Goal: Transaction & Acquisition: Purchase product/service

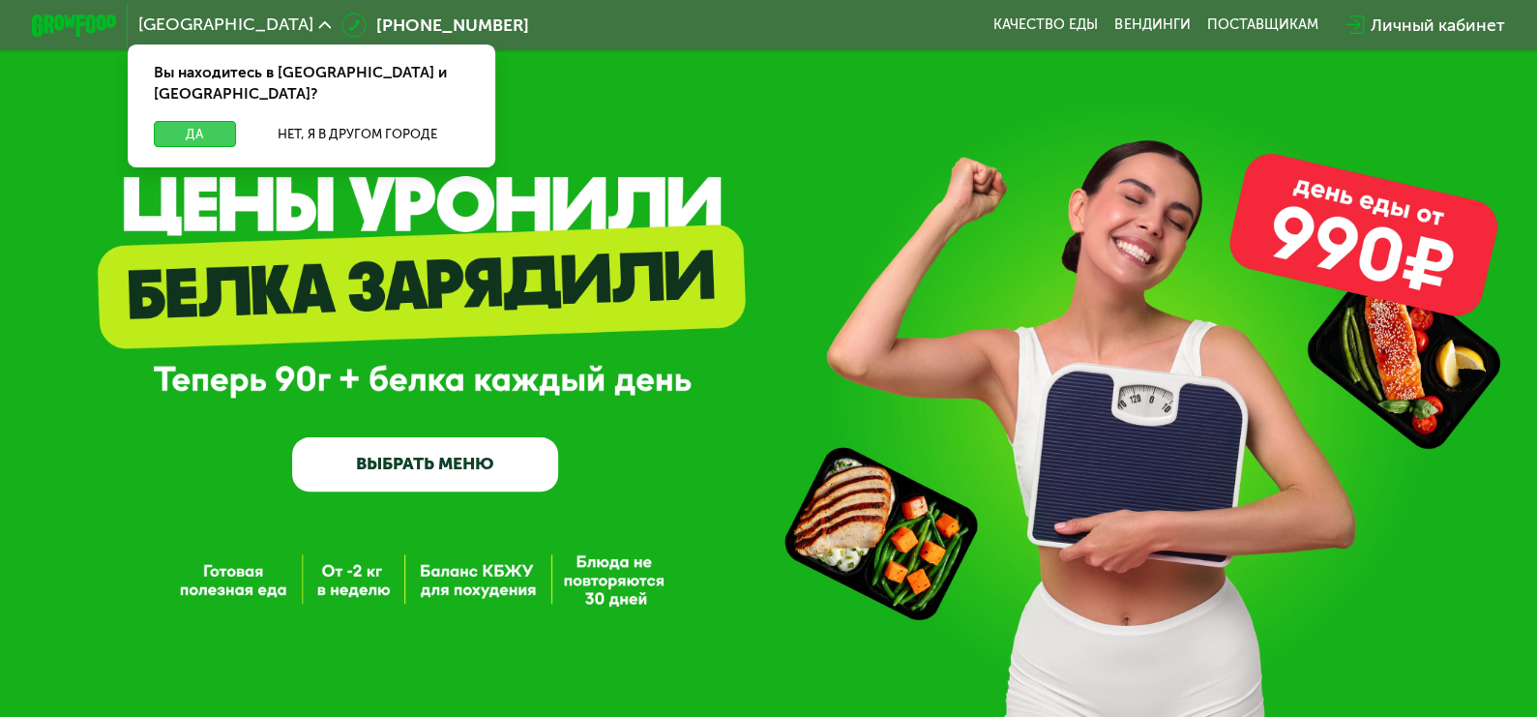
click at [198, 121] on button "Да" at bounding box center [195, 133] width 82 height 25
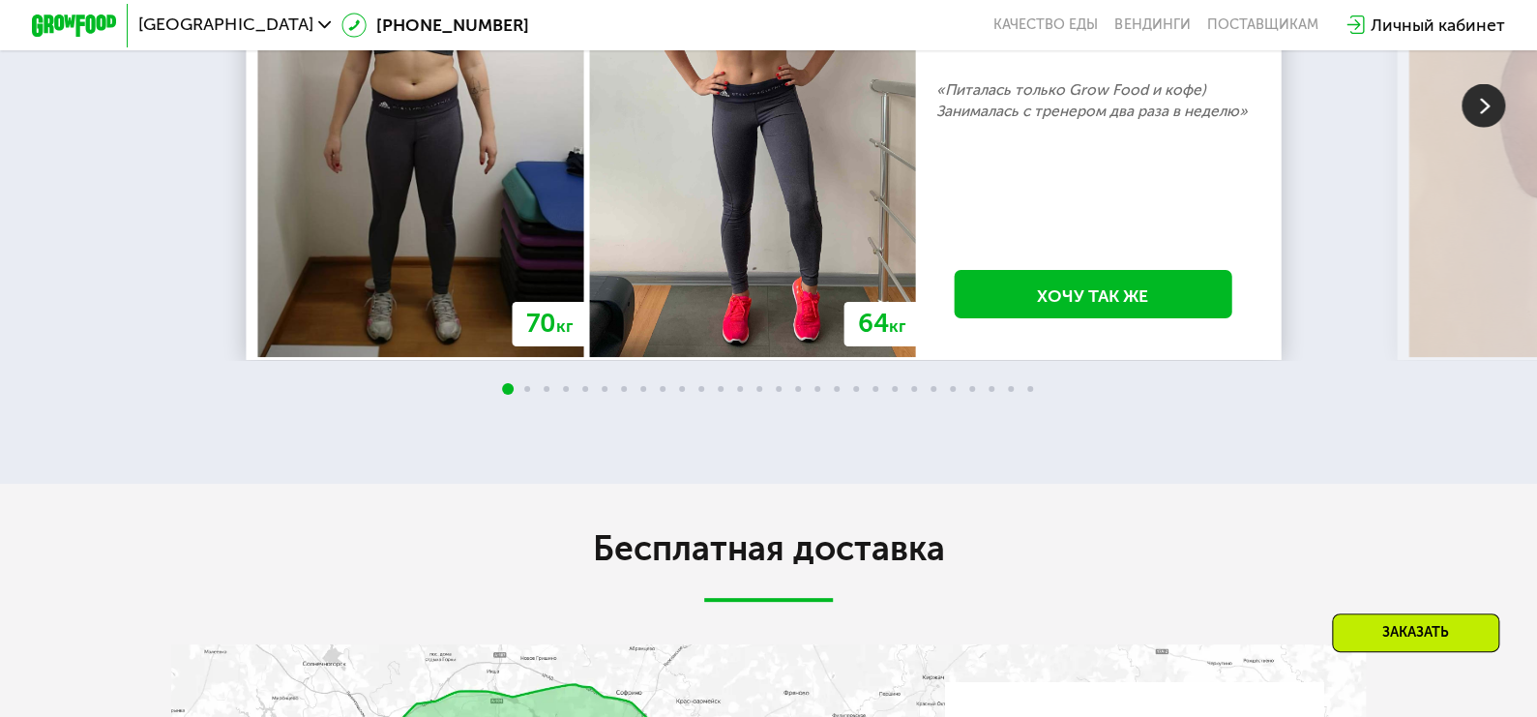
scroll to position [3578, 0]
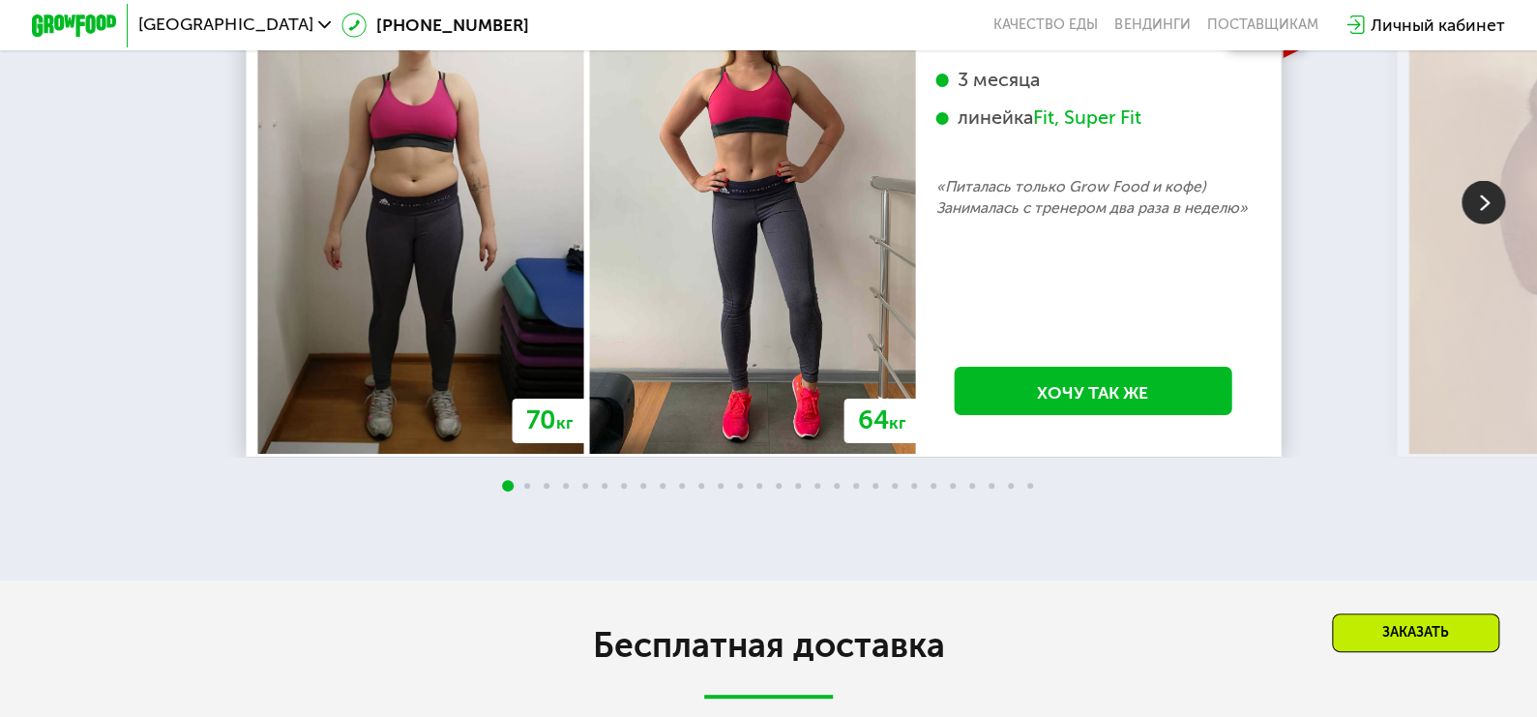
click at [1486, 224] on img at bounding box center [1484, 203] width 44 height 44
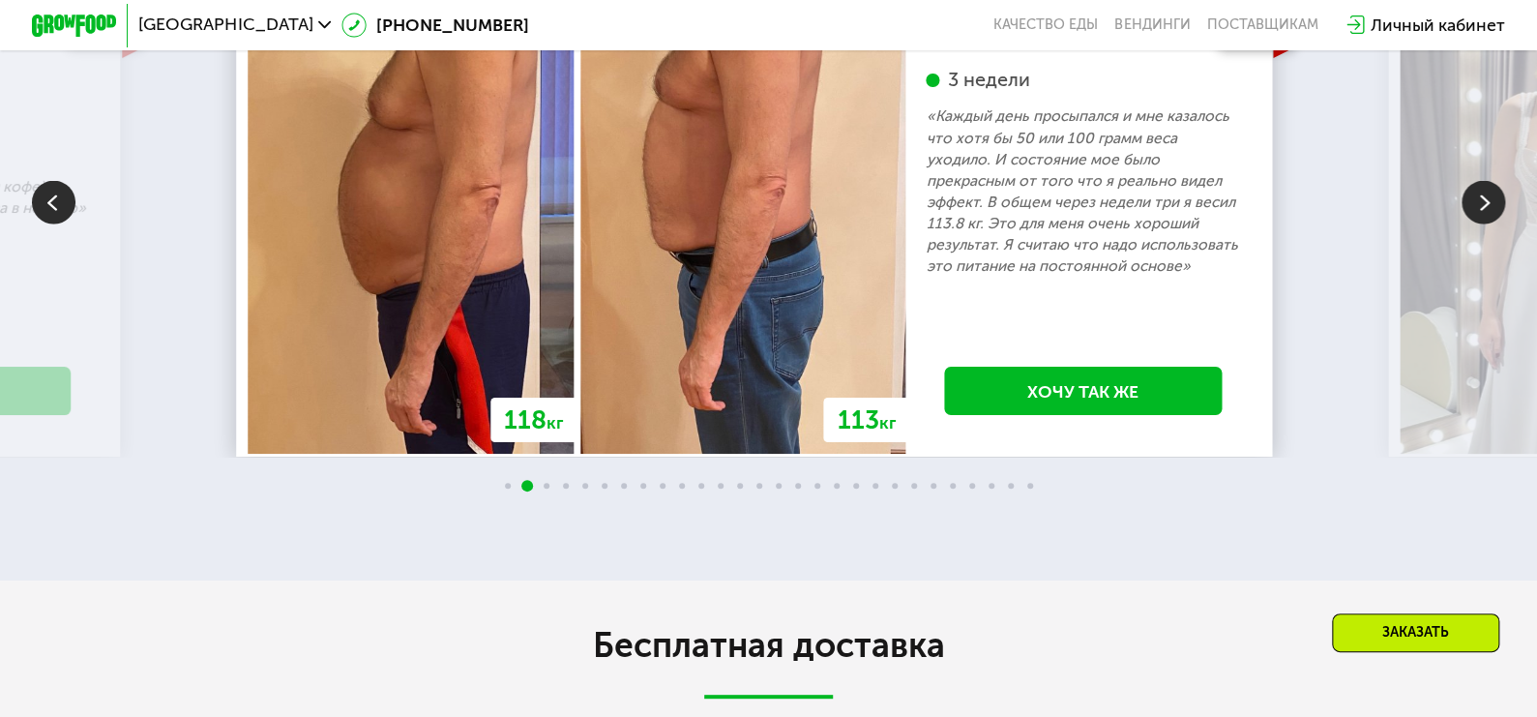
click at [1486, 224] on img at bounding box center [1484, 203] width 44 height 44
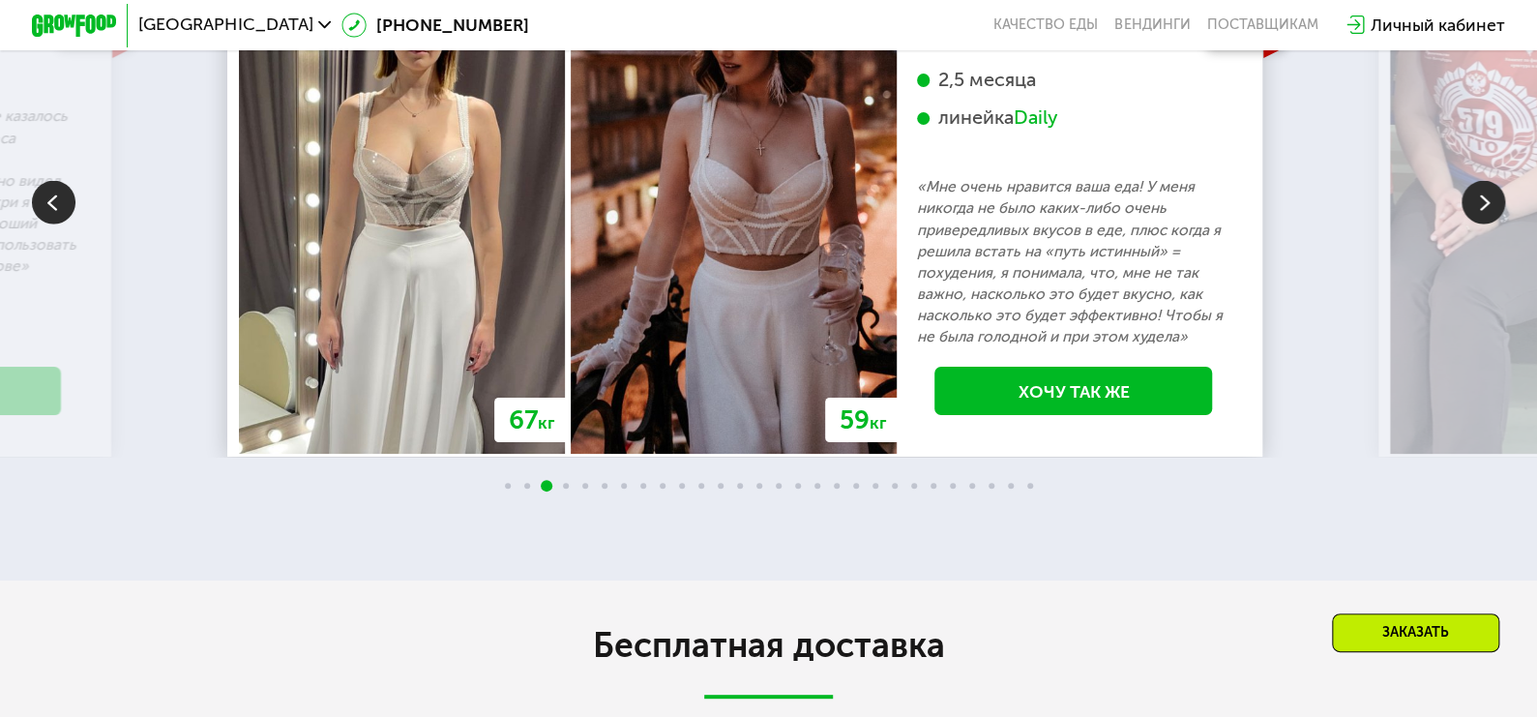
click at [1486, 224] on img at bounding box center [1484, 203] width 44 height 44
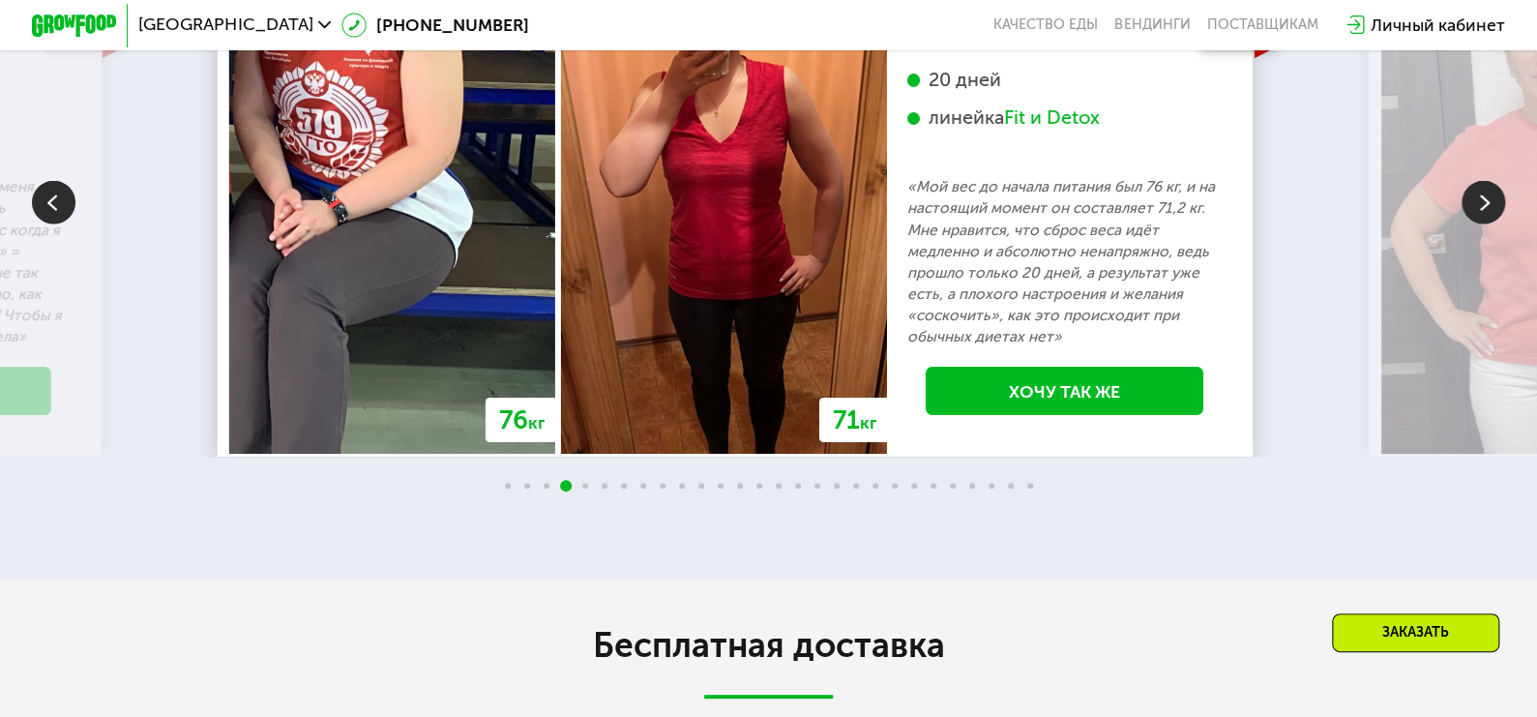
click at [1486, 224] on img at bounding box center [1484, 203] width 44 height 44
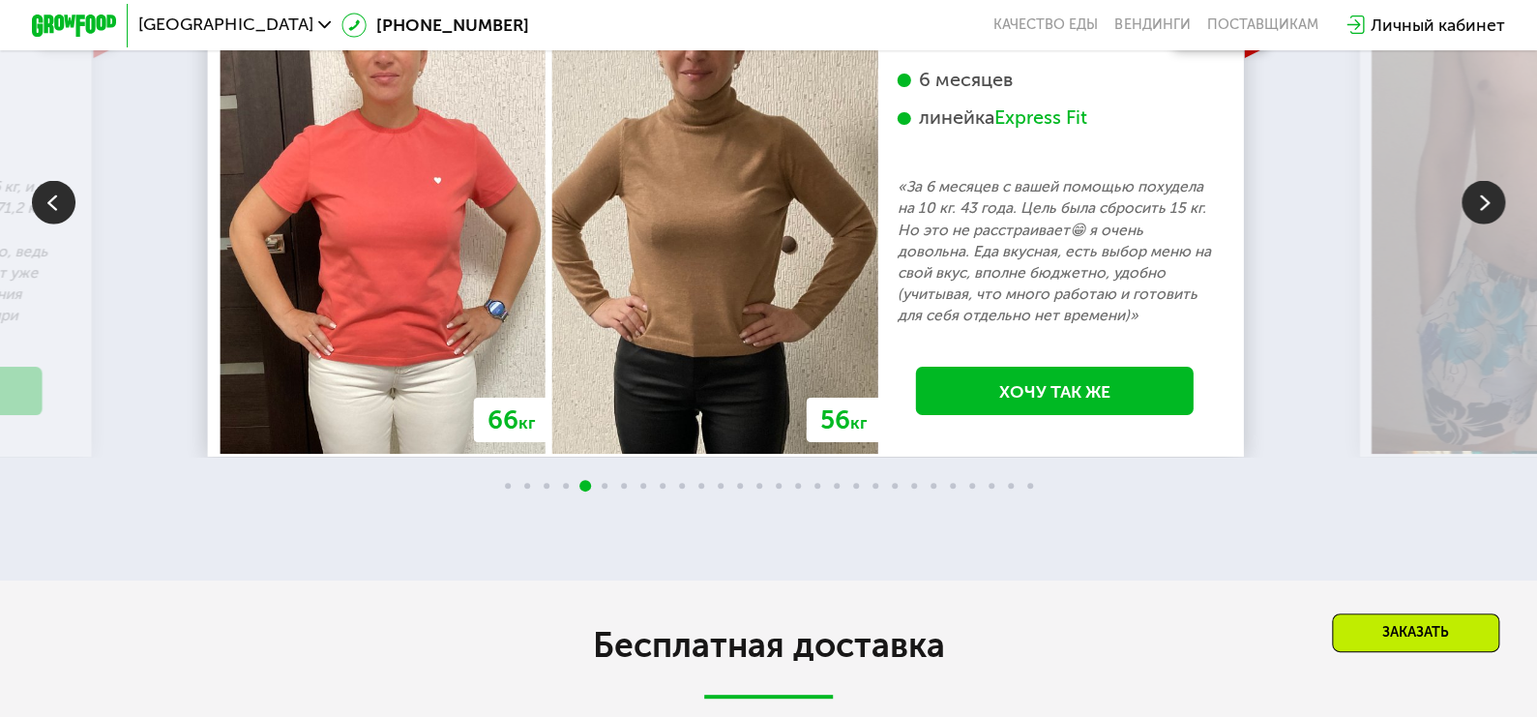
click at [1486, 224] on img at bounding box center [1484, 203] width 44 height 44
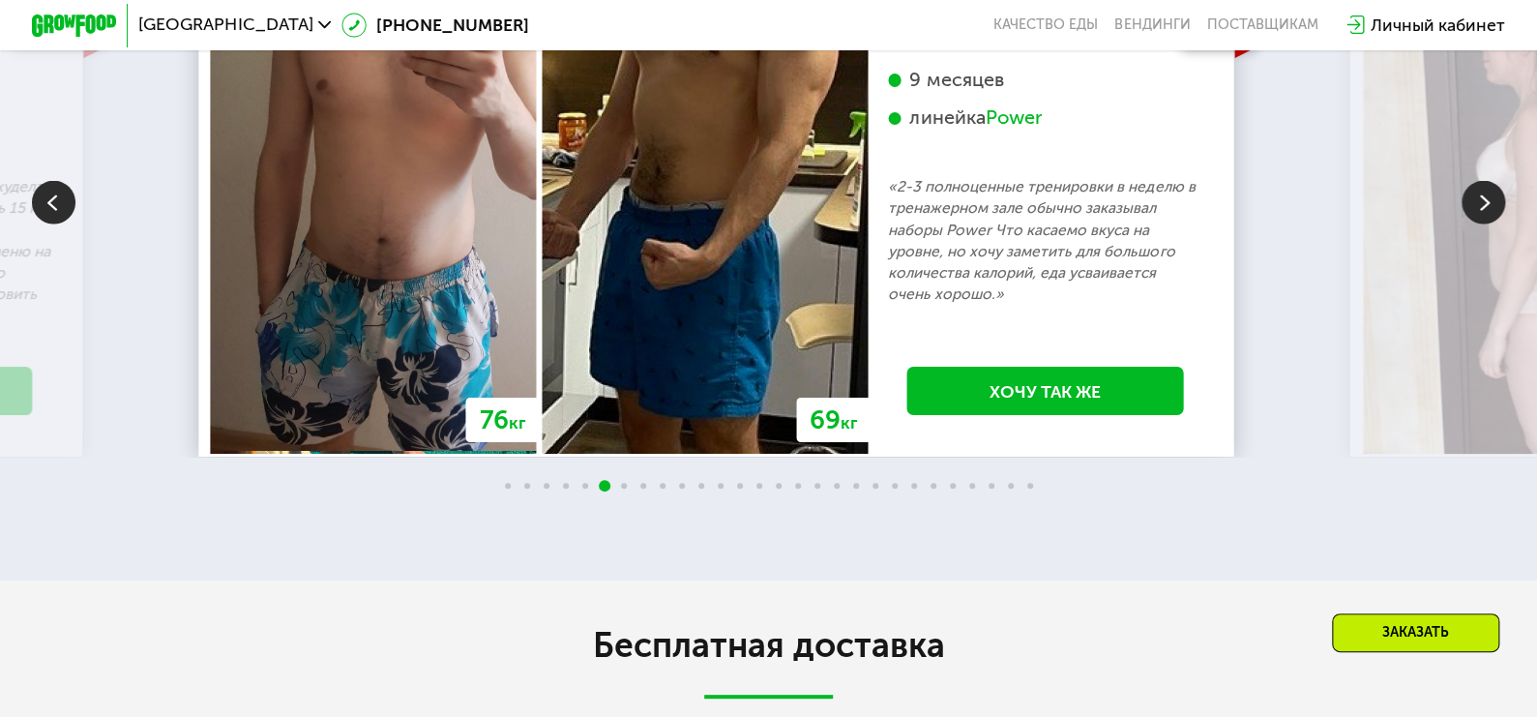
click at [1486, 224] on img at bounding box center [1484, 203] width 44 height 44
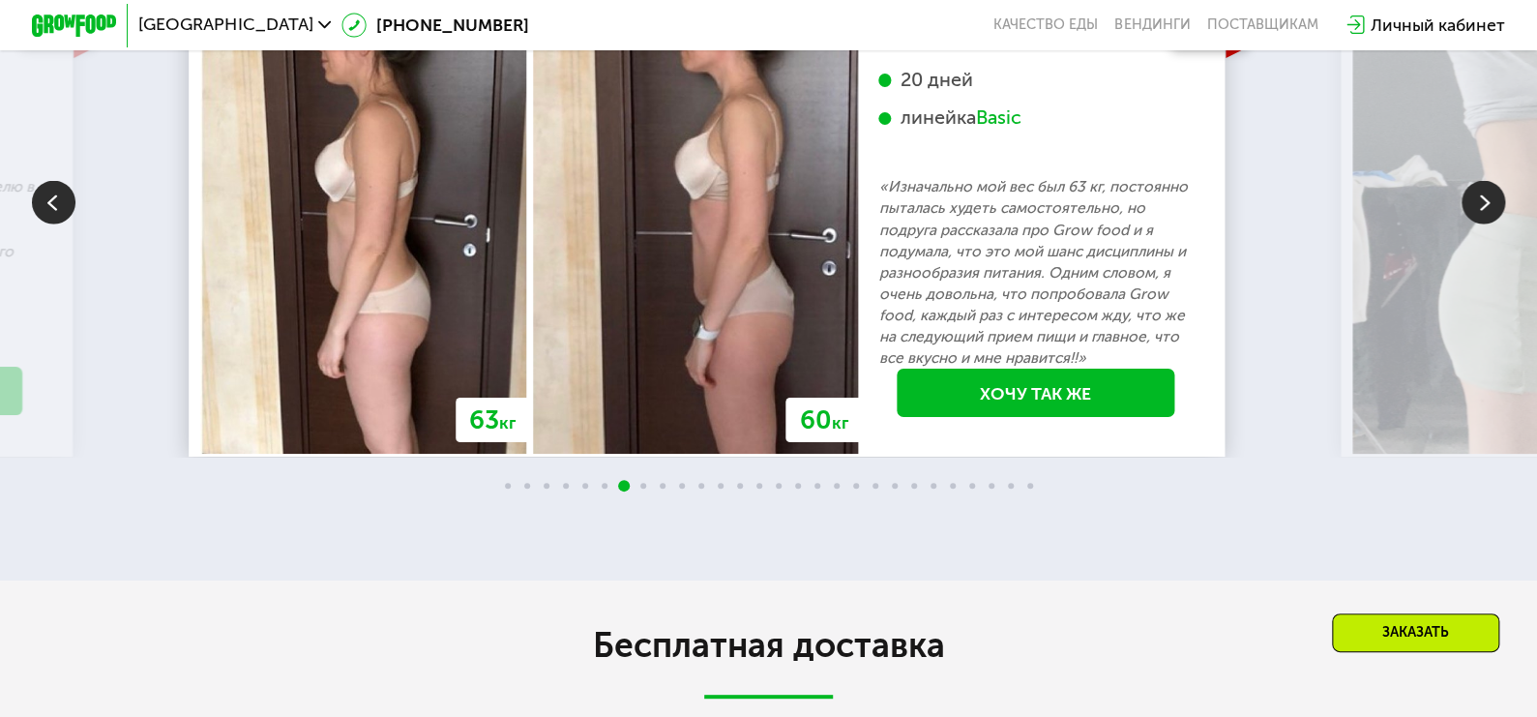
click at [1486, 224] on img at bounding box center [1484, 203] width 44 height 44
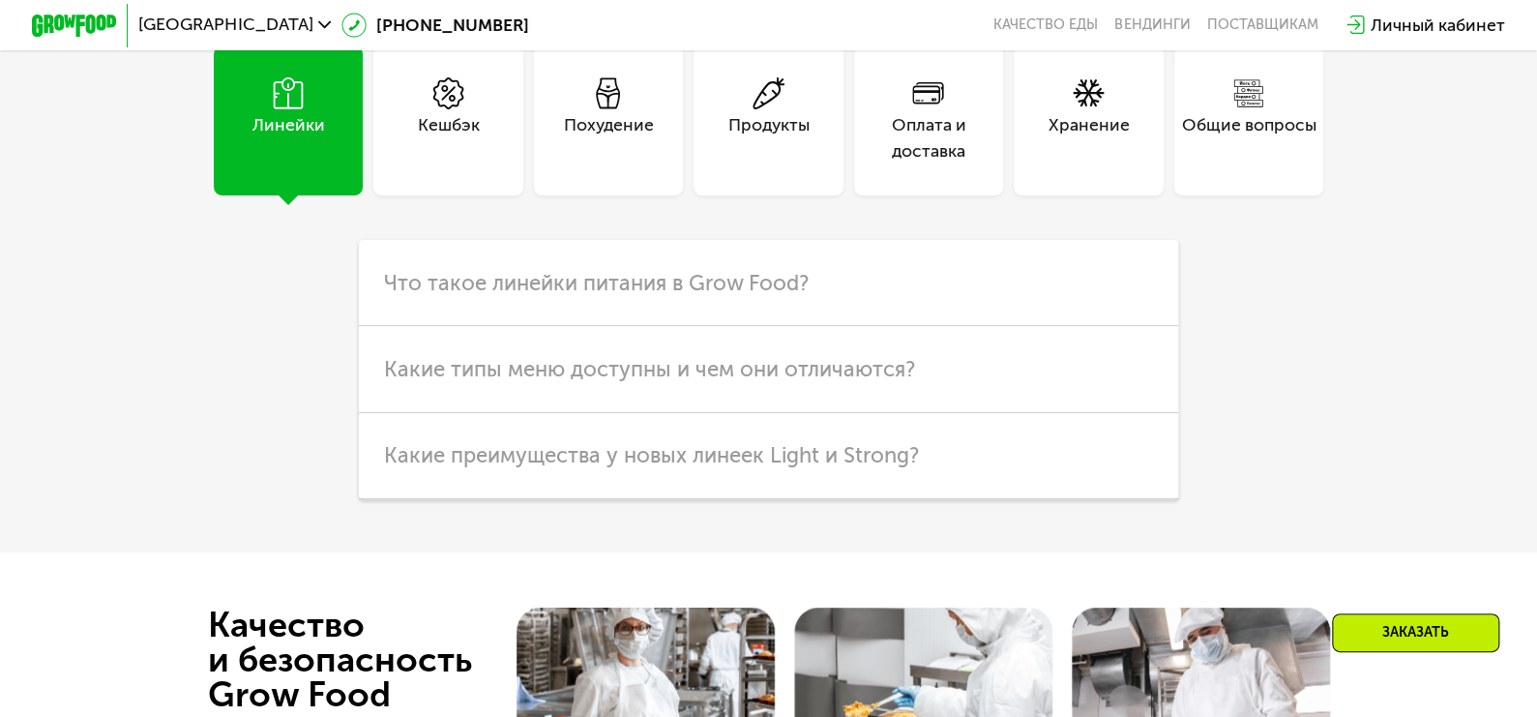
scroll to position [5127, 0]
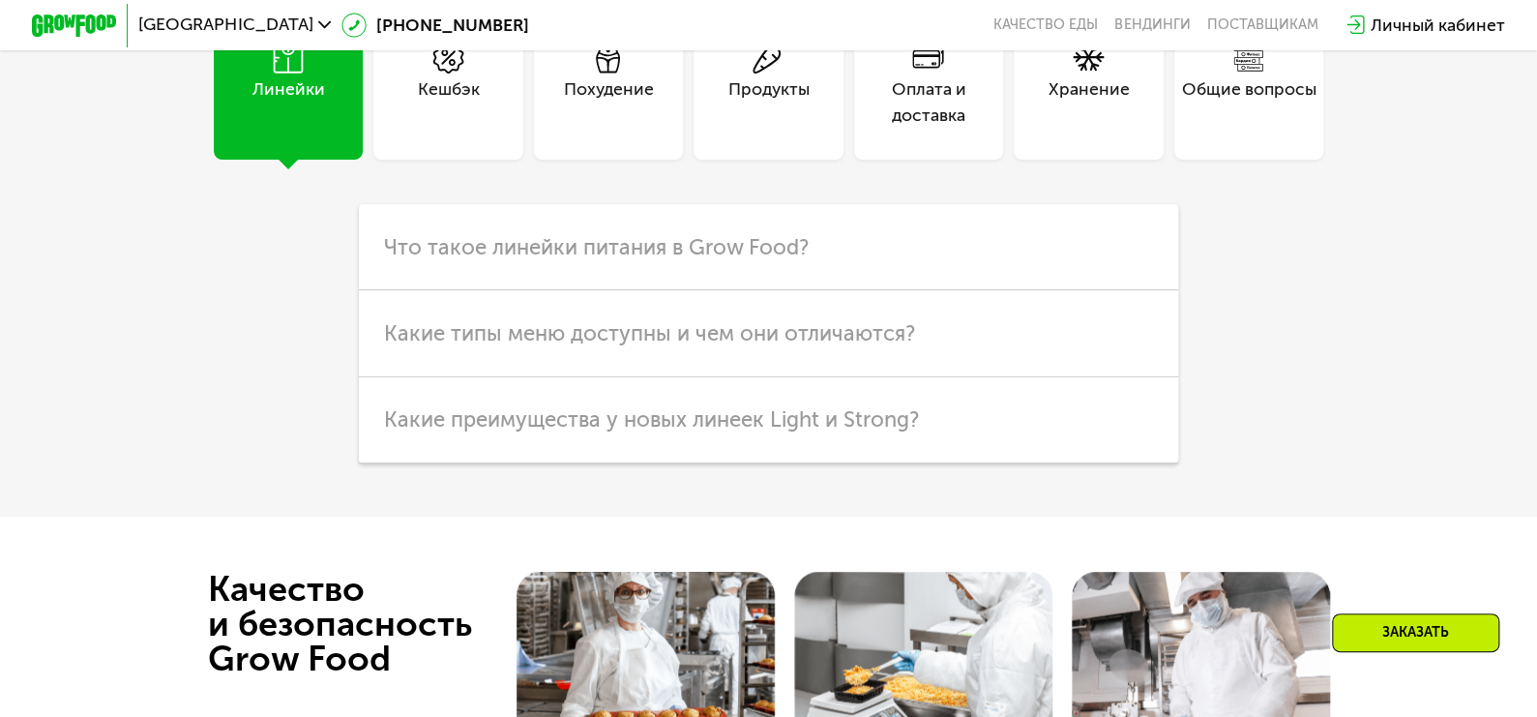
click at [608, 159] on div "Похудение" at bounding box center [608, 84] width 149 height 149
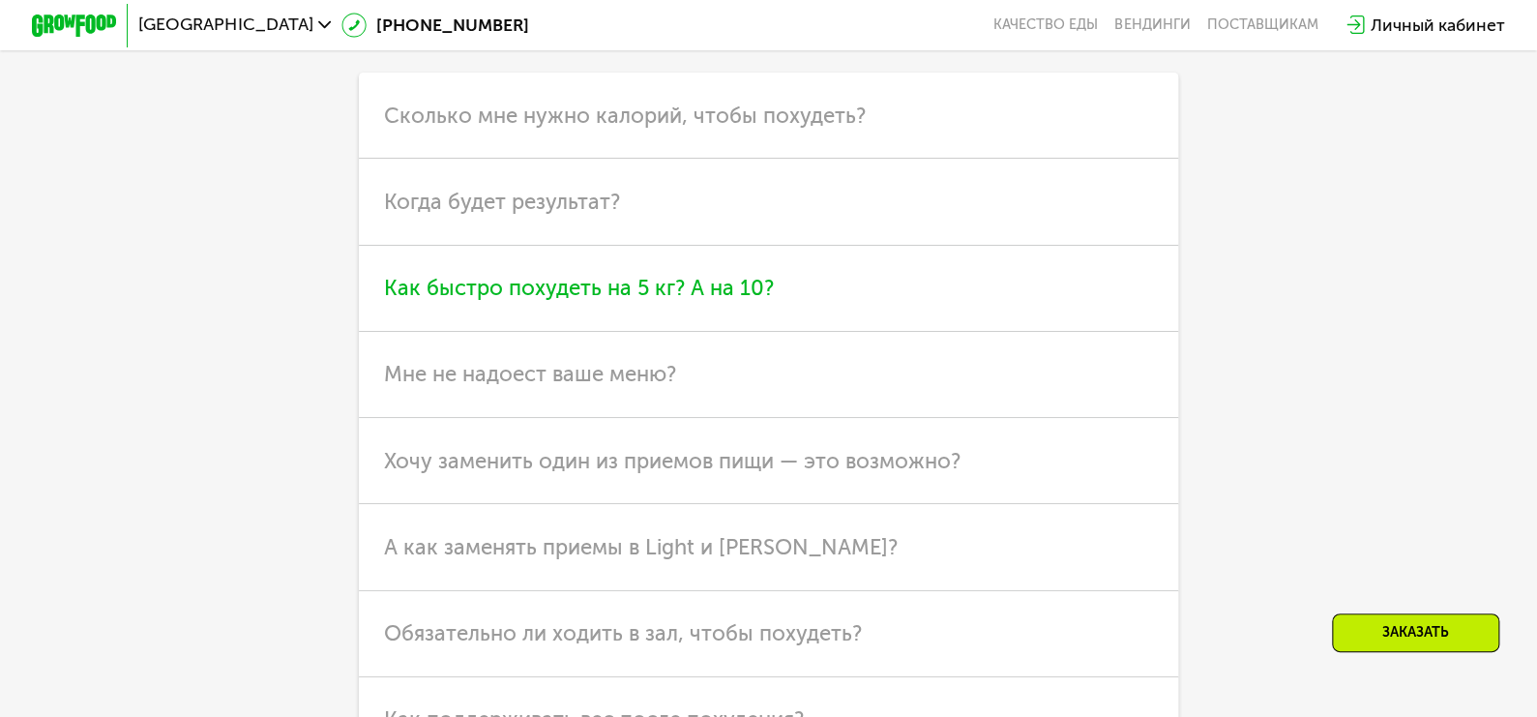
scroll to position [5416, 0]
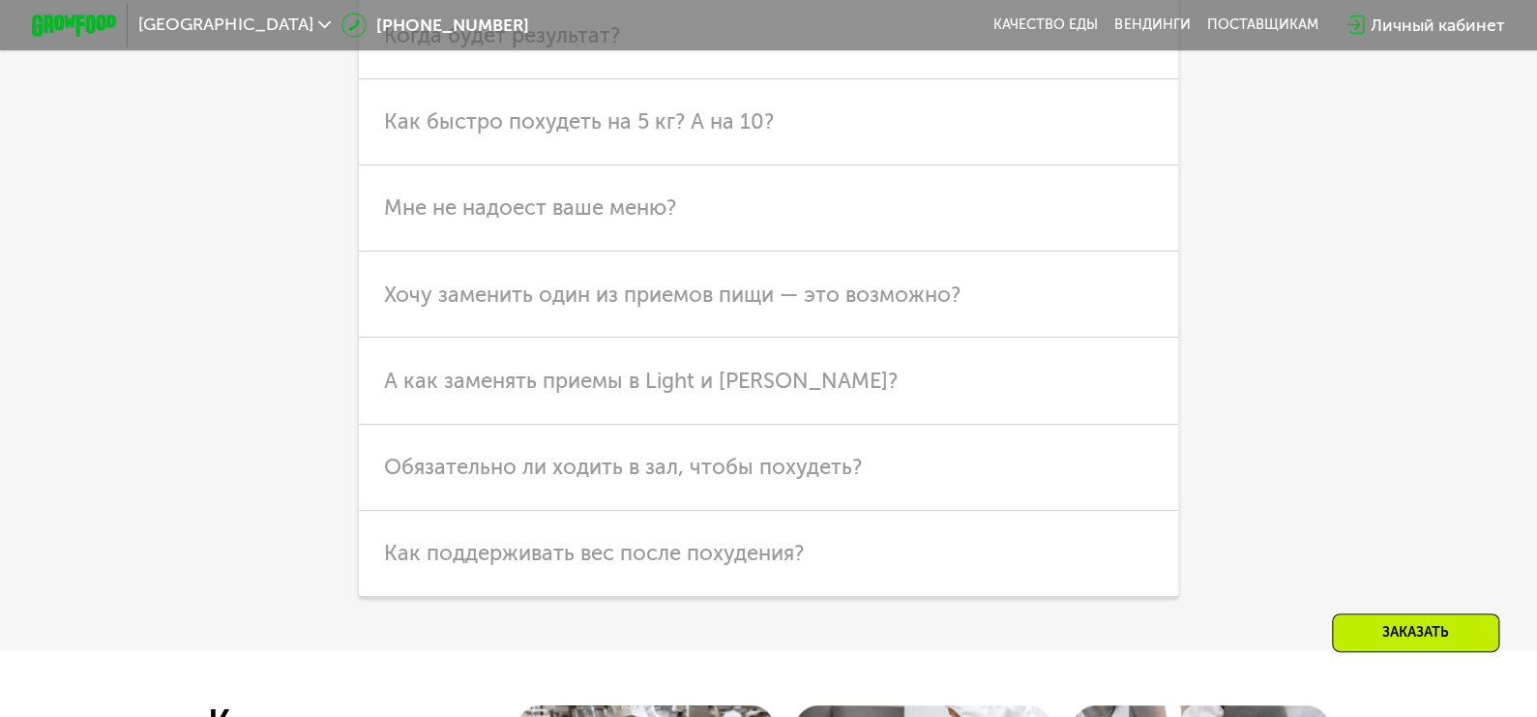
scroll to position [0, 0]
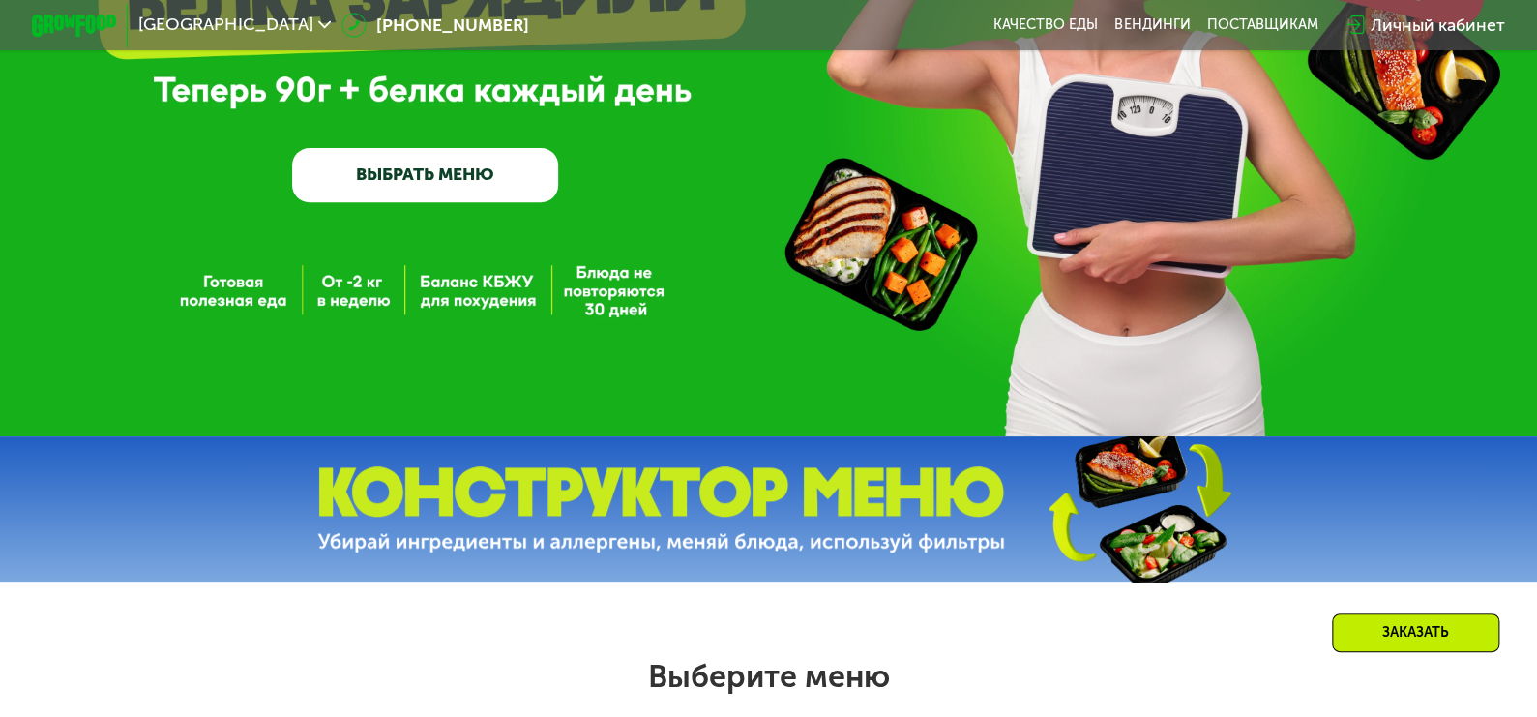
click at [416, 181] on link "ВЫБРАТЬ МЕНЮ" at bounding box center [425, 174] width 266 height 53
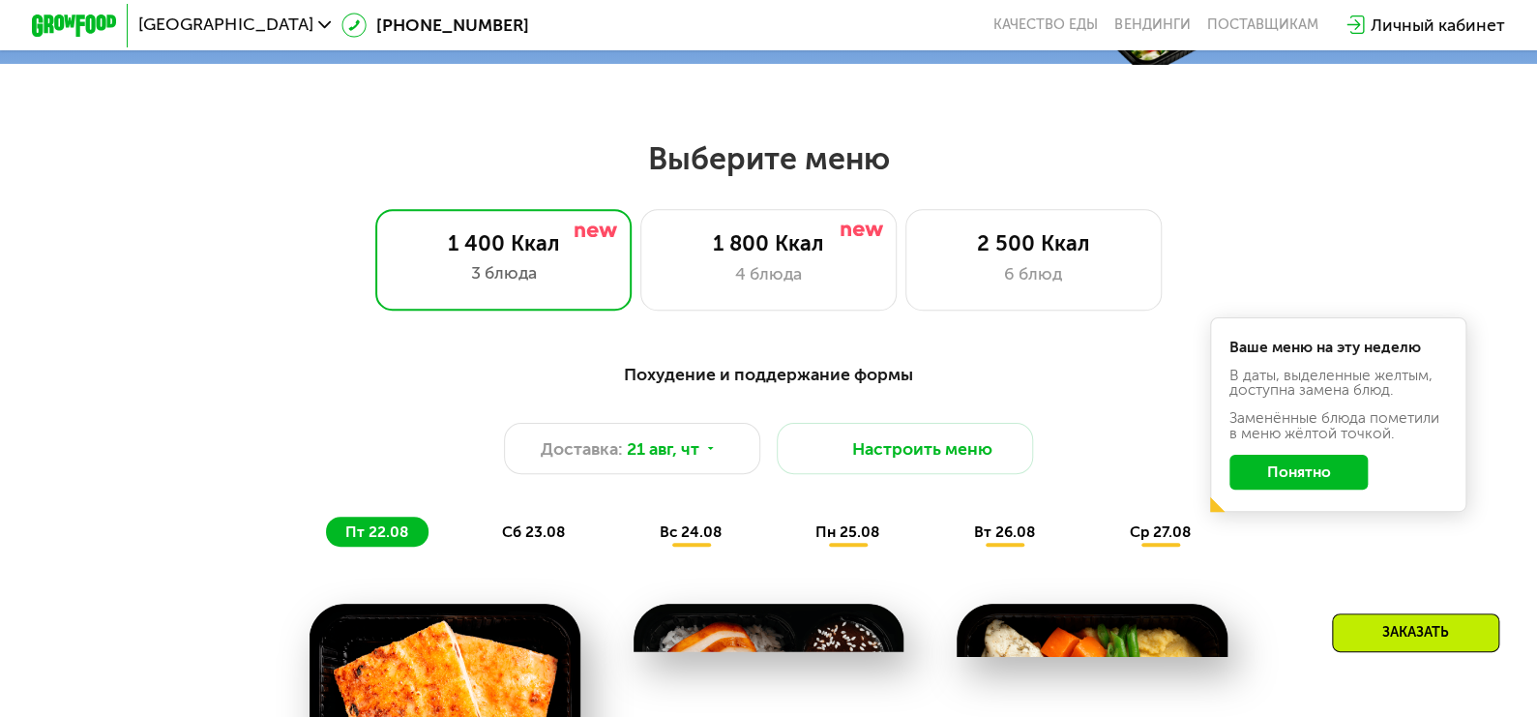
scroll to position [902, 0]
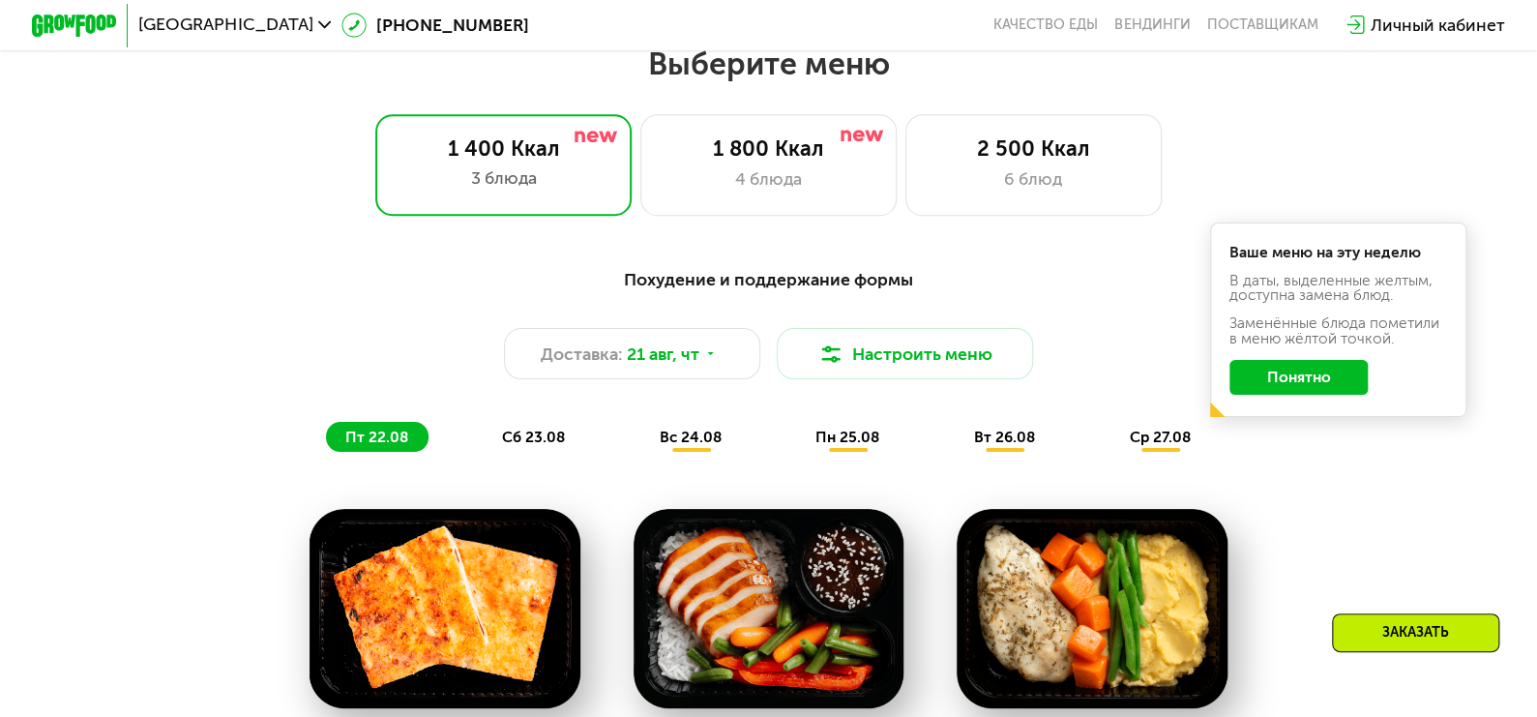
click at [1294, 394] on button "Понятно" at bounding box center [1298, 377] width 138 height 34
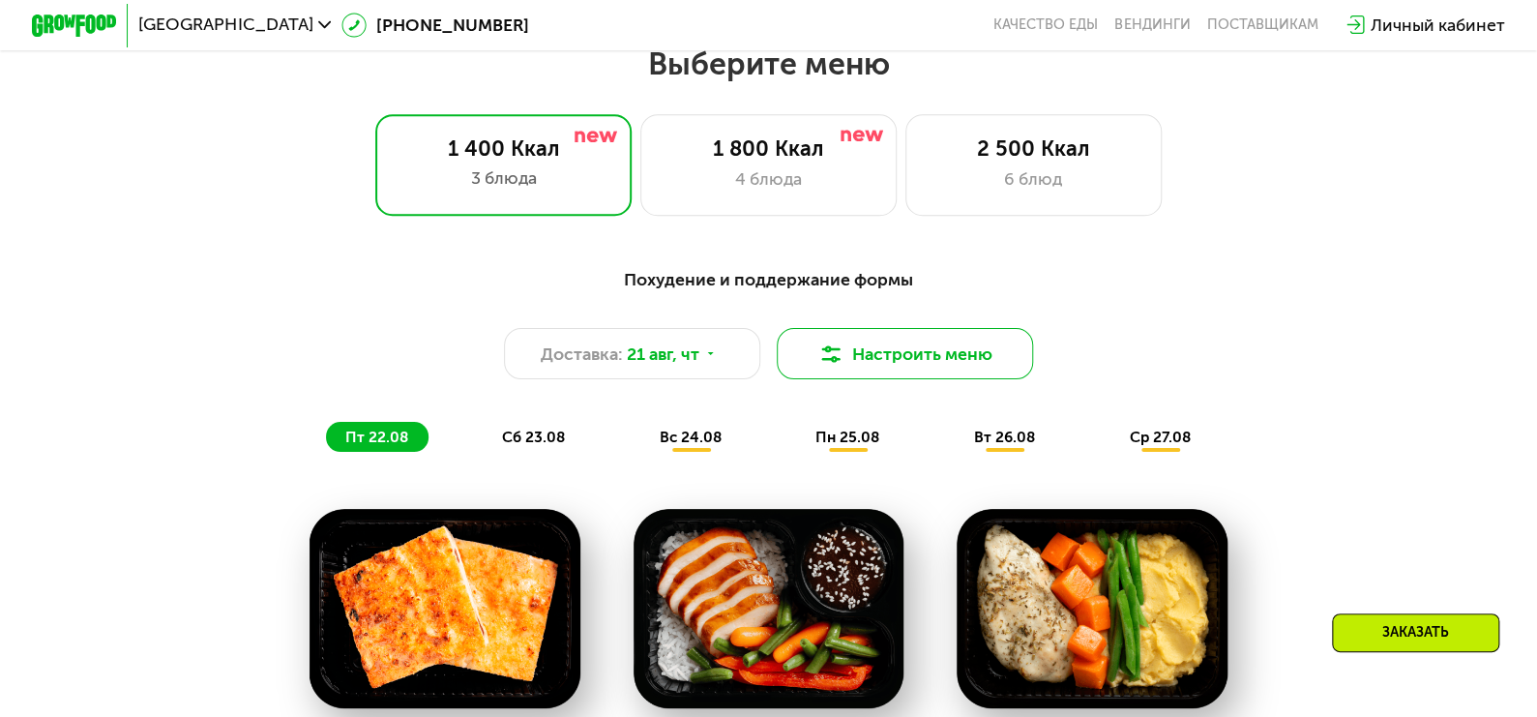
click at [899, 359] on button "Настроить меню" at bounding box center [905, 353] width 256 height 51
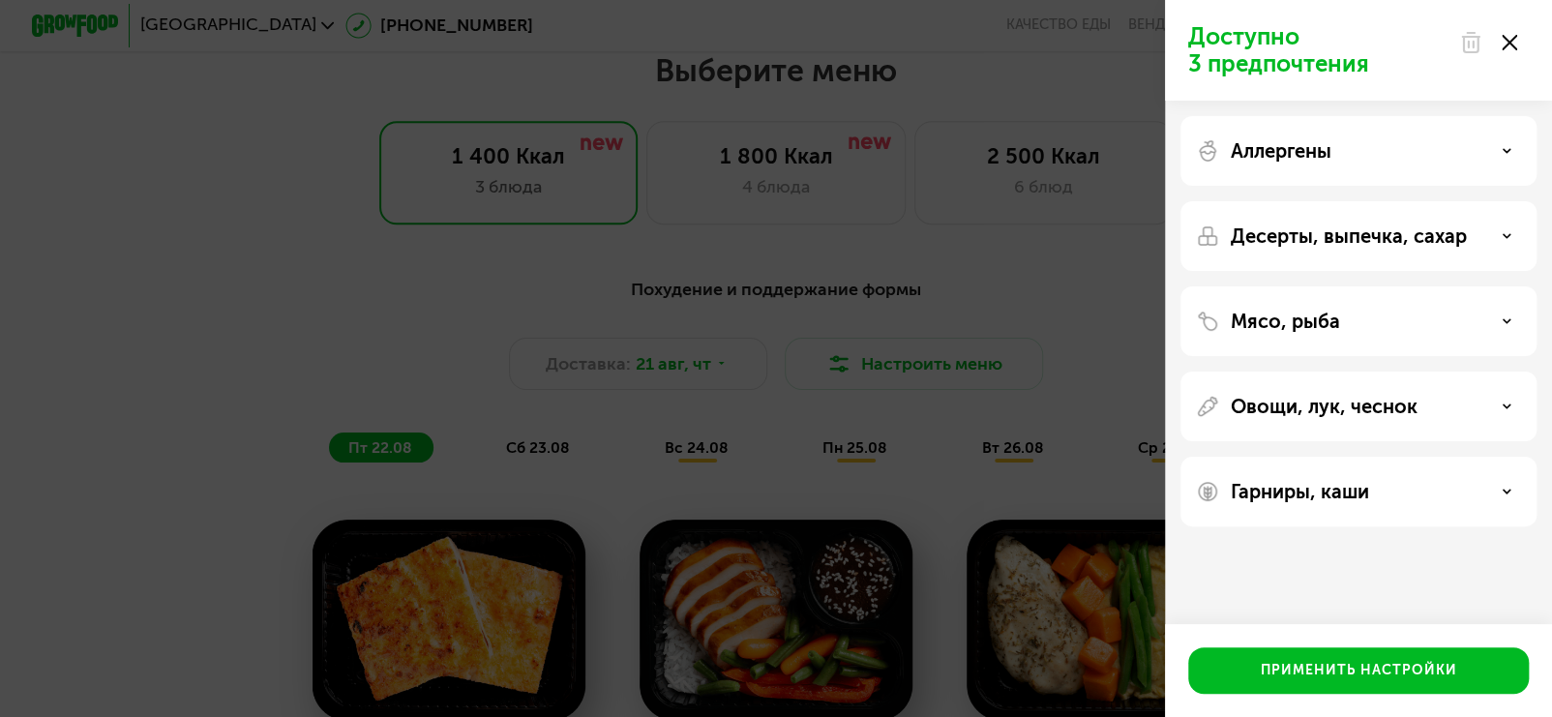
click at [1313, 404] on p "Овощи, лук, чеснок" at bounding box center [1323, 406] width 187 height 23
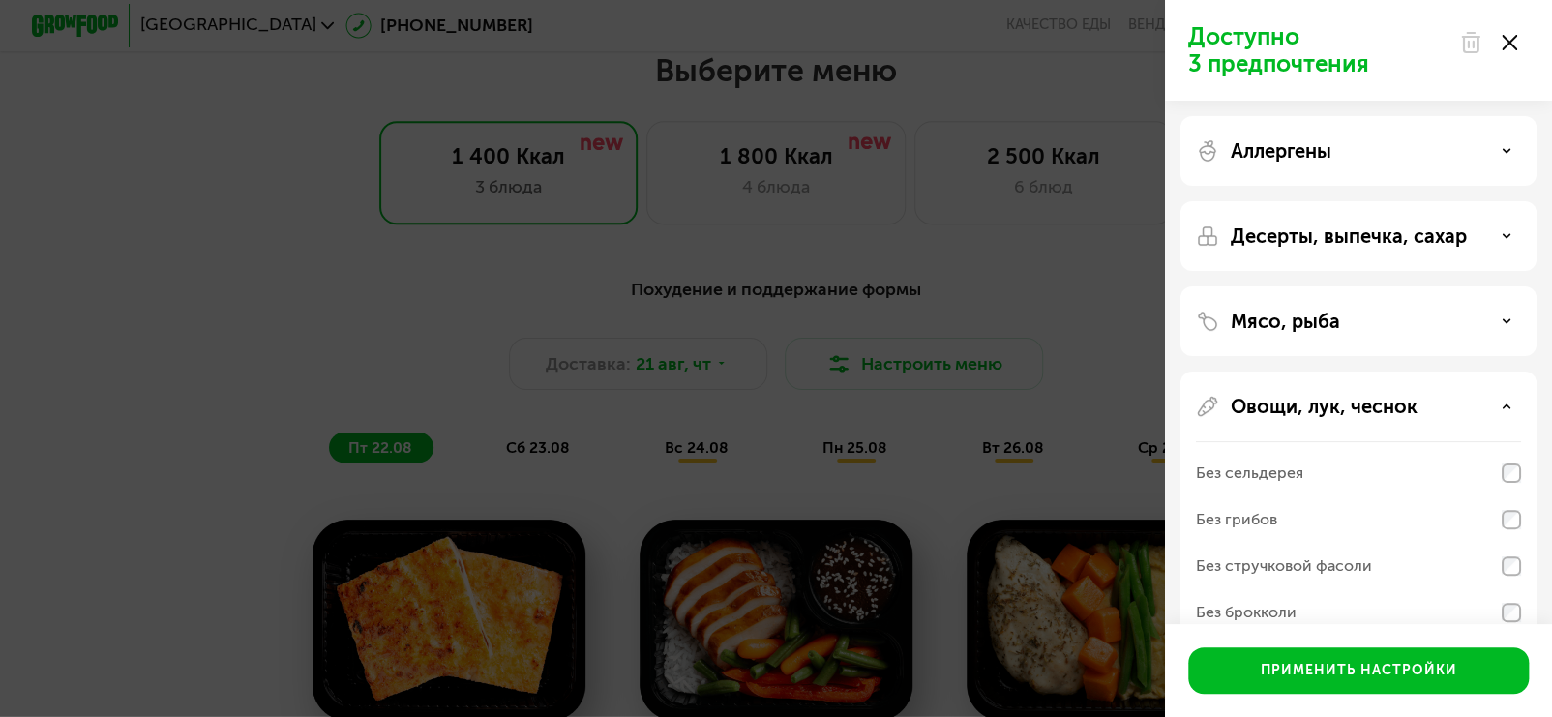
click at [1313, 404] on p "Овощи, лук, чеснок" at bounding box center [1323, 406] width 187 height 23
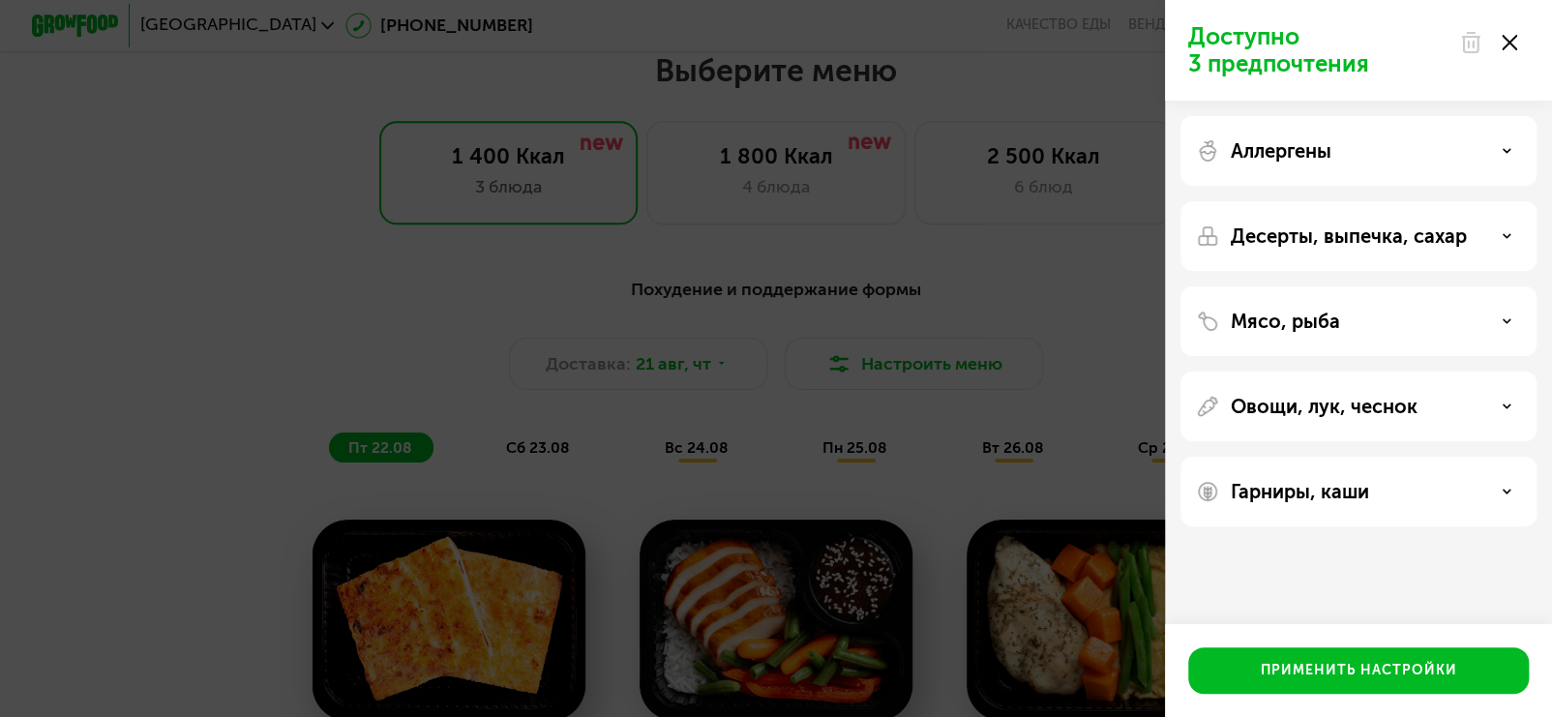
click at [1507, 46] on icon at bounding box center [1508, 42] width 15 height 15
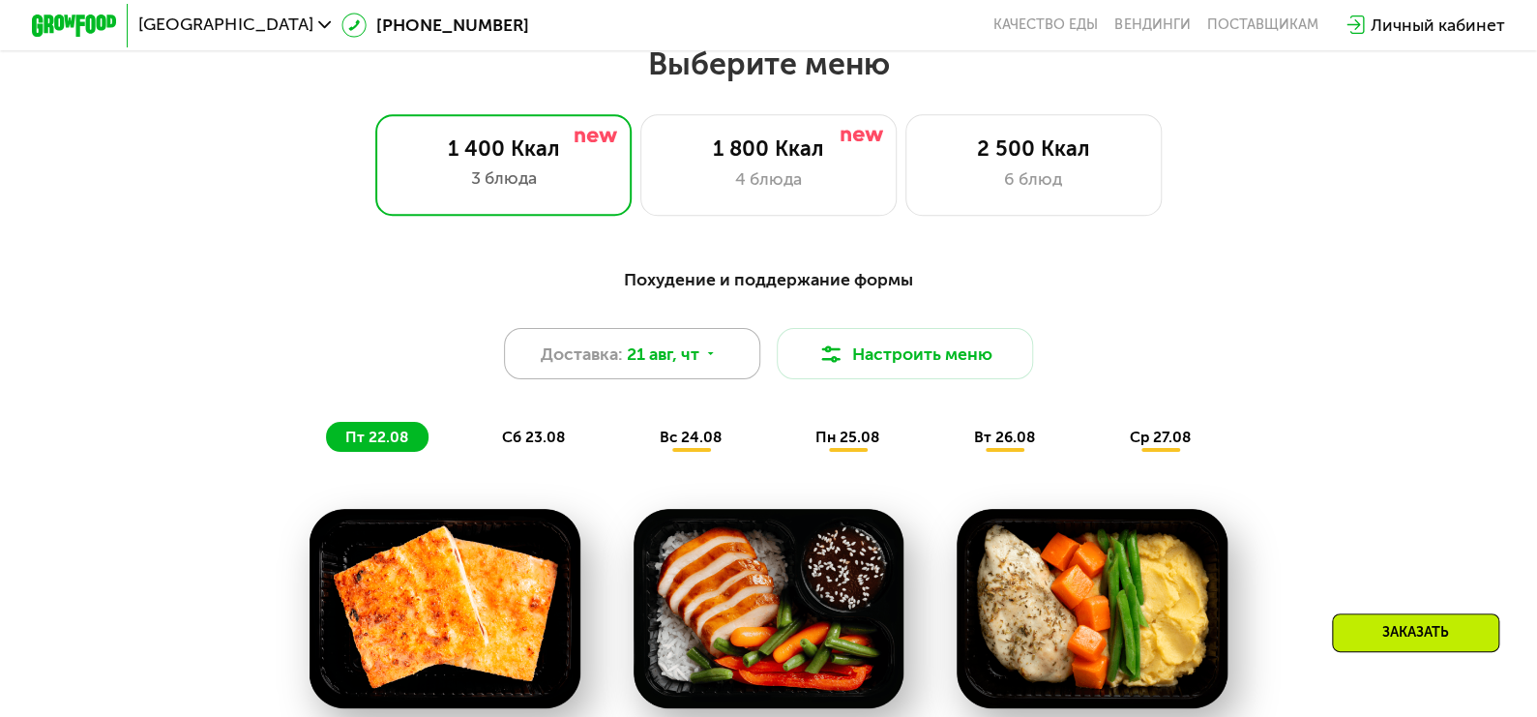
click at [707, 358] on icon at bounding box center [710, 353] width 13 height 13
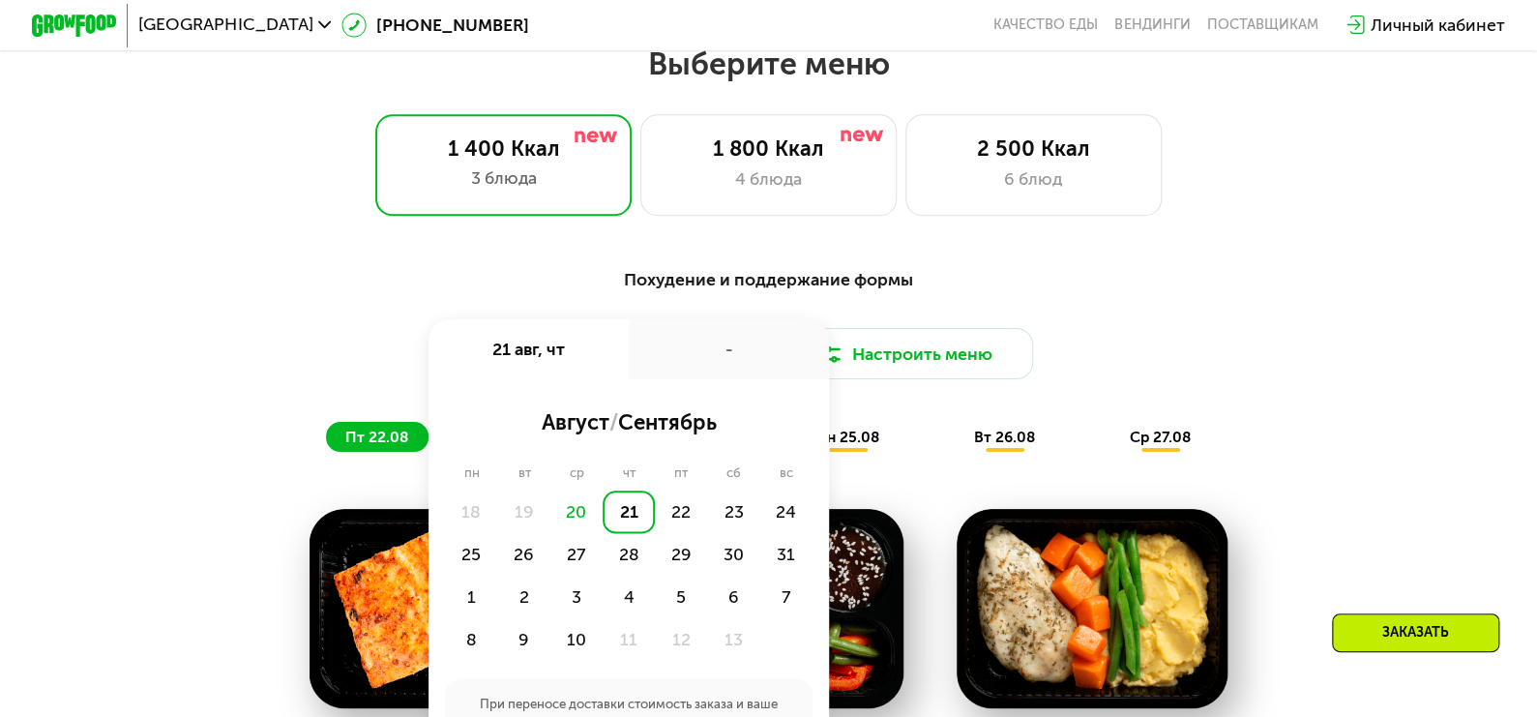
click at [718, 255] on div "Похудение и поддержание формы Доставка: [DATE] авг, чт - август / сентябрь пн в…" at bounding box center [768, 726] width 1537 height 977
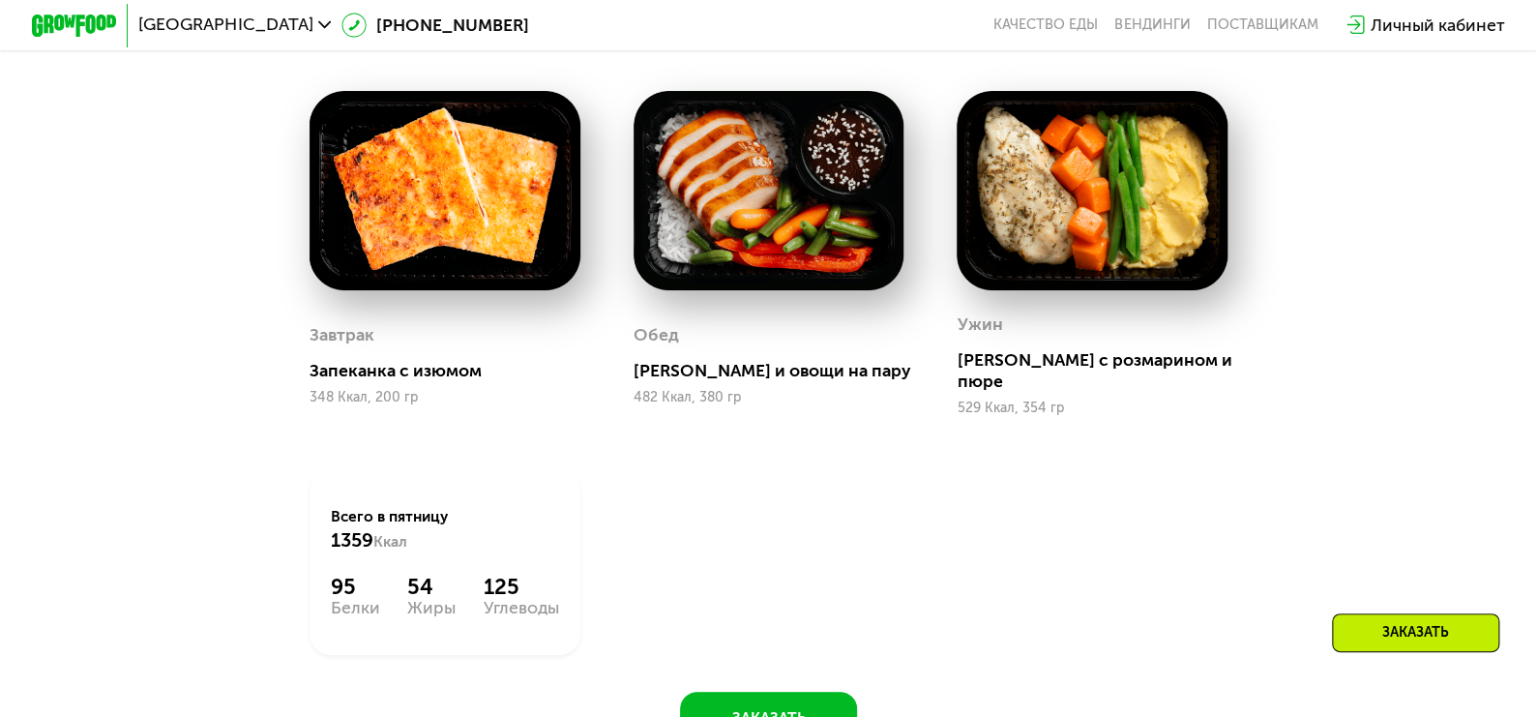
scroll to position [1772, 0]
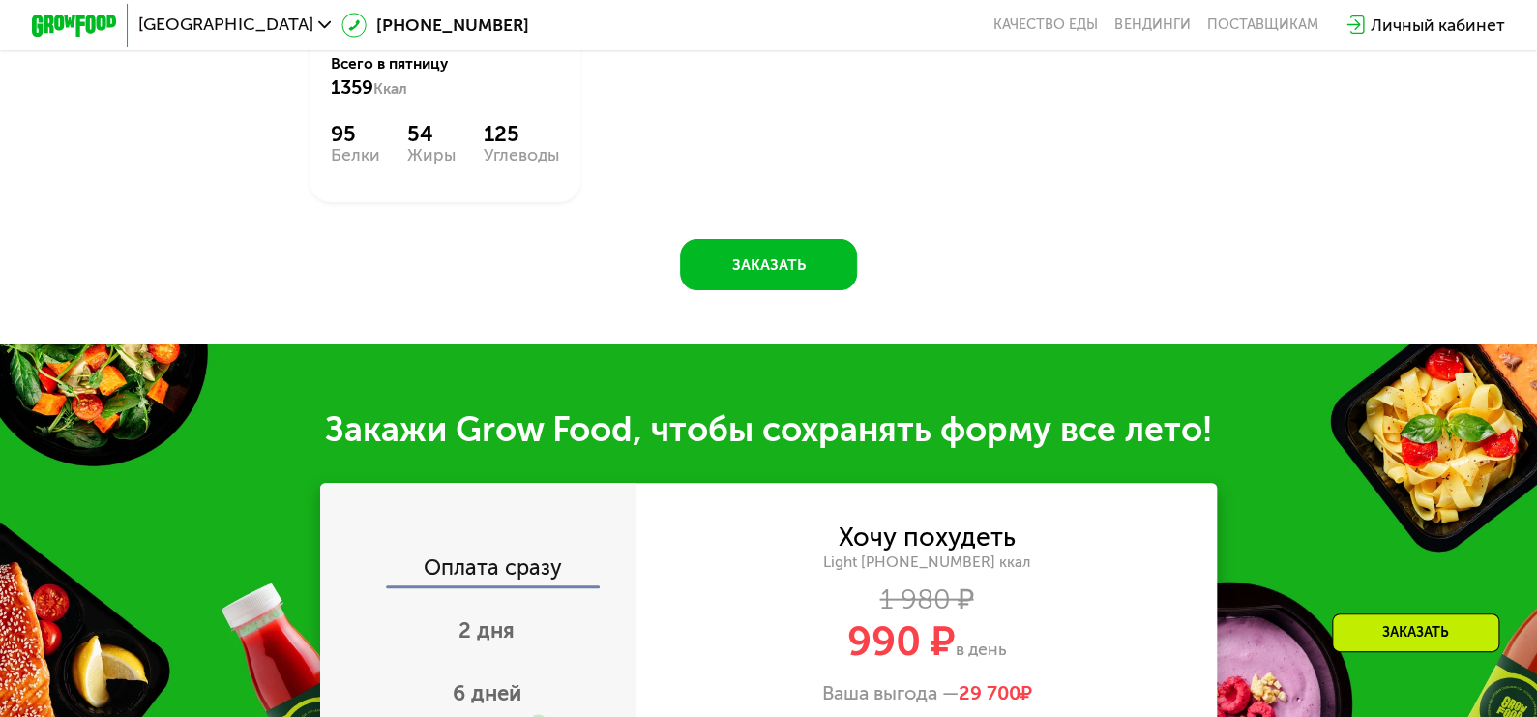
click at [1440, 638] on div "Заказать" at bounding box center [1415, 632] width 167 height 39
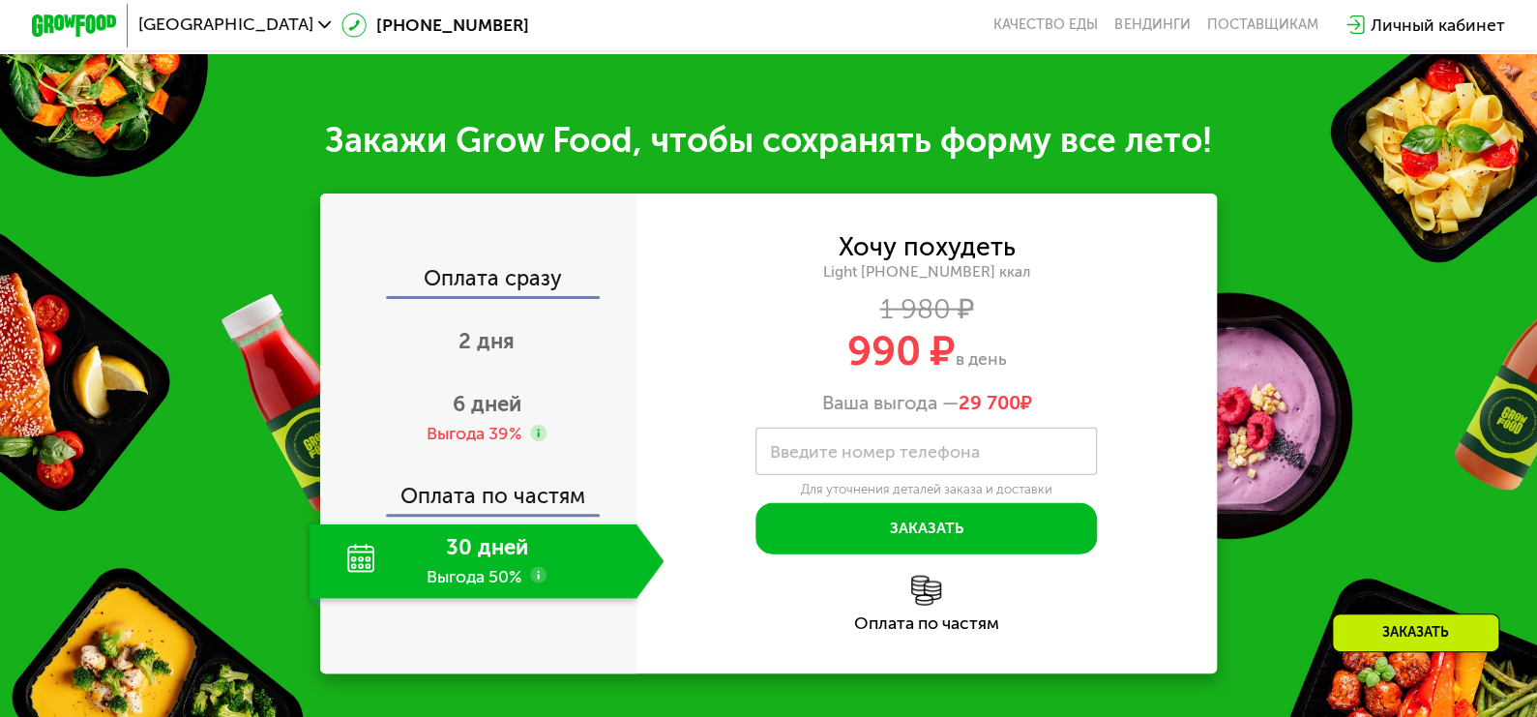
scroll to position [2111, 0]
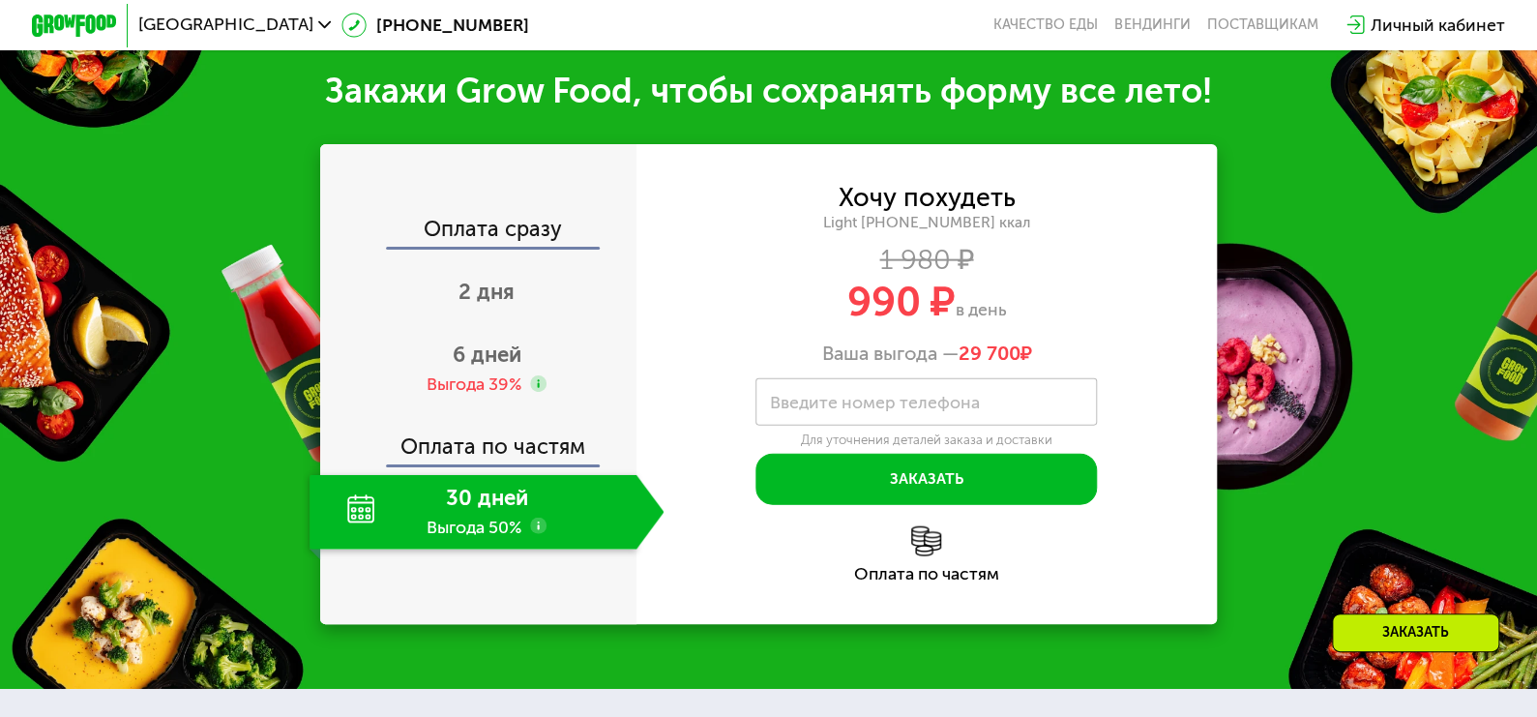
click at [480, 225] on div "Оплата сразу" at bounding box center [478, 233] width 313 height 28
click at [539, 522] on use at bounding box center [538, 526] width 17 height 17
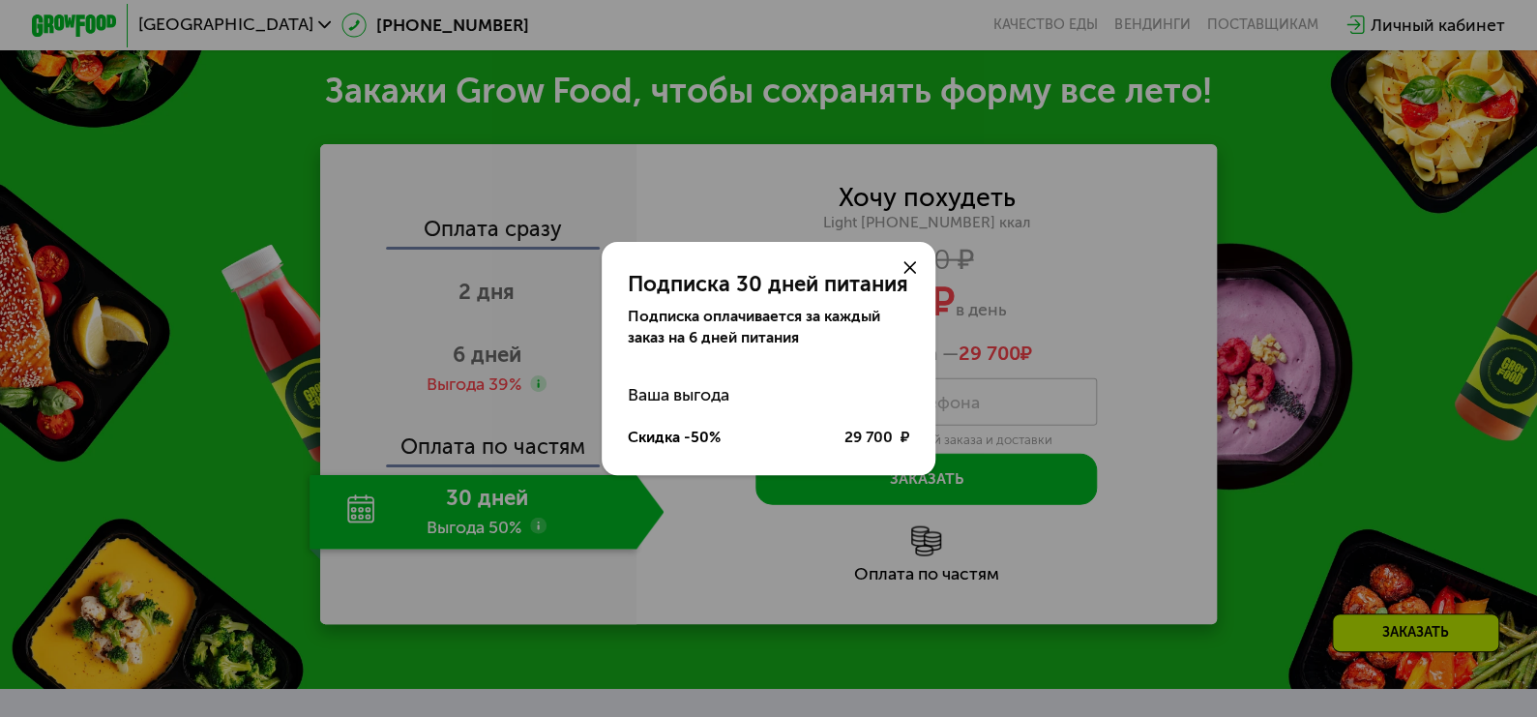
click at [689, 573] on div "Подписка 30 дней питания Подписка оплачивается за каждый заказ на 6 дней питани…" at bounding box center [768, 358] width 1537 height 717
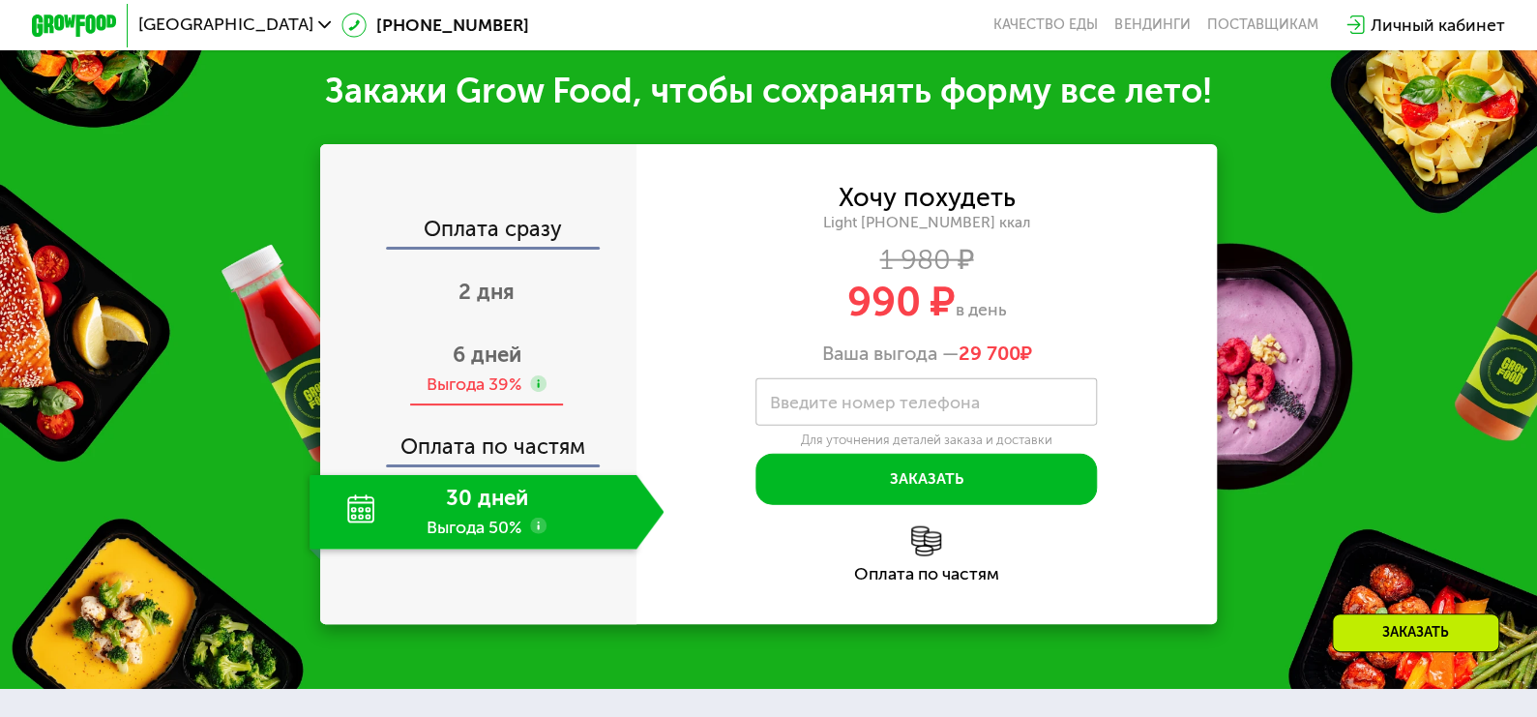
click at [513, 376] on div "Выгода 39%" at bounding box center [474, 383] width 95 height 23
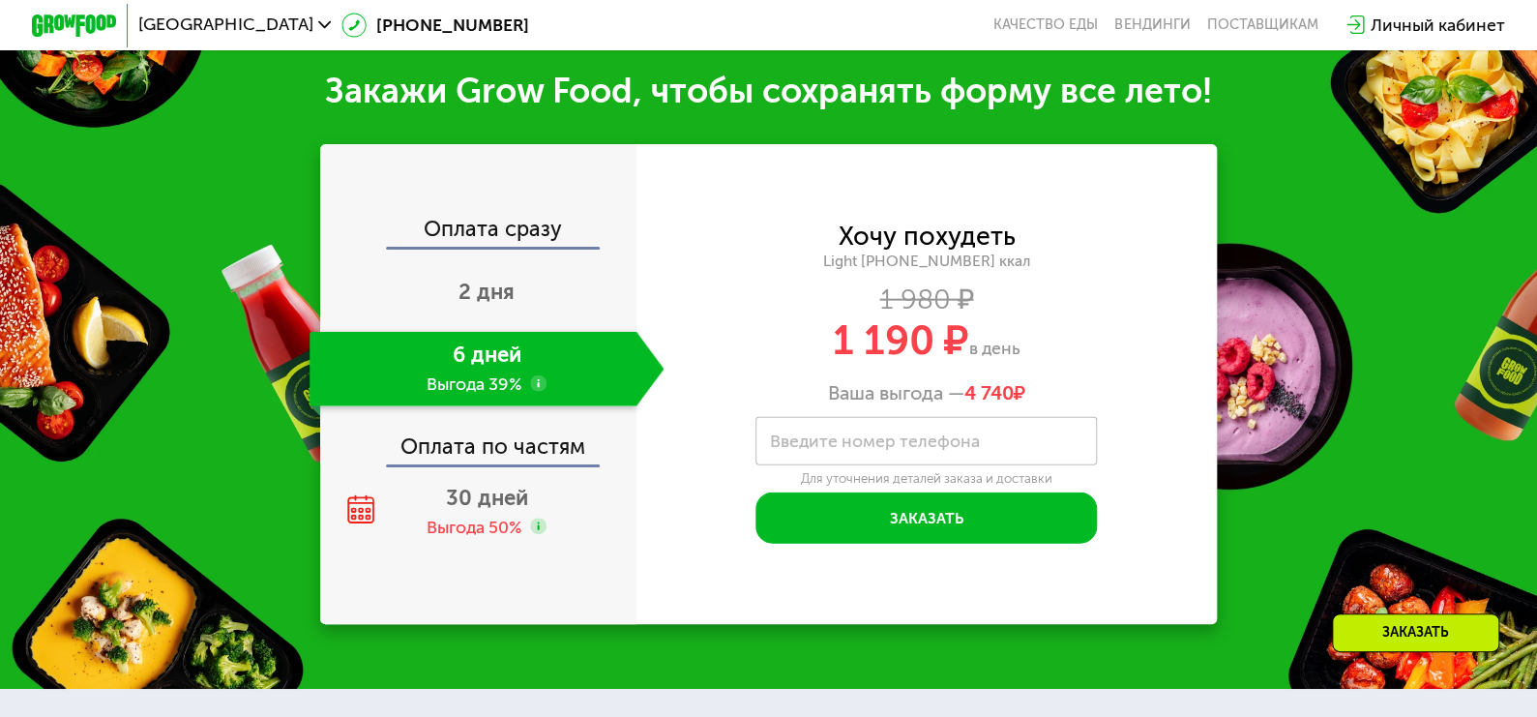
click at [536, 383] on use at bounding box center [538, 383] width 17 height 17
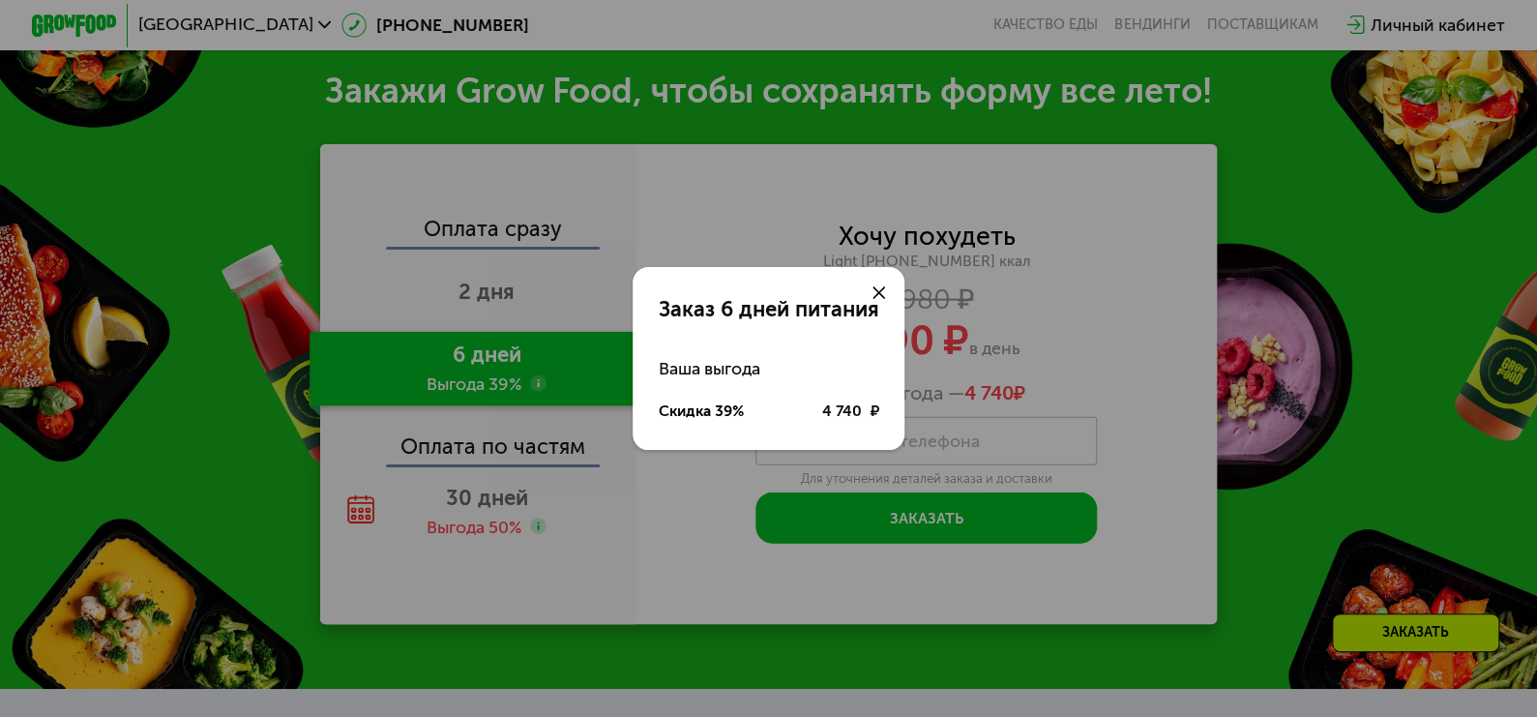
click at [552, 469] on div "Заказ 6 дней питания Ваша выгода Скидка 39% 4 740 ₽" at bounding box center [768, 358] width 1537 height 717
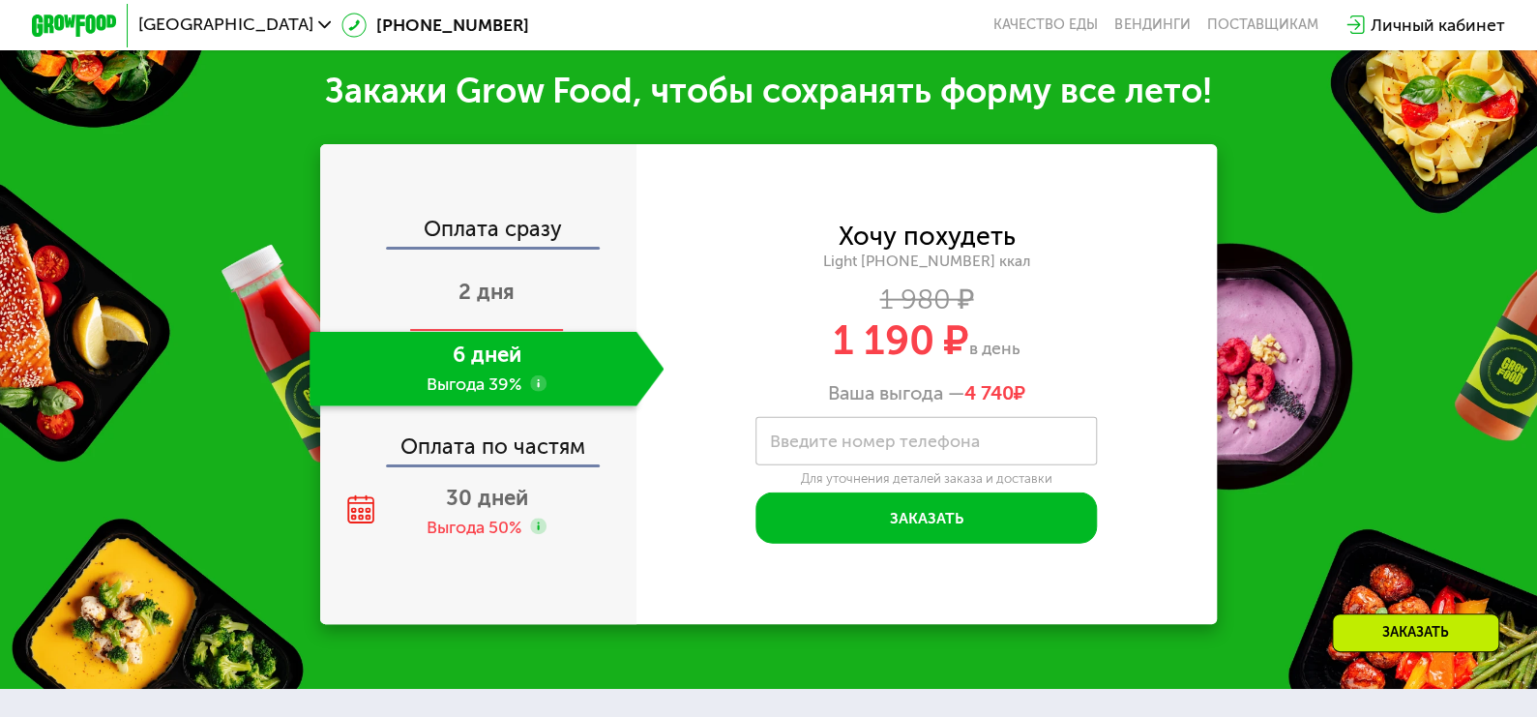
click at [502, 303] on span "2 дня" at bounding box center [486, 292] width 56 height 26
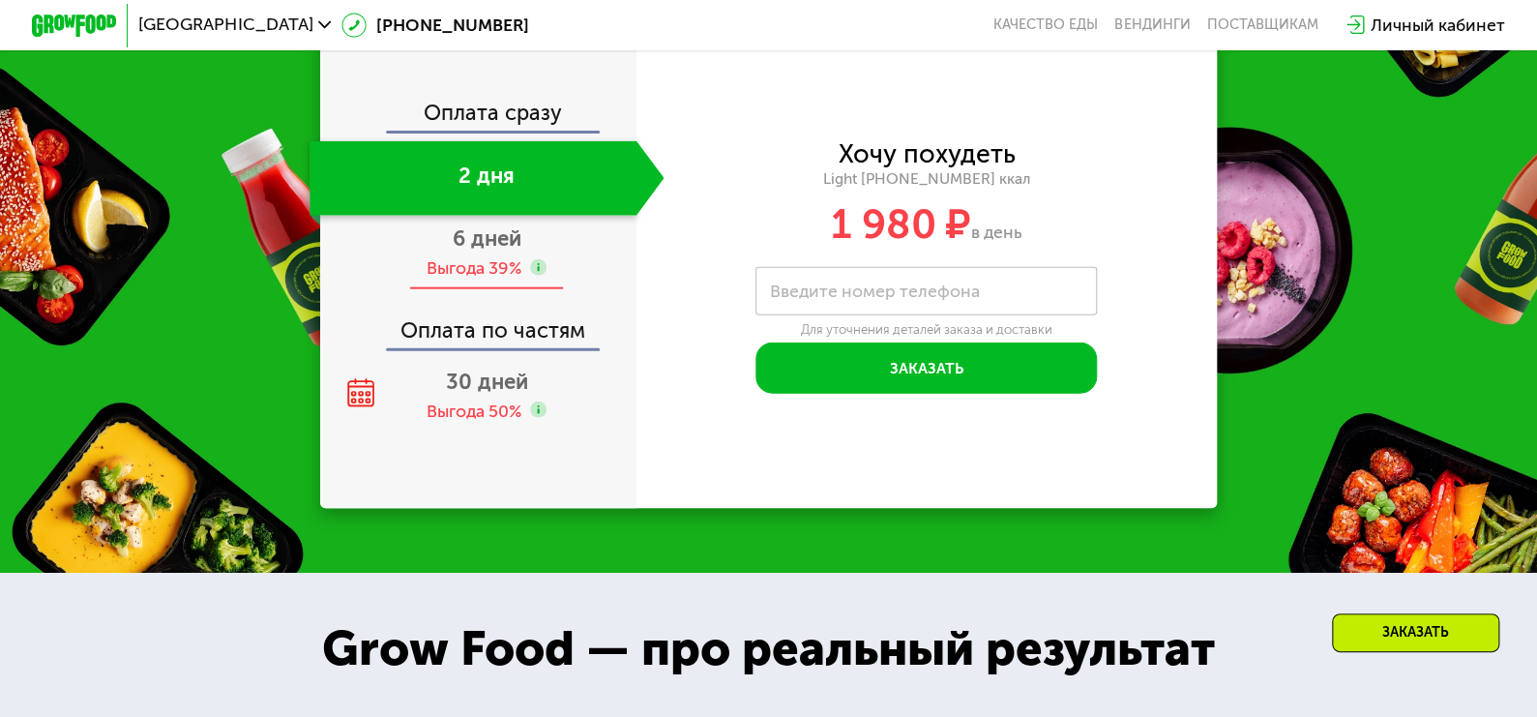
click at [508, 240] on span "6 дней" at bounding box center [487, 238] width 69 height 26
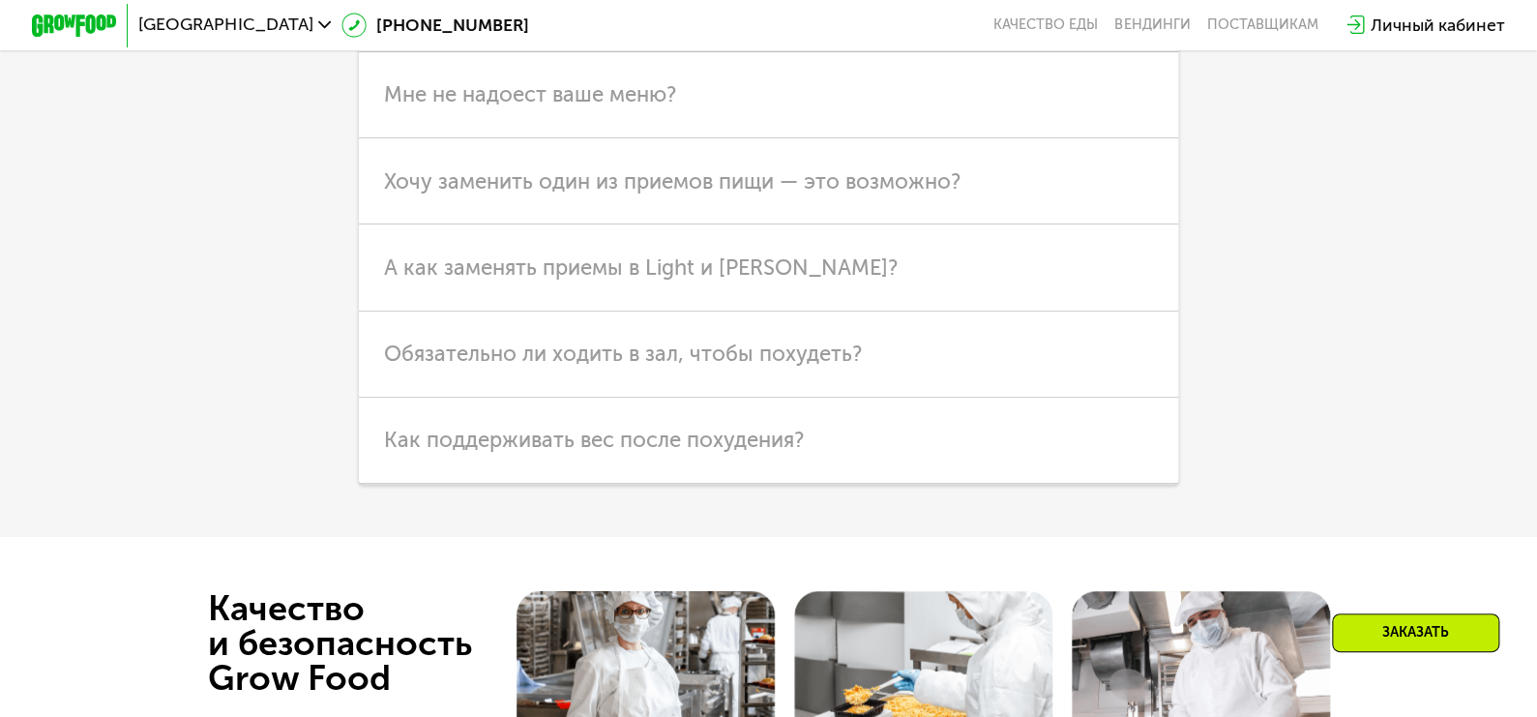
scroll to position [5516, 0]
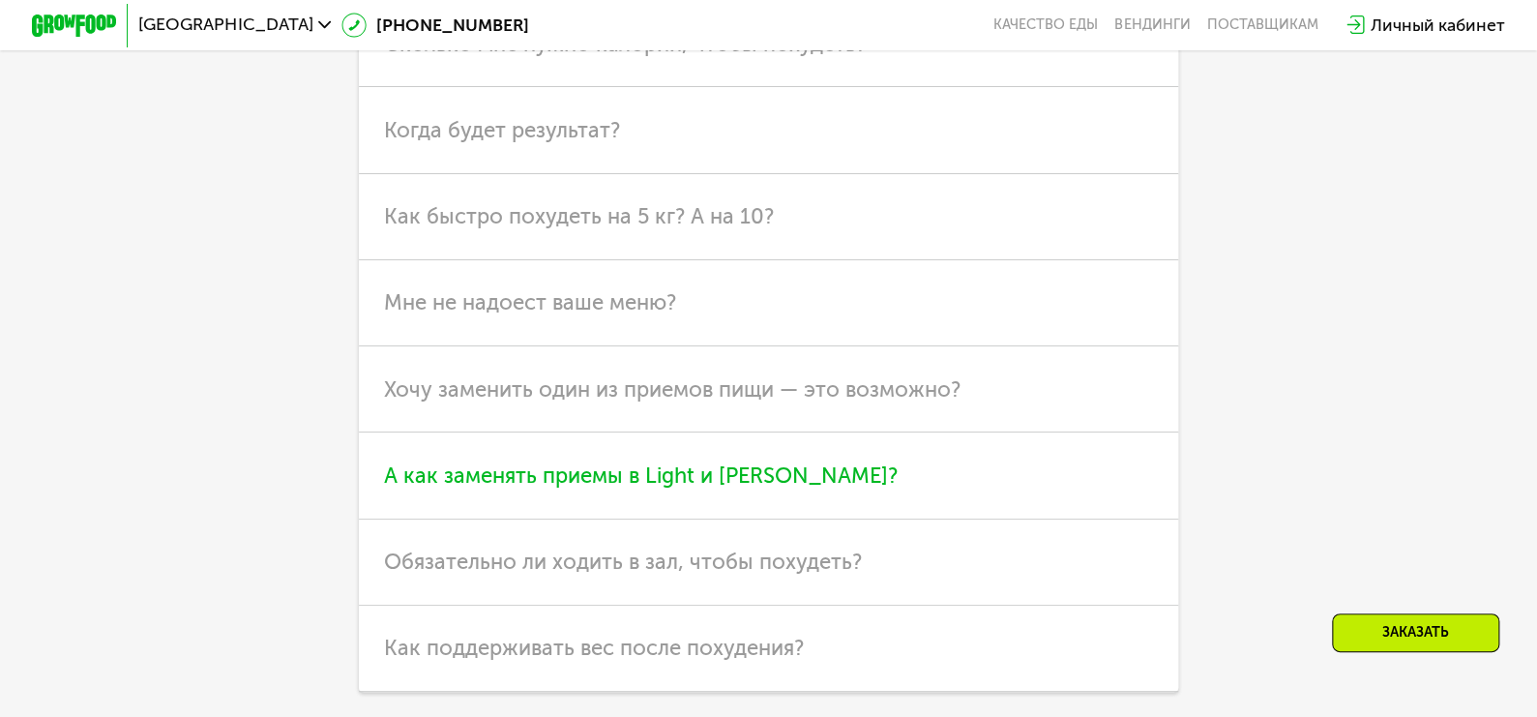
click at [606, 488] on span "А как заменять приемы в Light и [PERSON_NAME]?" at bounding box center [641, 475] width 514 height 26
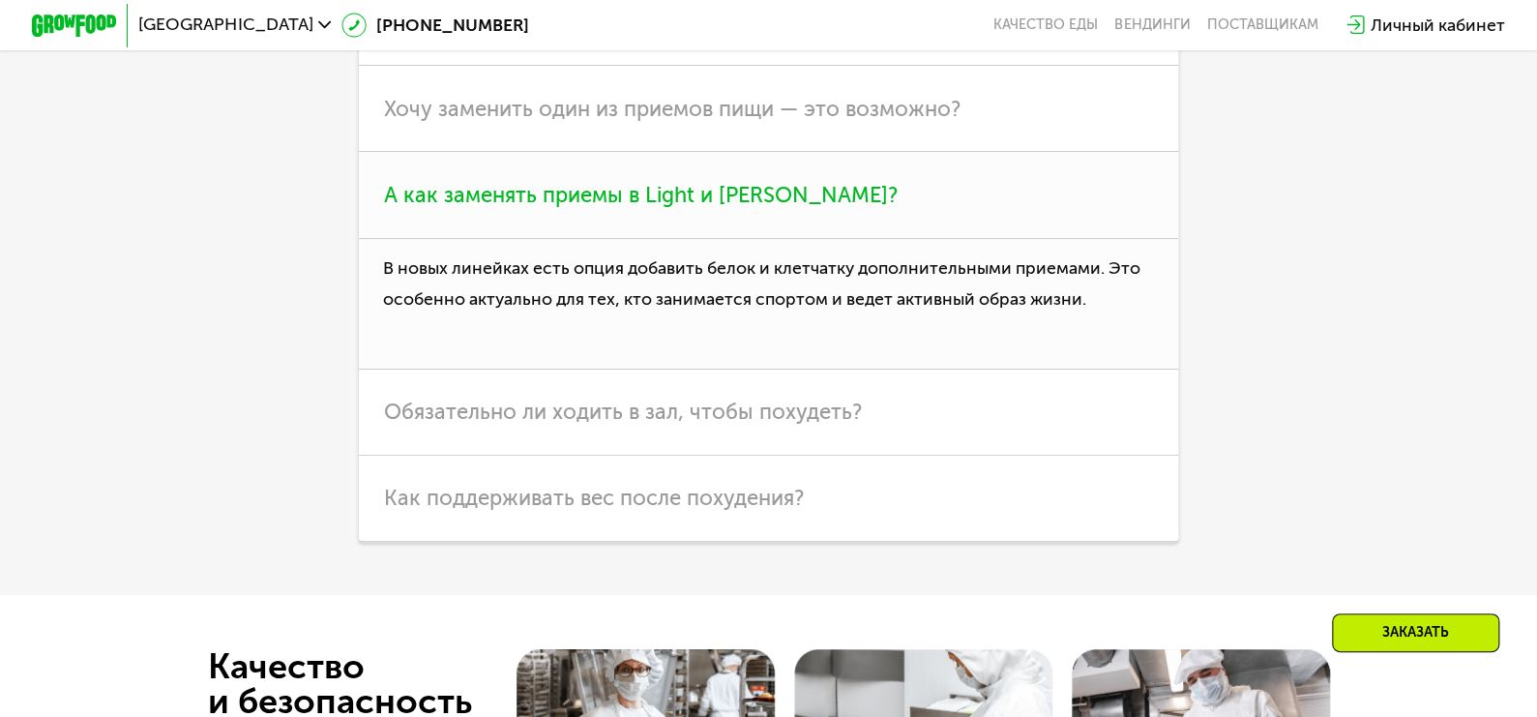
scroll to position [5806, 0]
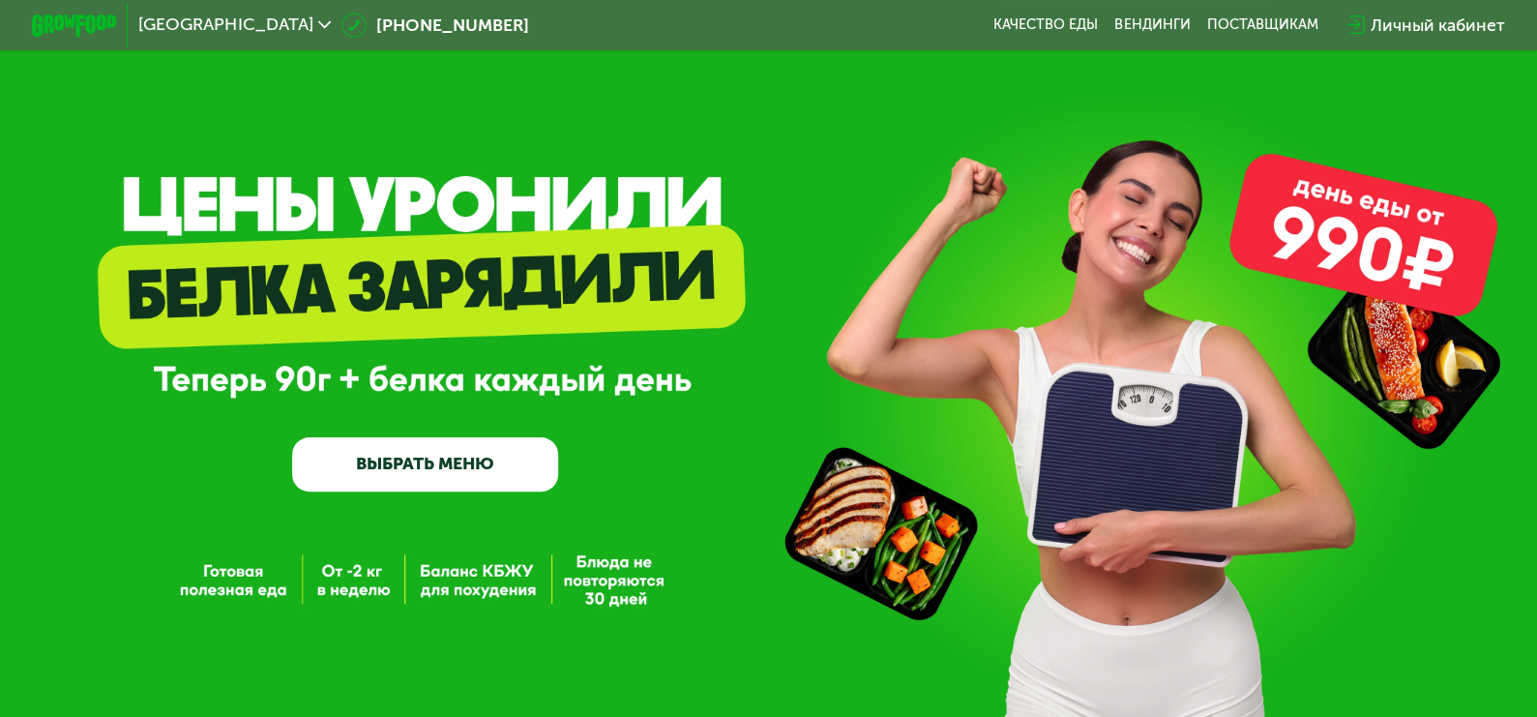
click at [510, 474] on link "ВЫБРАТЬ МЕНЮ" at bounding box center [425, 463] width 266 height 53
click at [381, 458] on link "ВЫБРАТЬ МЕНЮ" at bounding box center [425, 463] width 266 height 53
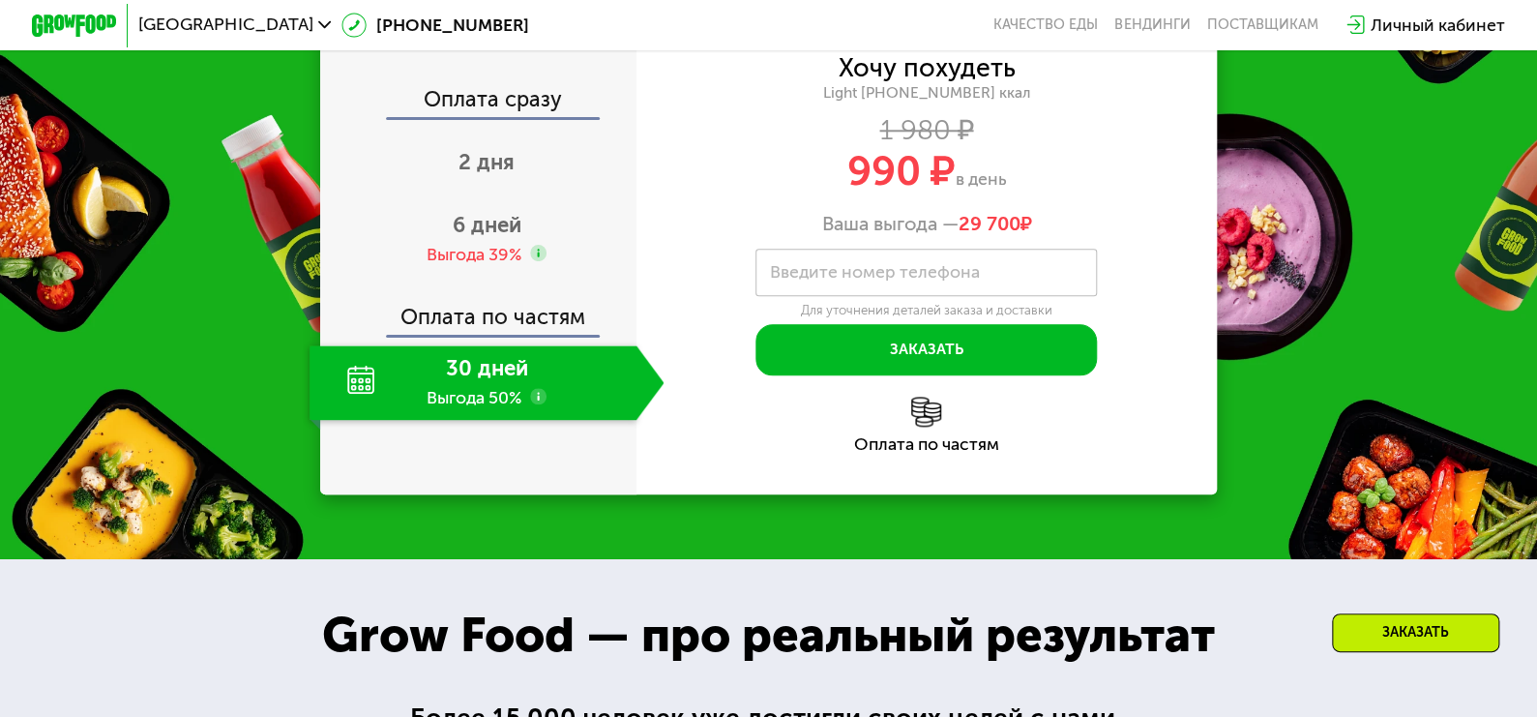
scroll to position [967, 0]
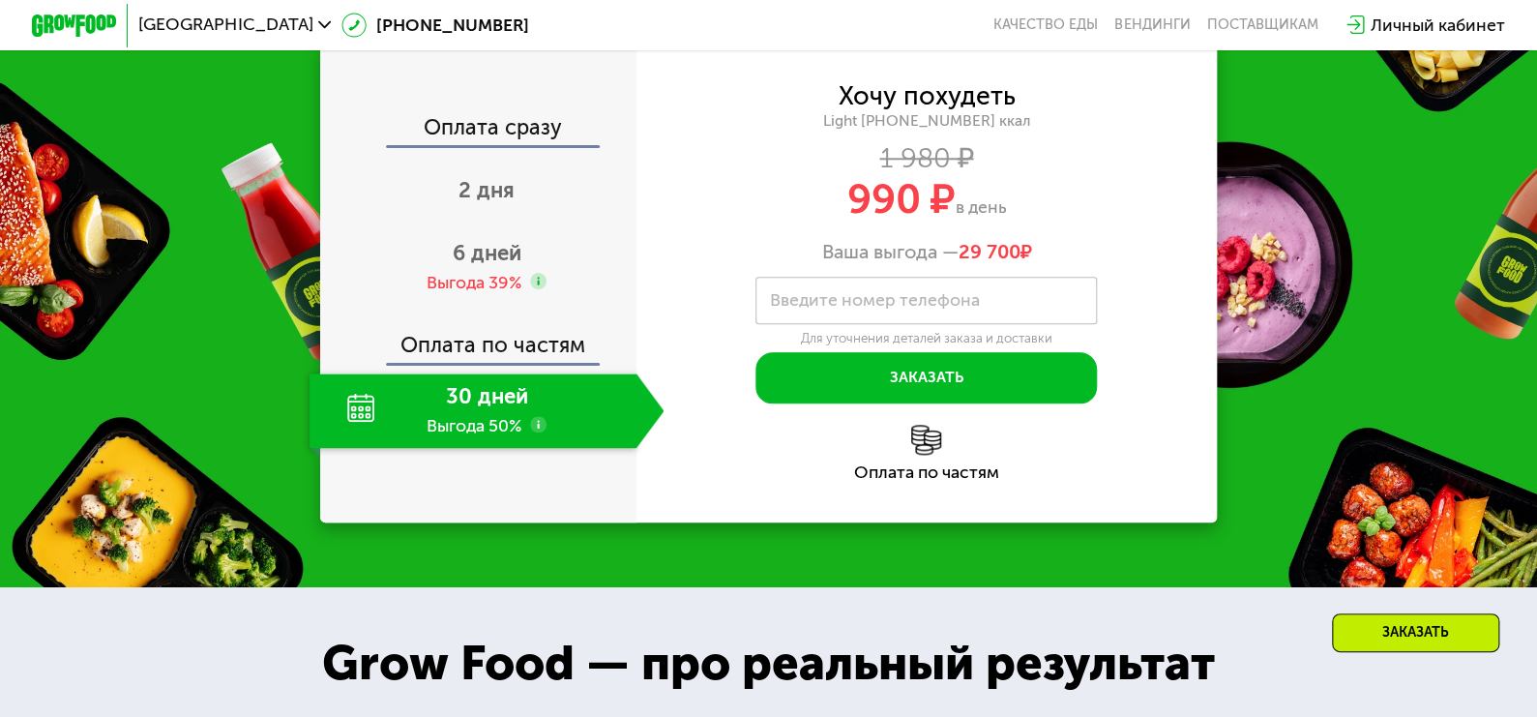
click at [538, 433] on use at bounding box center [538, 424] width 17 height 17
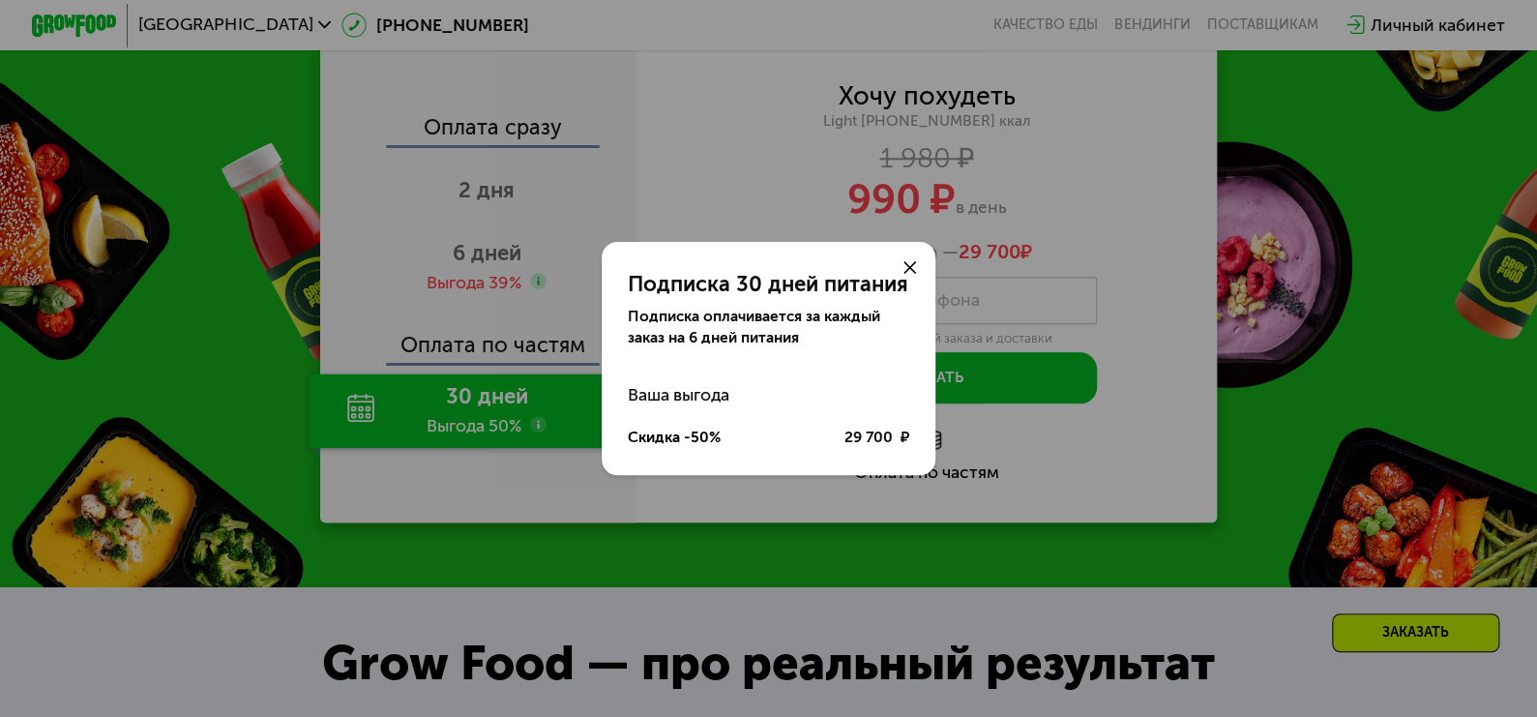
click at [537, 488] on div "Подписка 30 дней питания Подписка оплачивается за каждый заказ на 6 дней питани…" at bounding box center [768, 358] width 1537 height 717
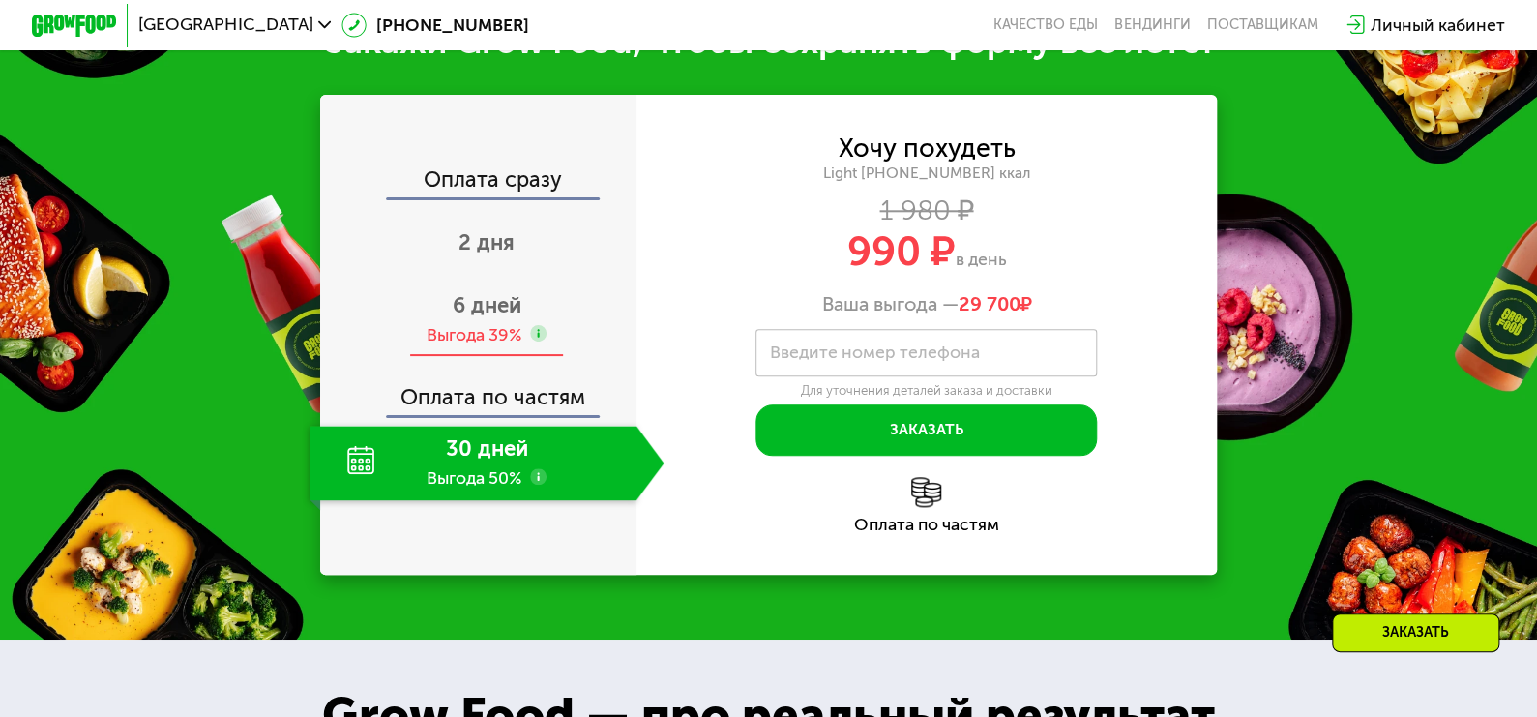
scroll to position [870, 0]
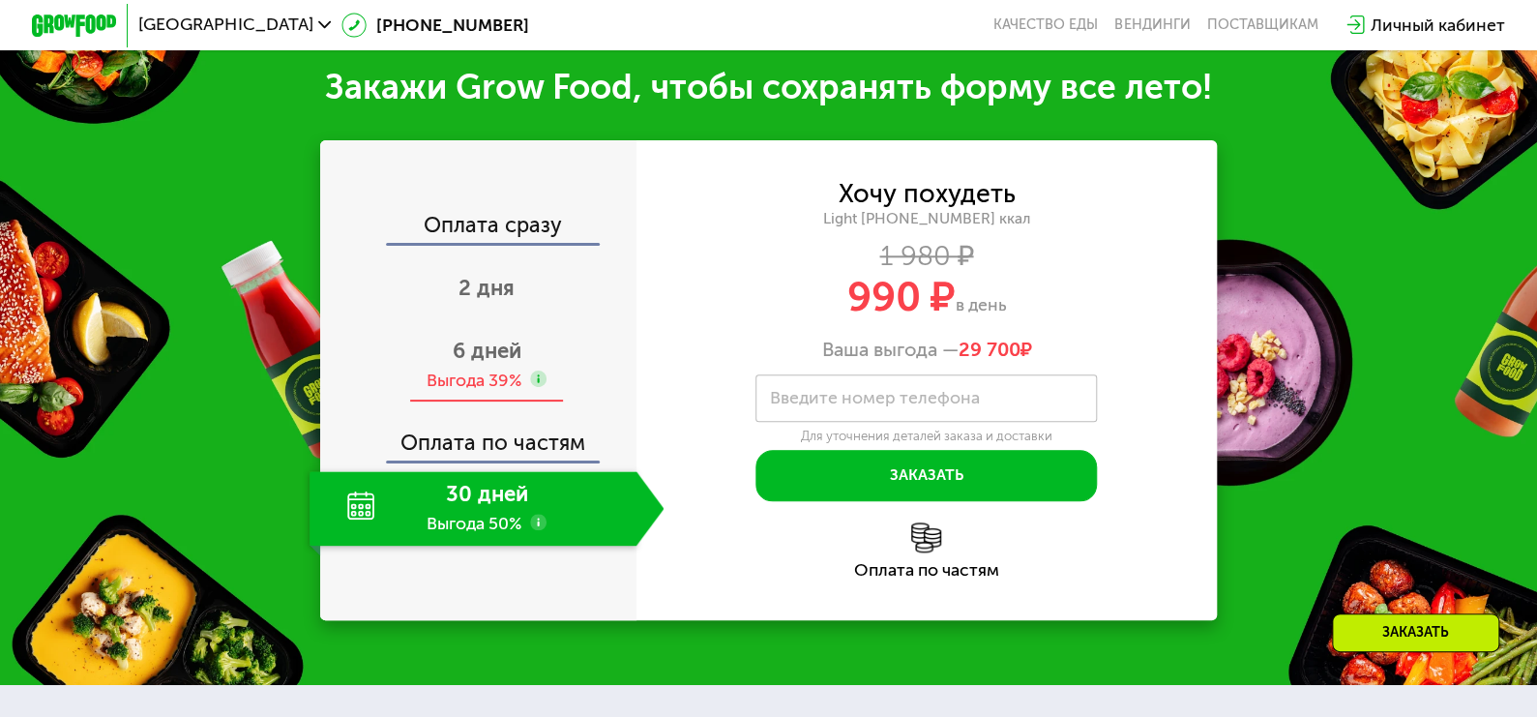
click at [487, 364] on span "6 дней" at bounding box center [487, 351] width 69 height 26
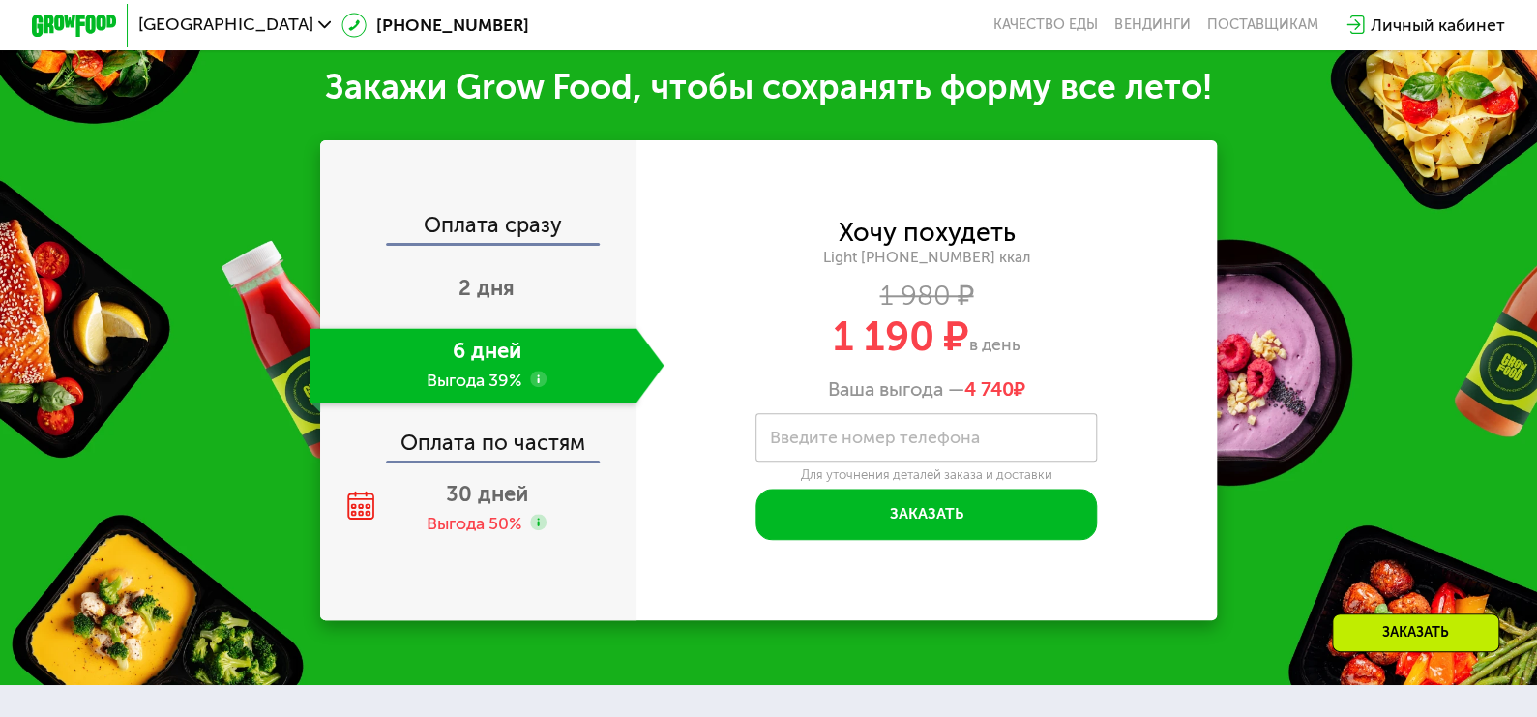
click at [534, 388] on use at bounding box center [538, 378] width 17 height 17
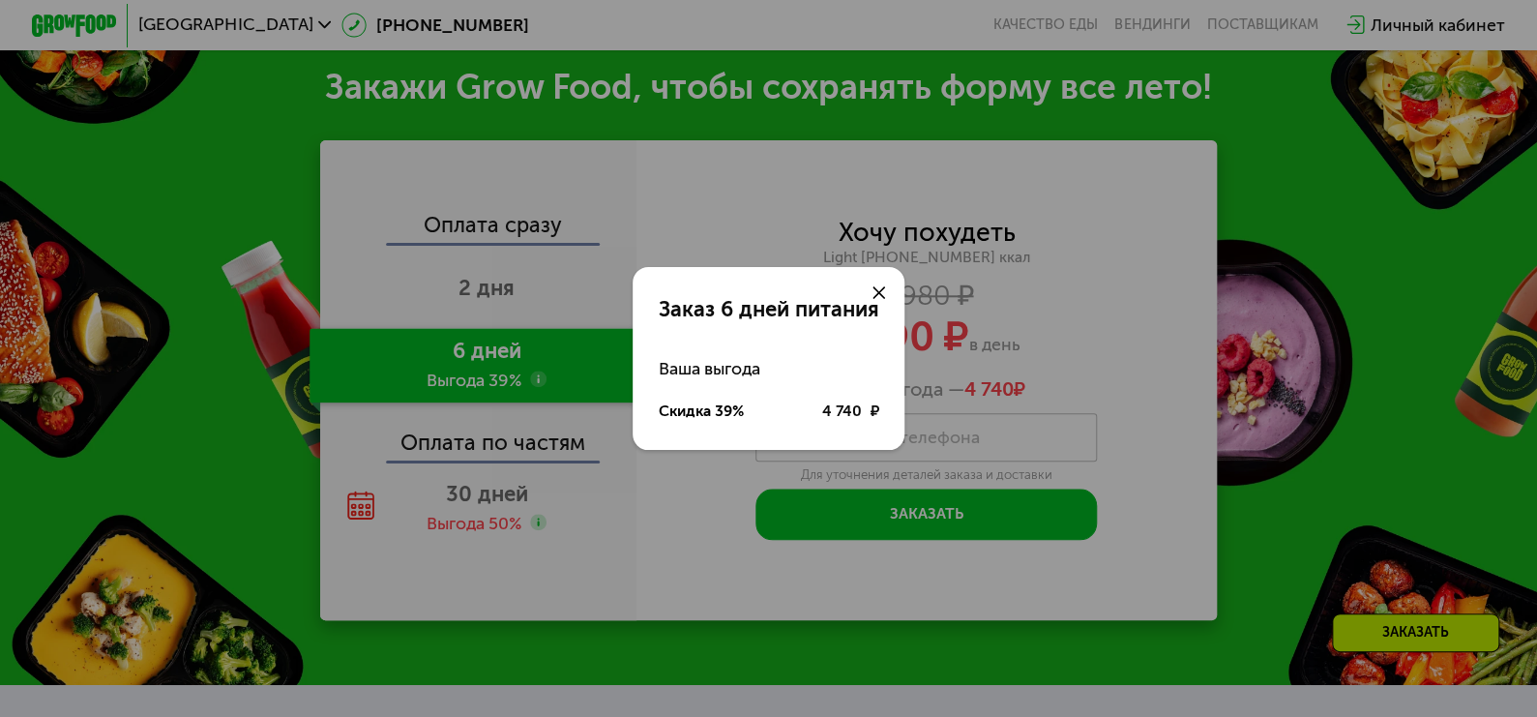
click at [542, 447] on div "Заказ 6 дней питания Ваша выгода Скидка 39% 4 740 ₽" at bounding box center [768, 358] width 1537 height 717
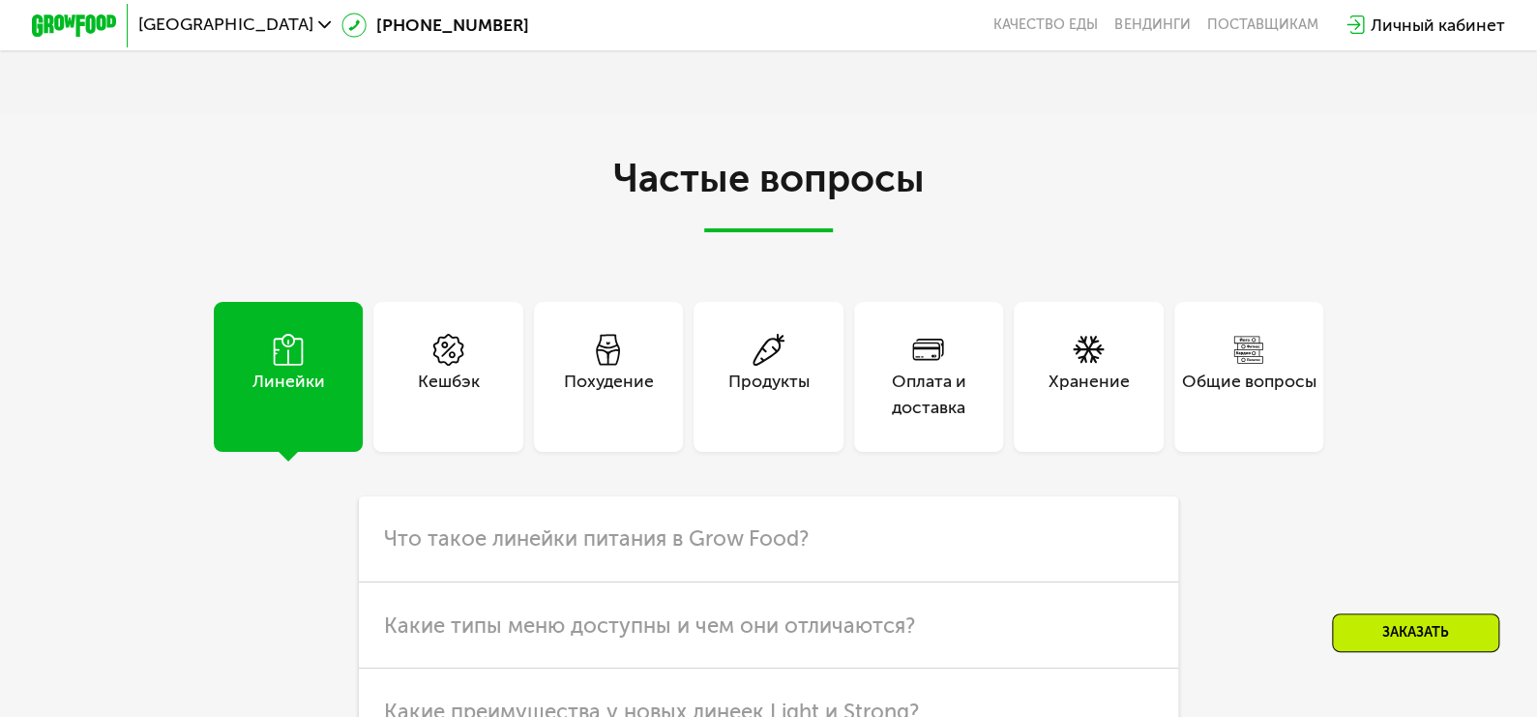
scroll to position [3772, 0]
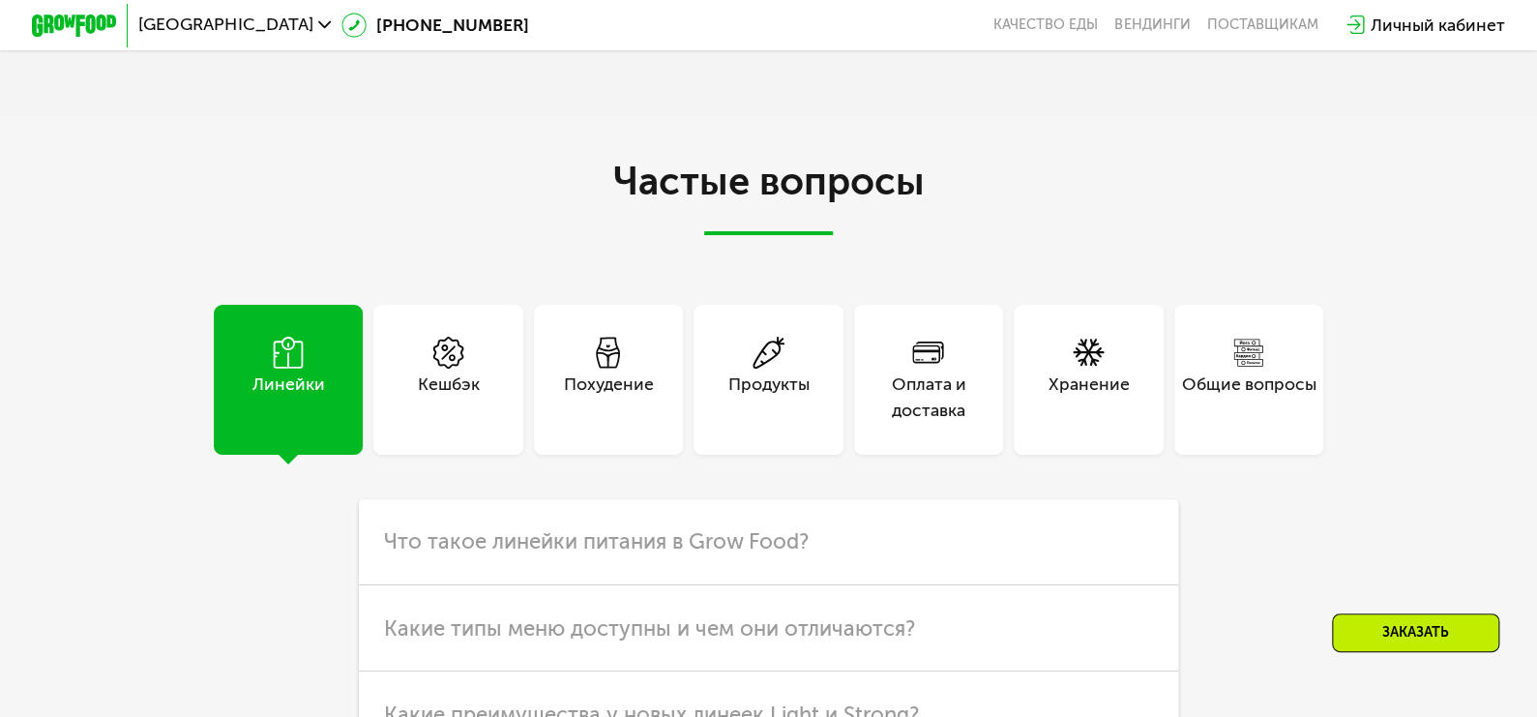
click at [636, 380] on div "Похудение" at bounding box center [608, 379] width 149 height 149
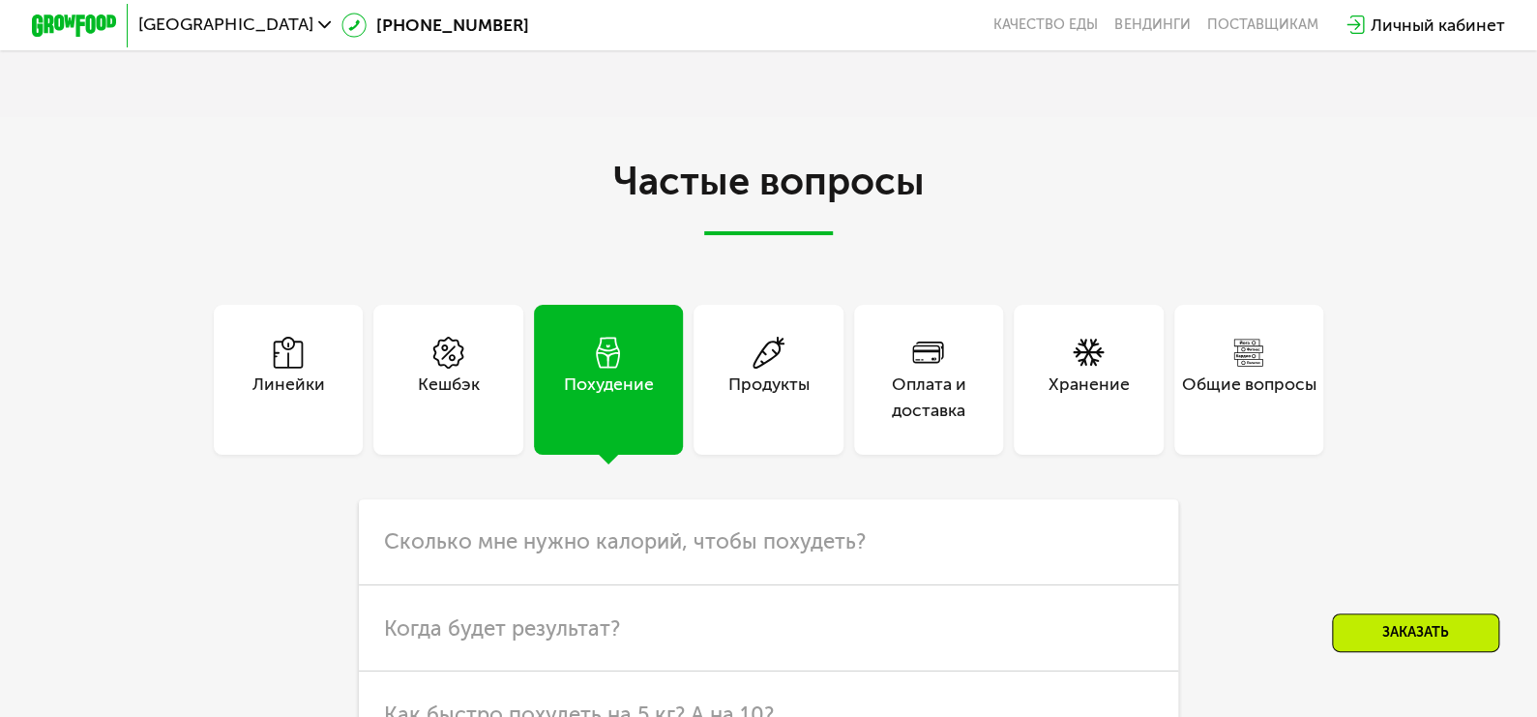
click at [423, 392] on div "Кешбэк" at bounding box center [448, 396] width 62 height 51
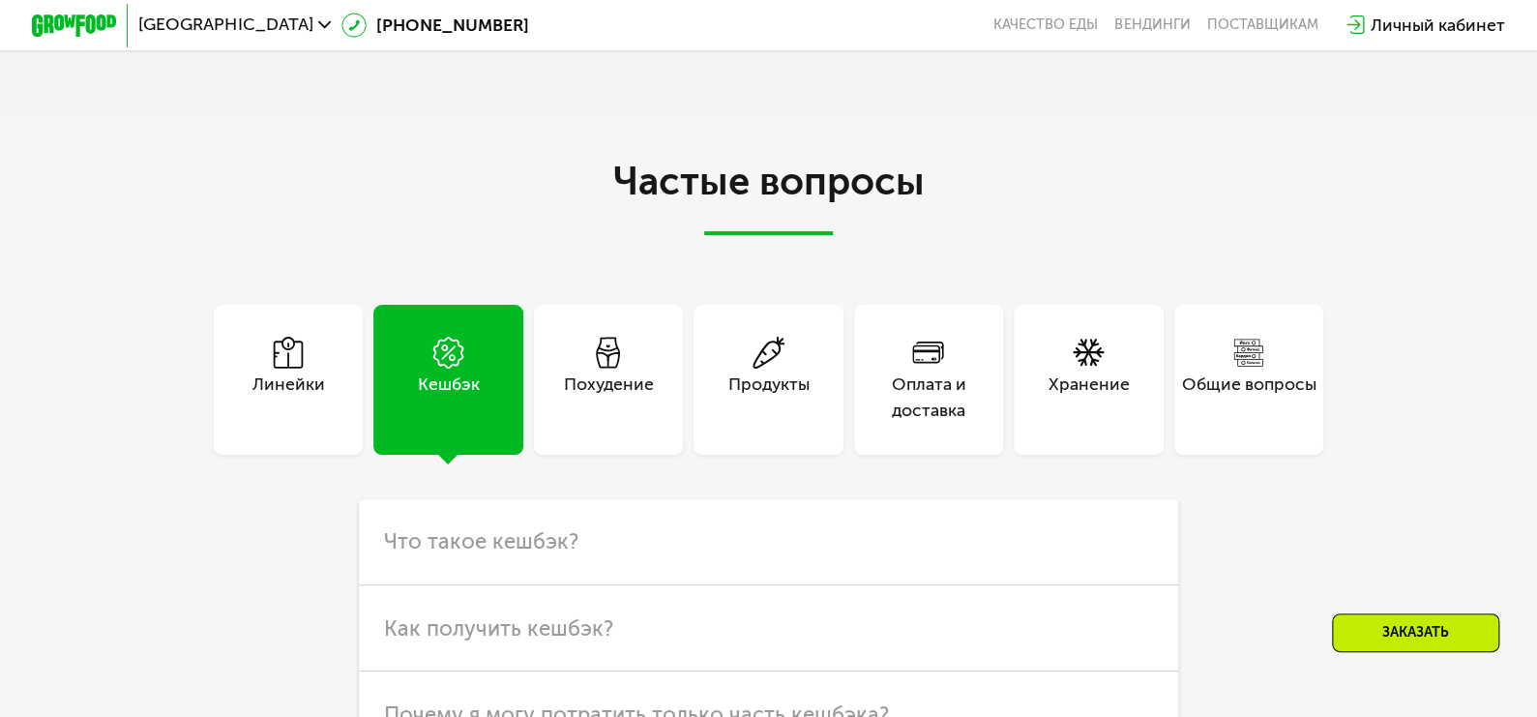
click at [581, 405] on div "Похудение" at bounding box center [608, 396] width 90 height 51
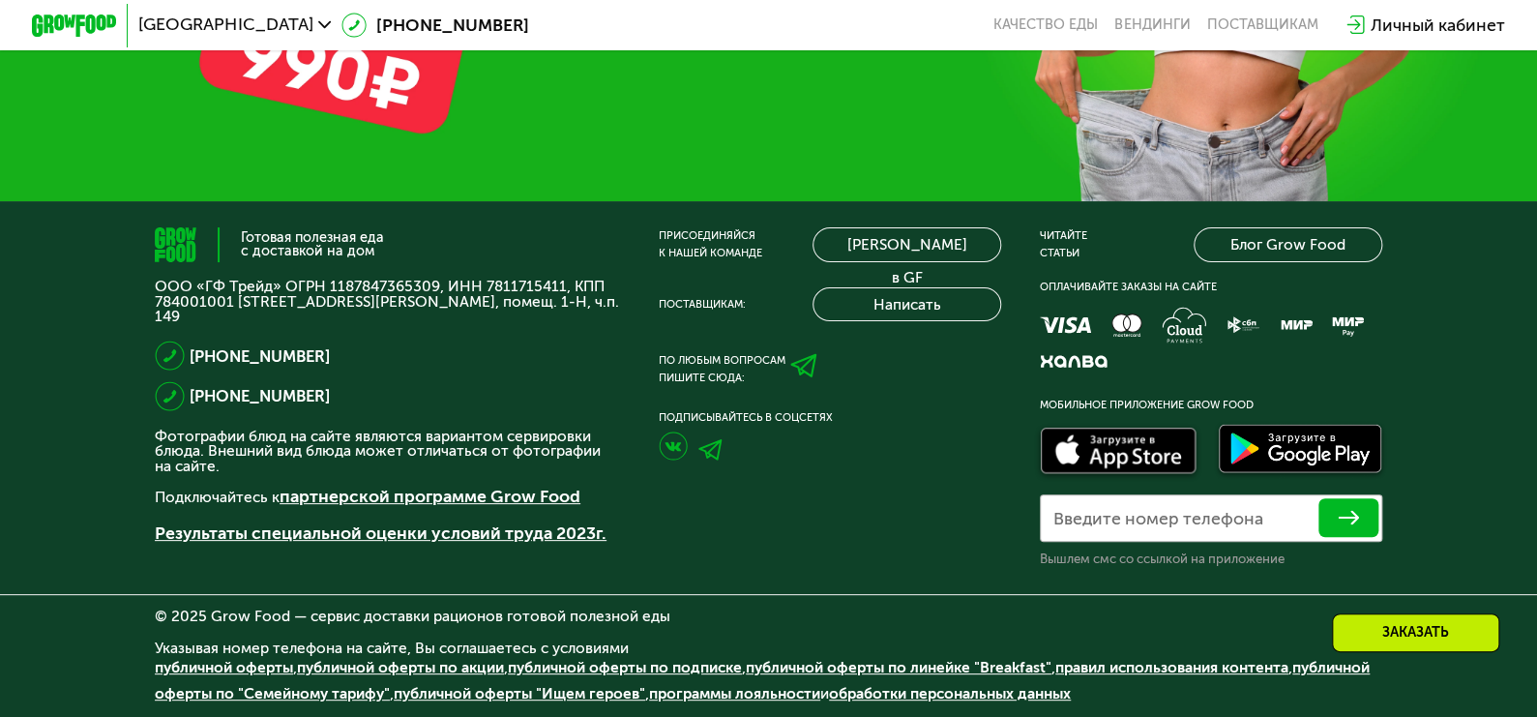
scroll to position [5672, 0]
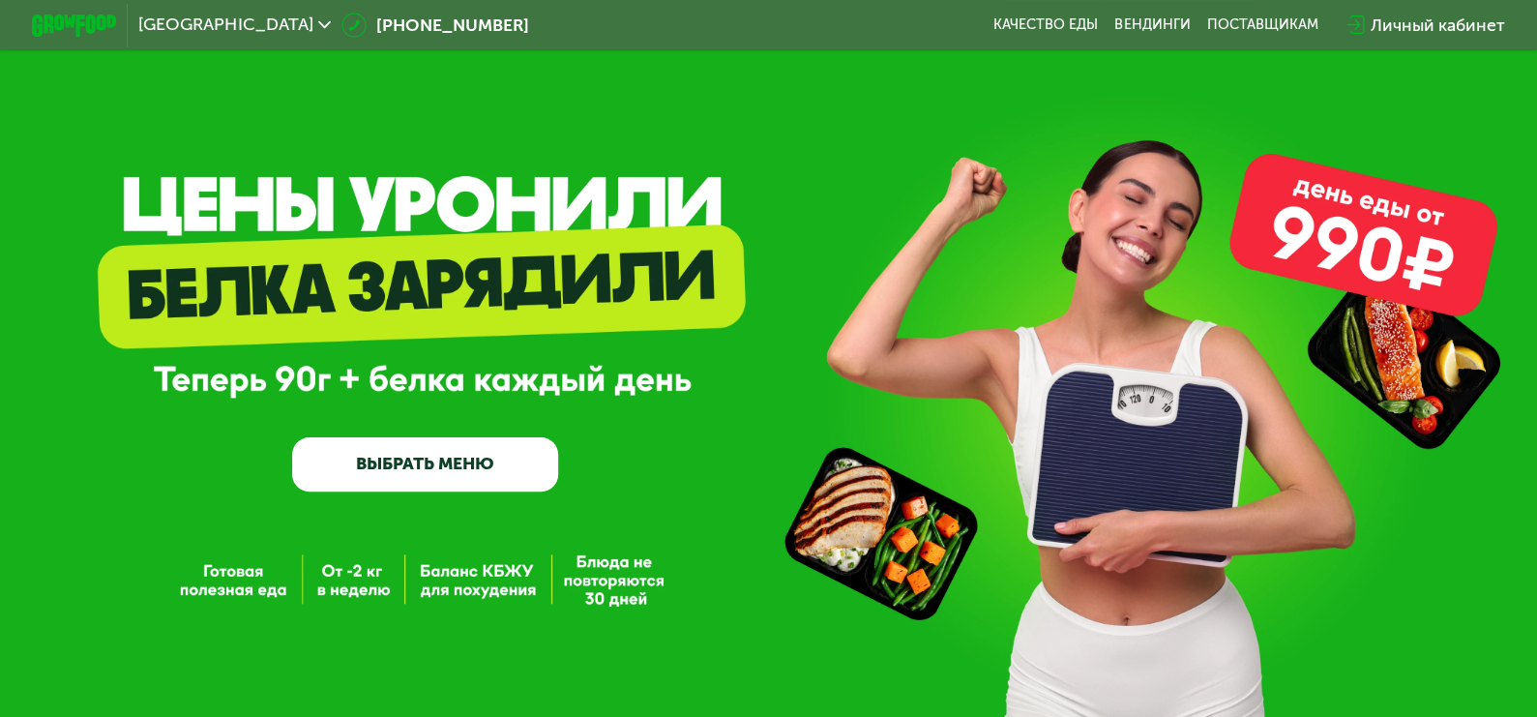
click at [405, 483] on link "ВЫБРАТЬ МЕНЮ" at bounding box center [425, 463] width 266 height 53
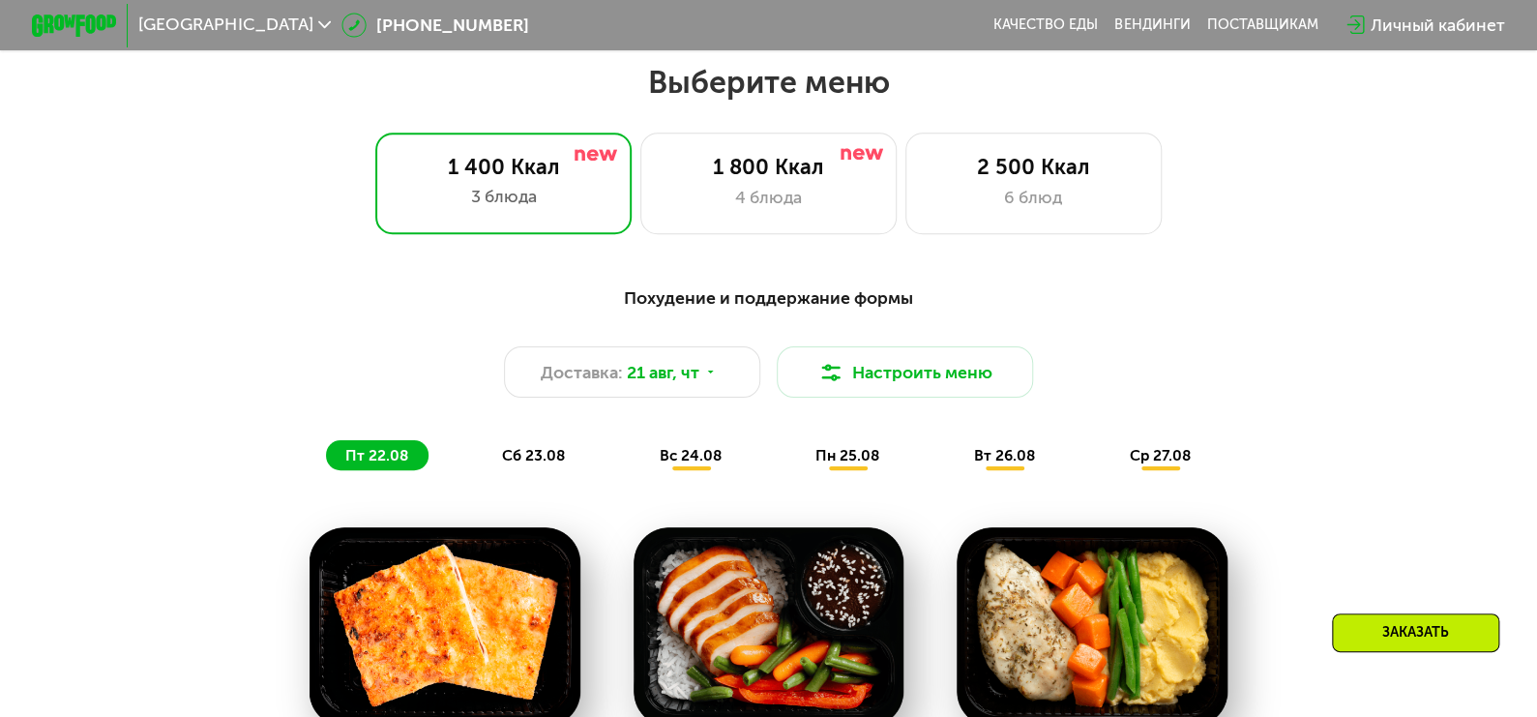
scroll to position [902, 0]
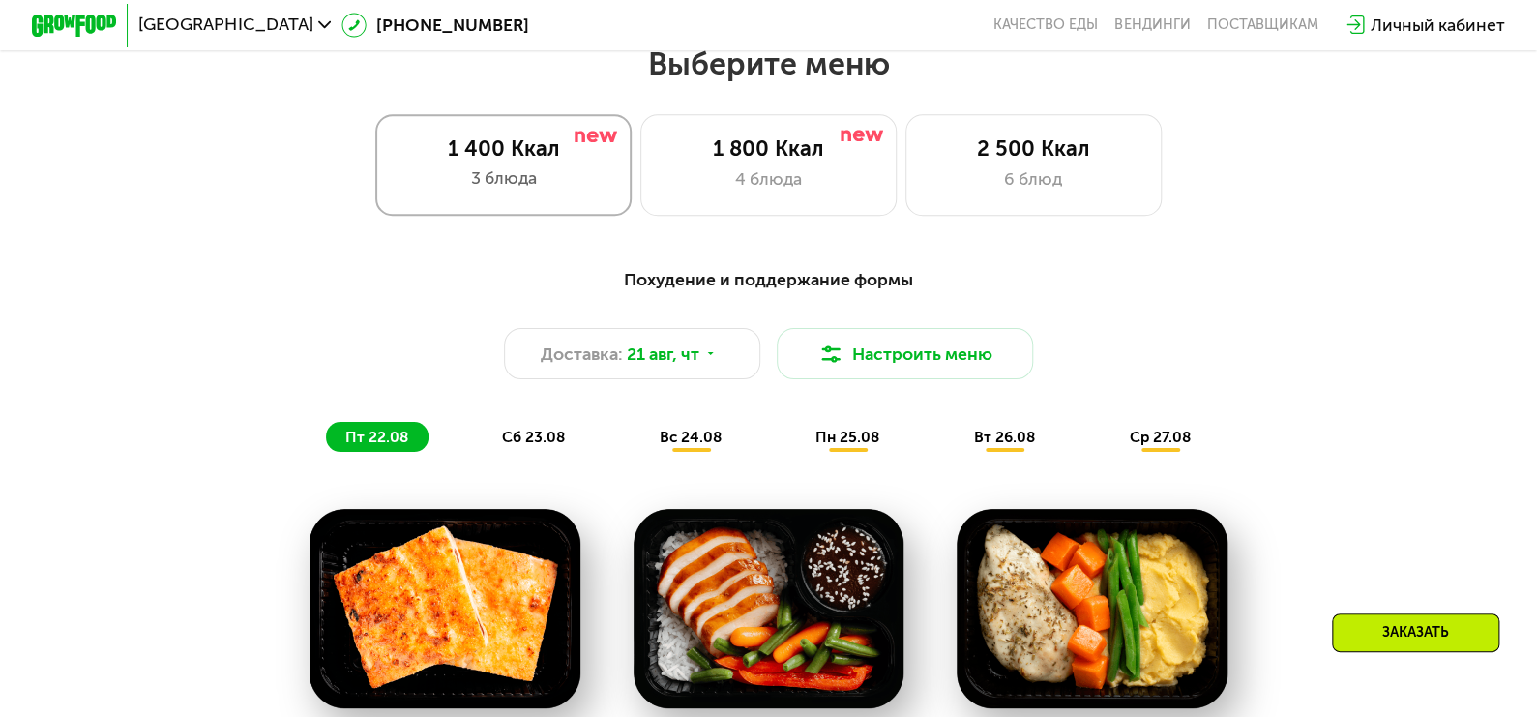
click at [557, 180] on div "3 блюда" at bounding box center [504, 177] width 212 height 25
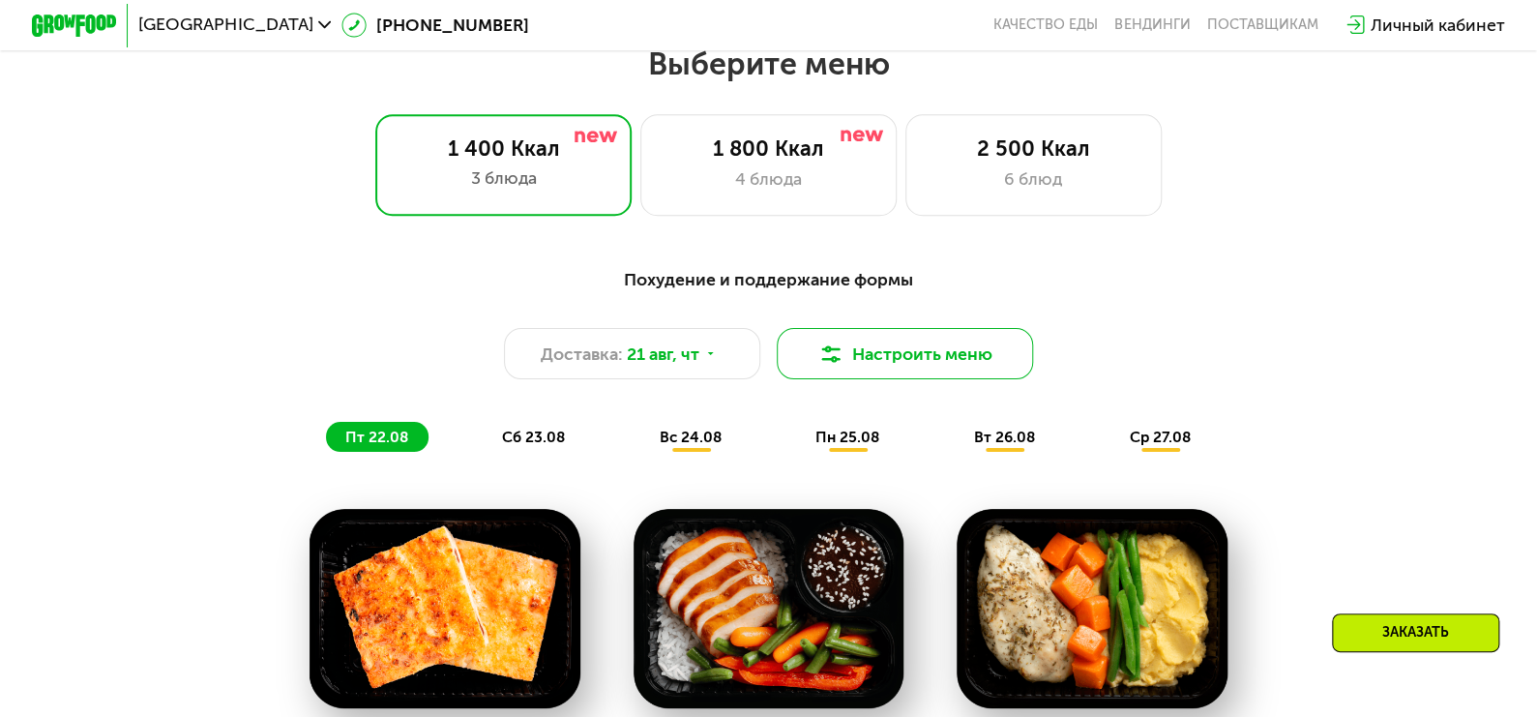
click at [840, 379] on button "Настроить меню" at bounding box center [905, 353] width 256 height 51
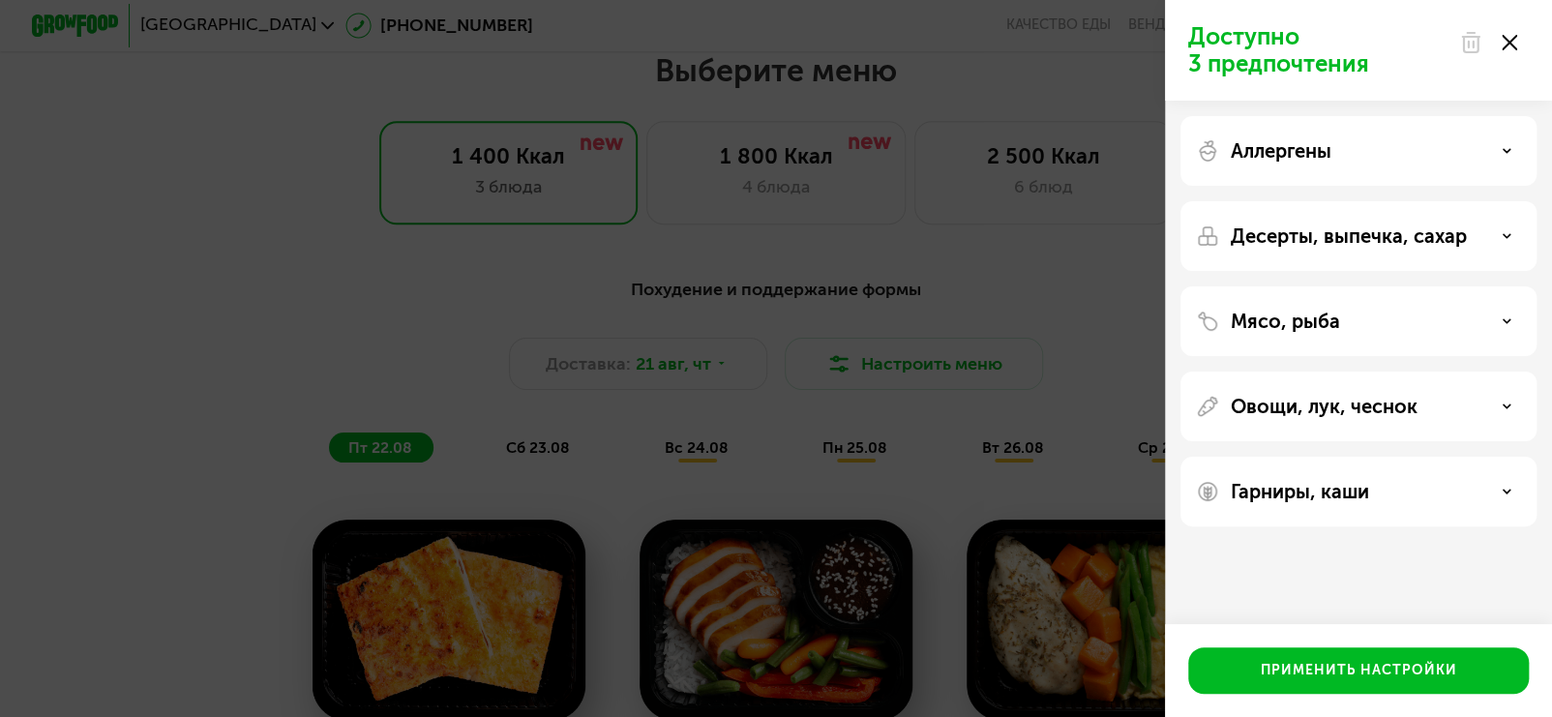
click at [1501, 44] on icon at bounding box center [1508, 42] width 15 height 15
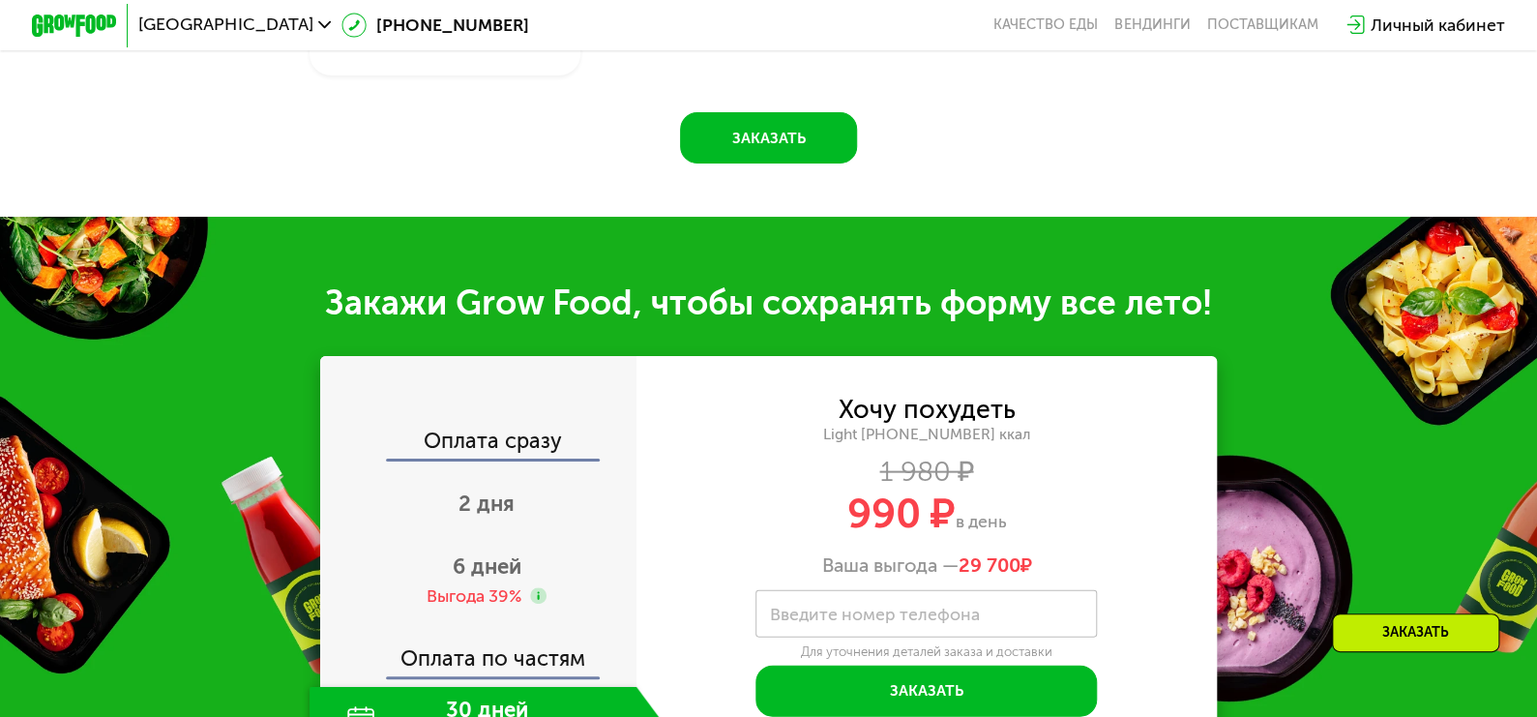
scroll to position [2062, 0]
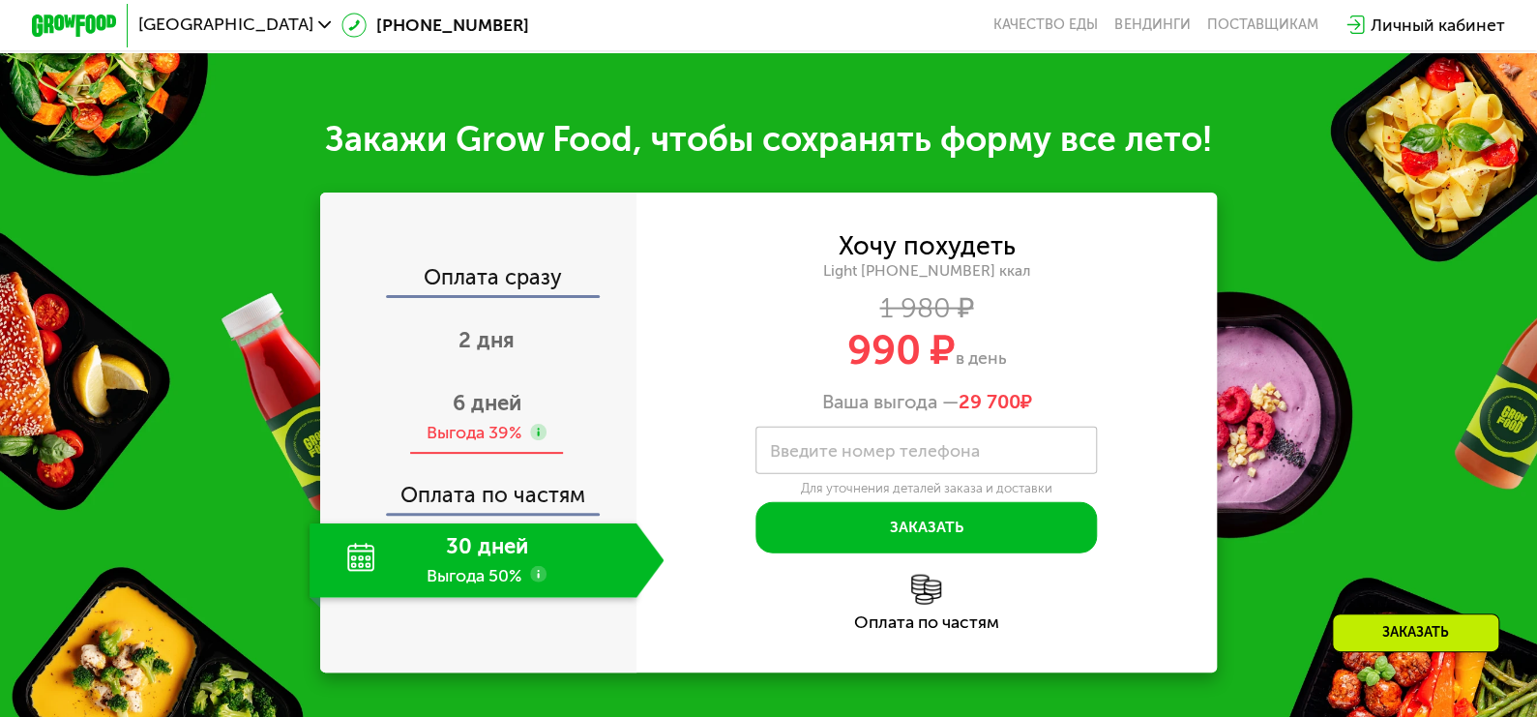
click at [494, 422] on div "Выгода 39%" at bounding box center [474, 432] width 95 height 23
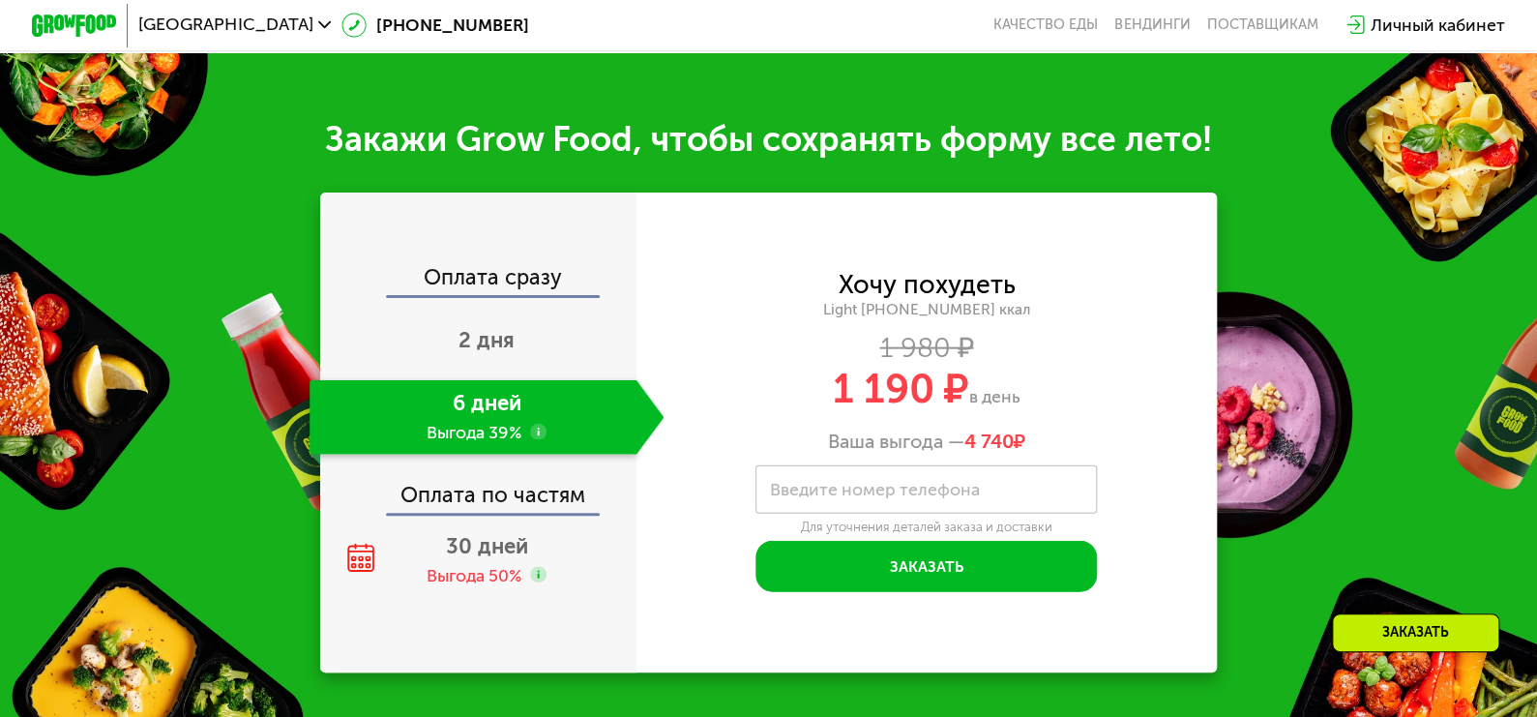
click at [533, 430] on use at bounding box center [538, 432] width 17 height 17
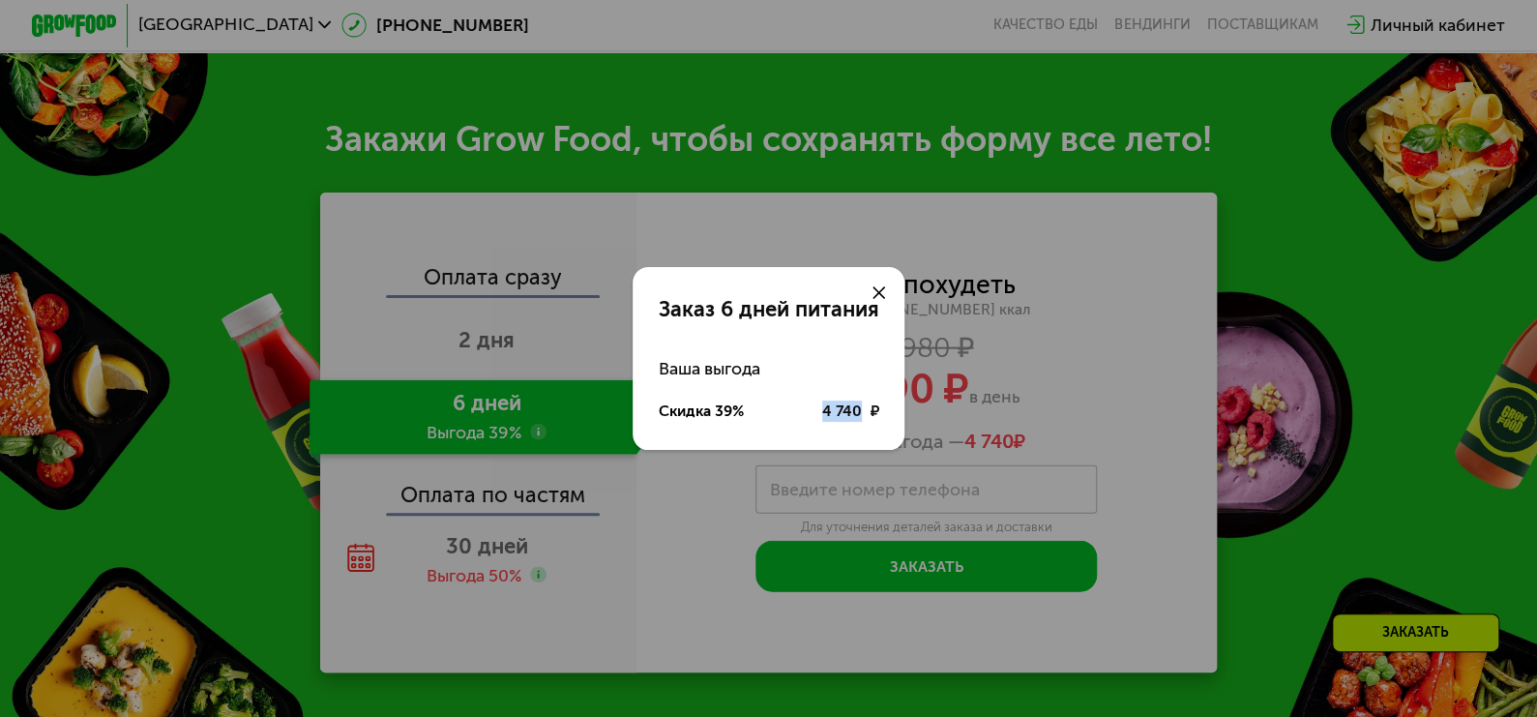
drag, startPoint x: 824, startPoint y: 407, endPoint x: 861, endPoint y: 407, distance: 36.8
click at [861, 407] on div "4 740 ₽" at bounding box center [850, 410] width 57 height 21
copy div "4 740"
click at [491, 397] on div "Заказ 6 дней питания Ваша выгода Скидка 39% 4 740 ₽" at bounding box center [768, 358] width 1537 height 717
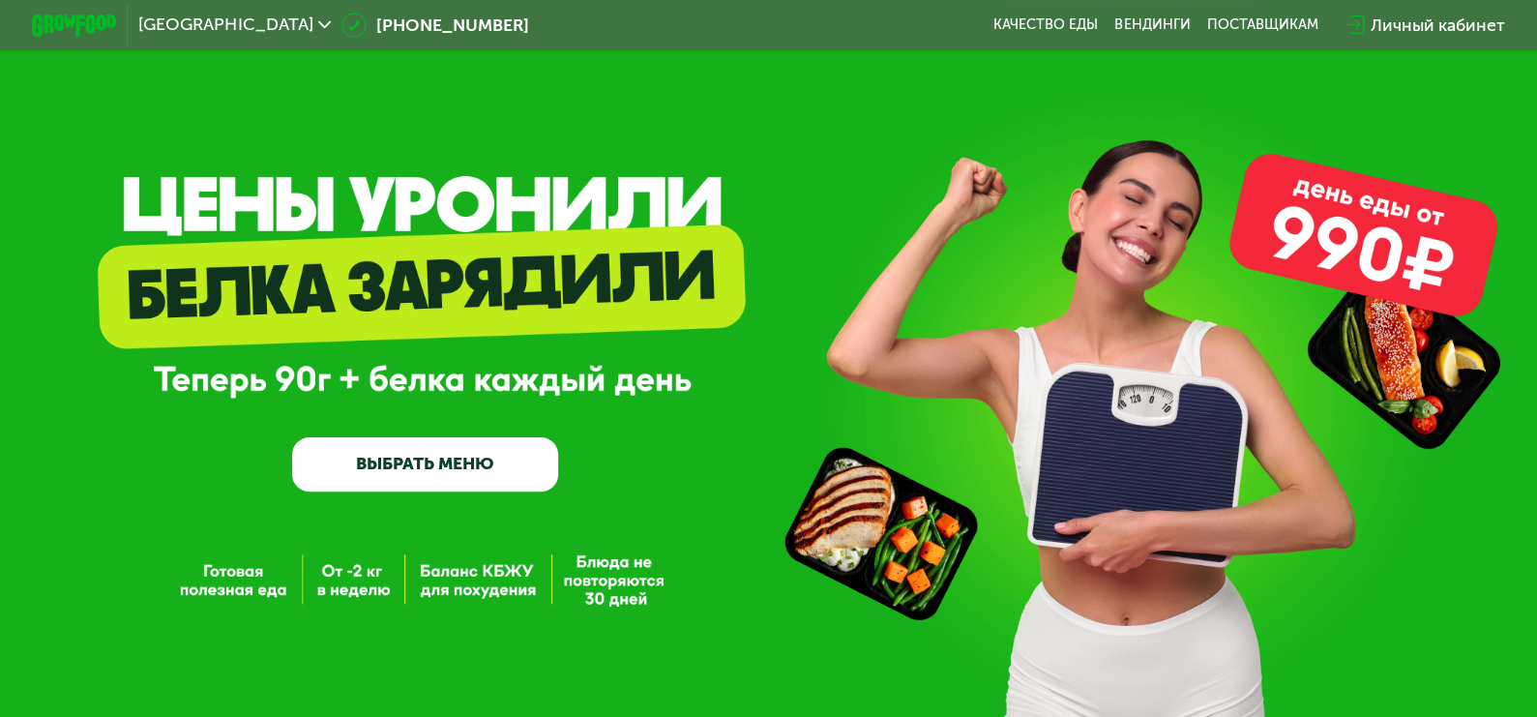
scroll to position [484, 0]
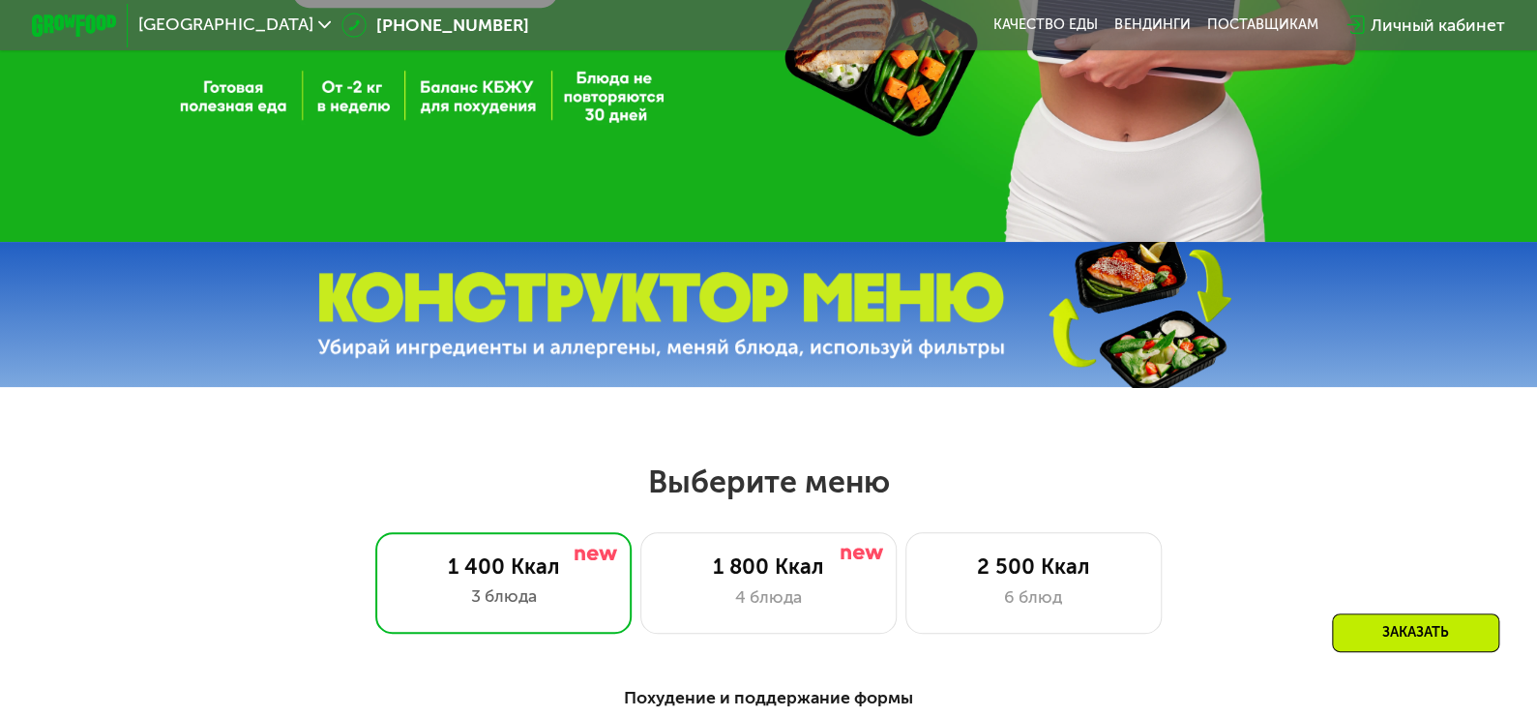
click at [637, 335] on img at bounding box center [661, 315] width 688 height 86
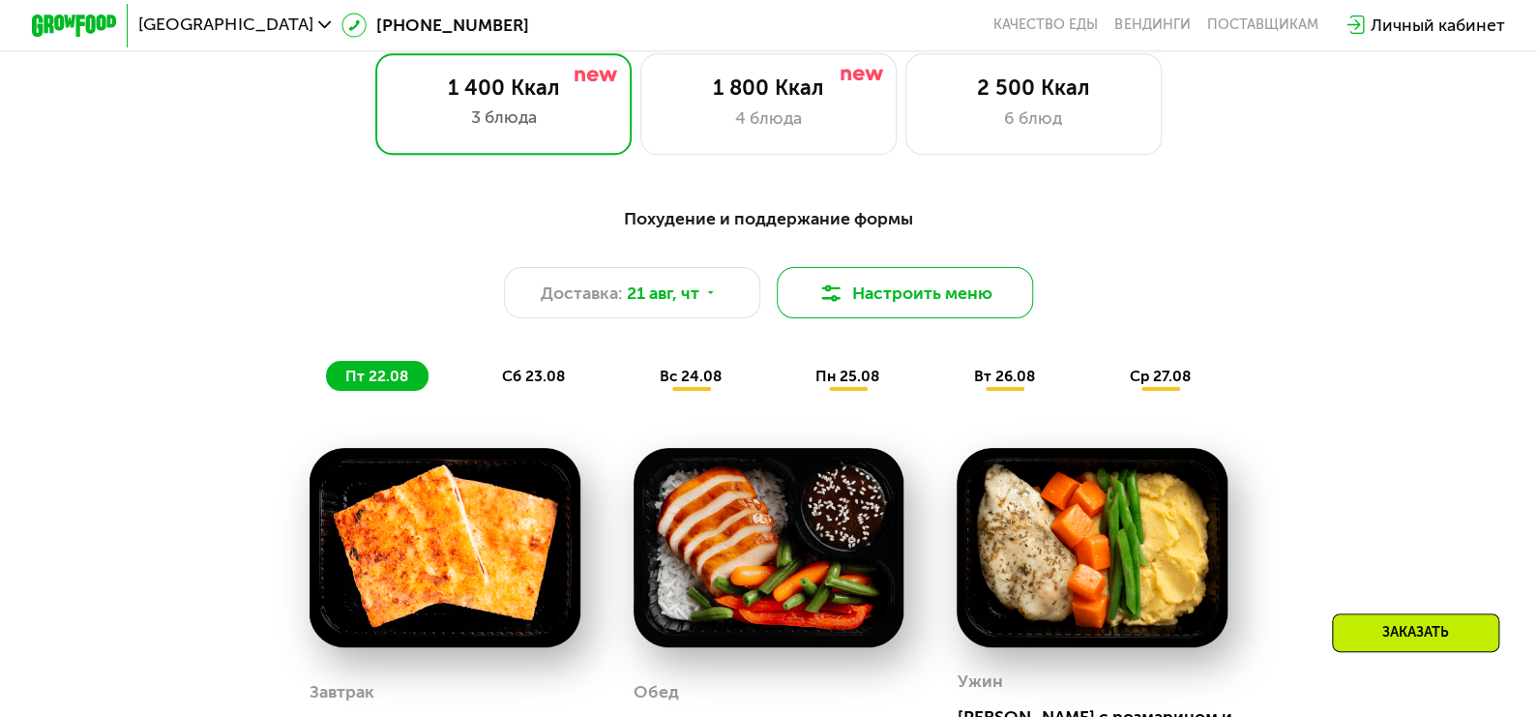
scroll to position [967, 0]
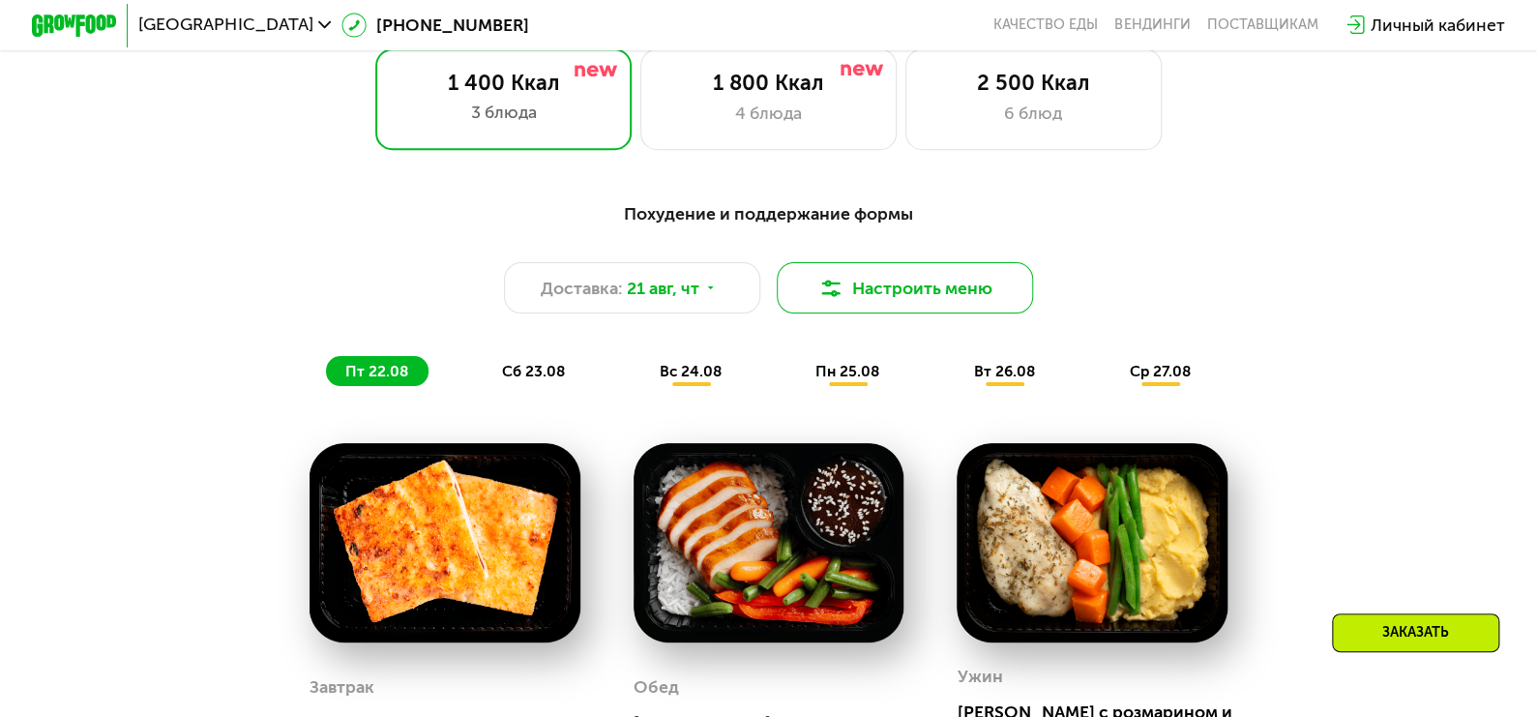
click at [977, 301] on button "Настроить меню" at bounding box center [905, 287] width 256 height 51
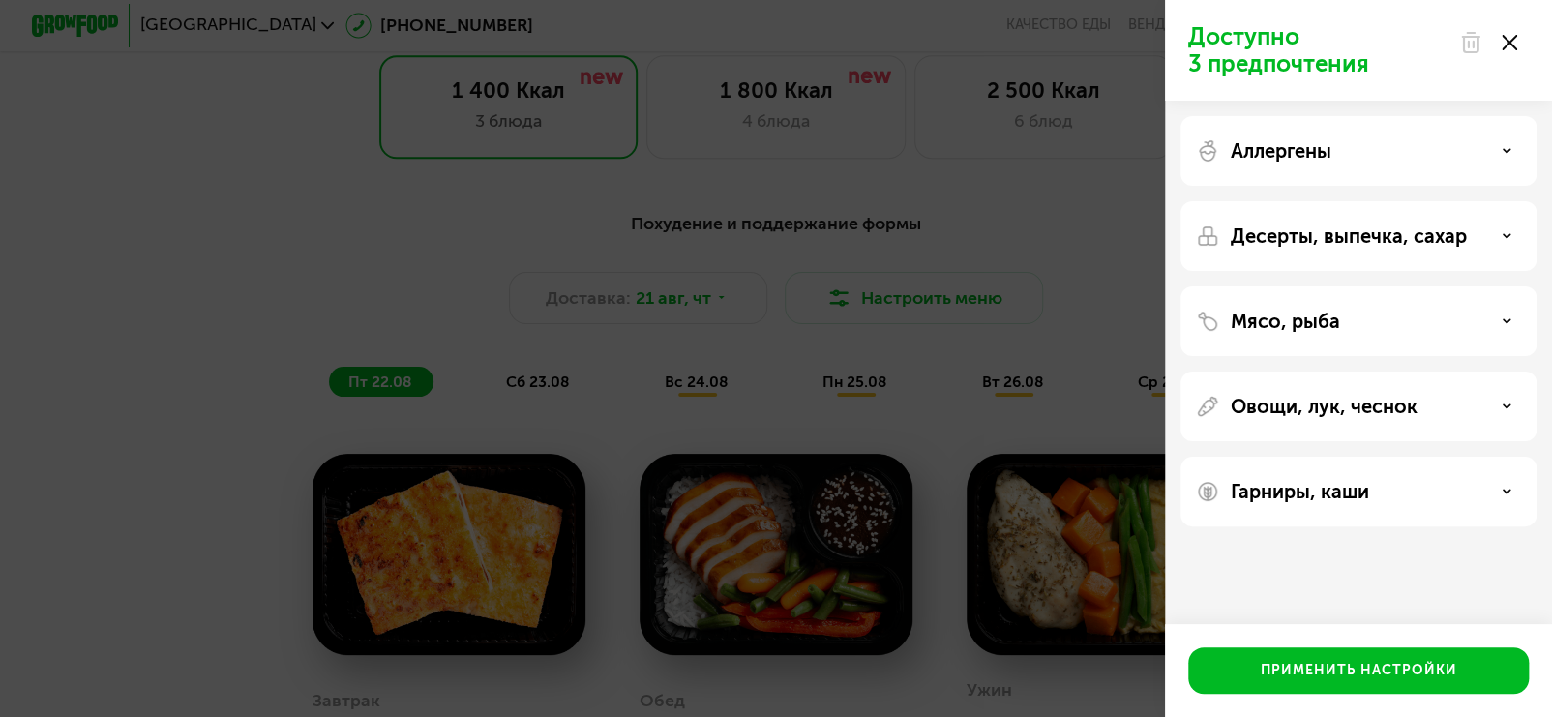
click at [767, 224] on div "Доступно 3 предпочтения Аллергены Десерты, выпечка, сахар Мясо, рыба Овощи, лук…" at bounding box center [776, 358] width 1552 height 717
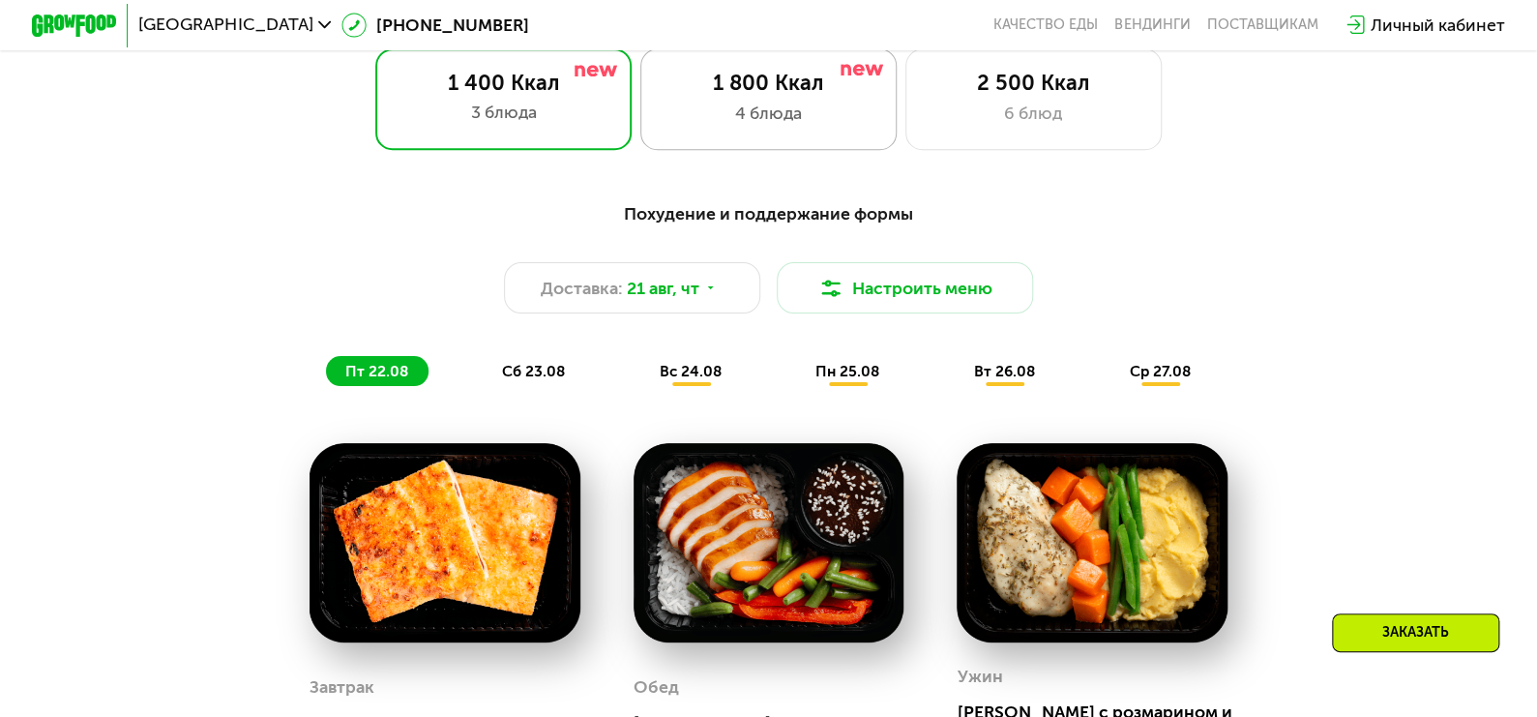
click at [905, 104] on div "1 800 Ккал 4 блюда" at bounding box center [1033, 99] width 256 height 103
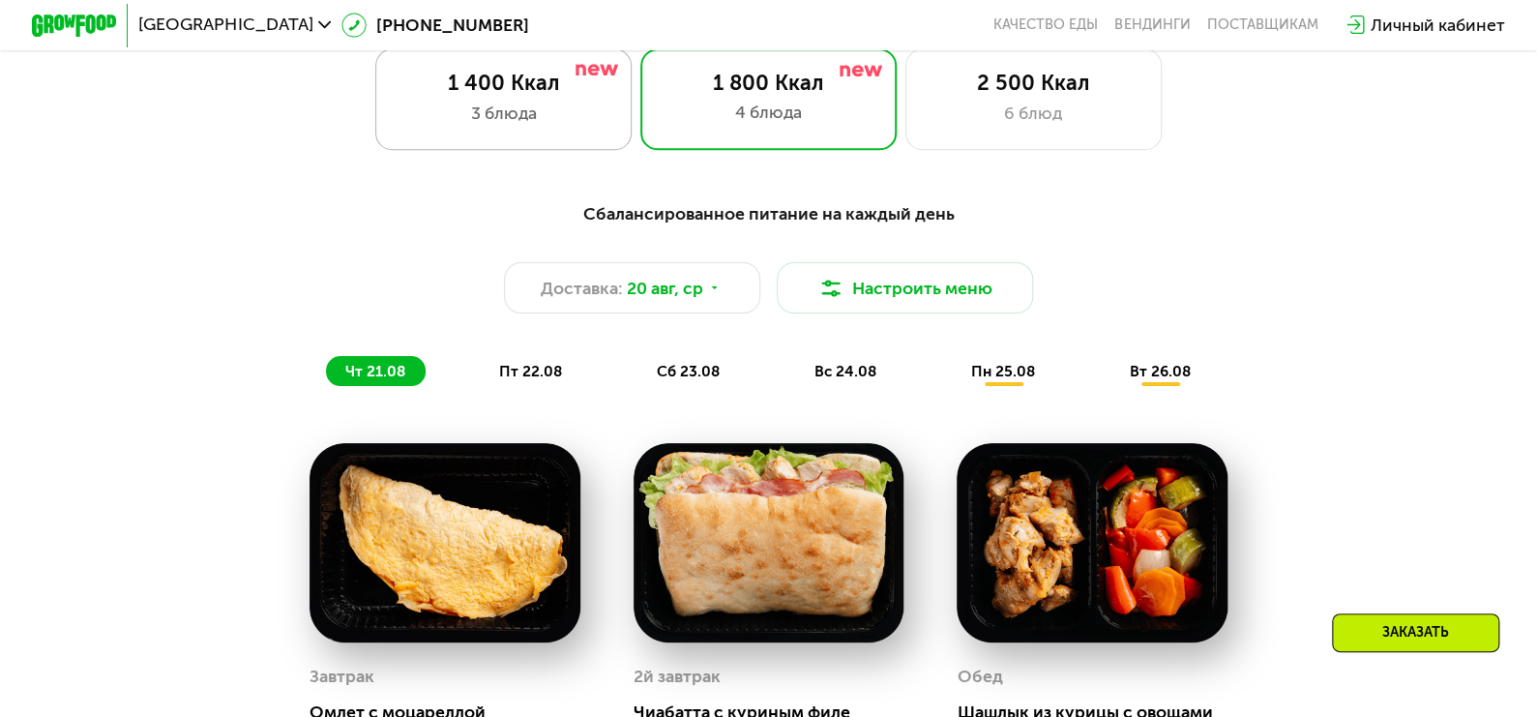
click at [640, 69] on div "1 400 Ккал 3 блюда" at bounding box center [768, 99] width 256 height 103
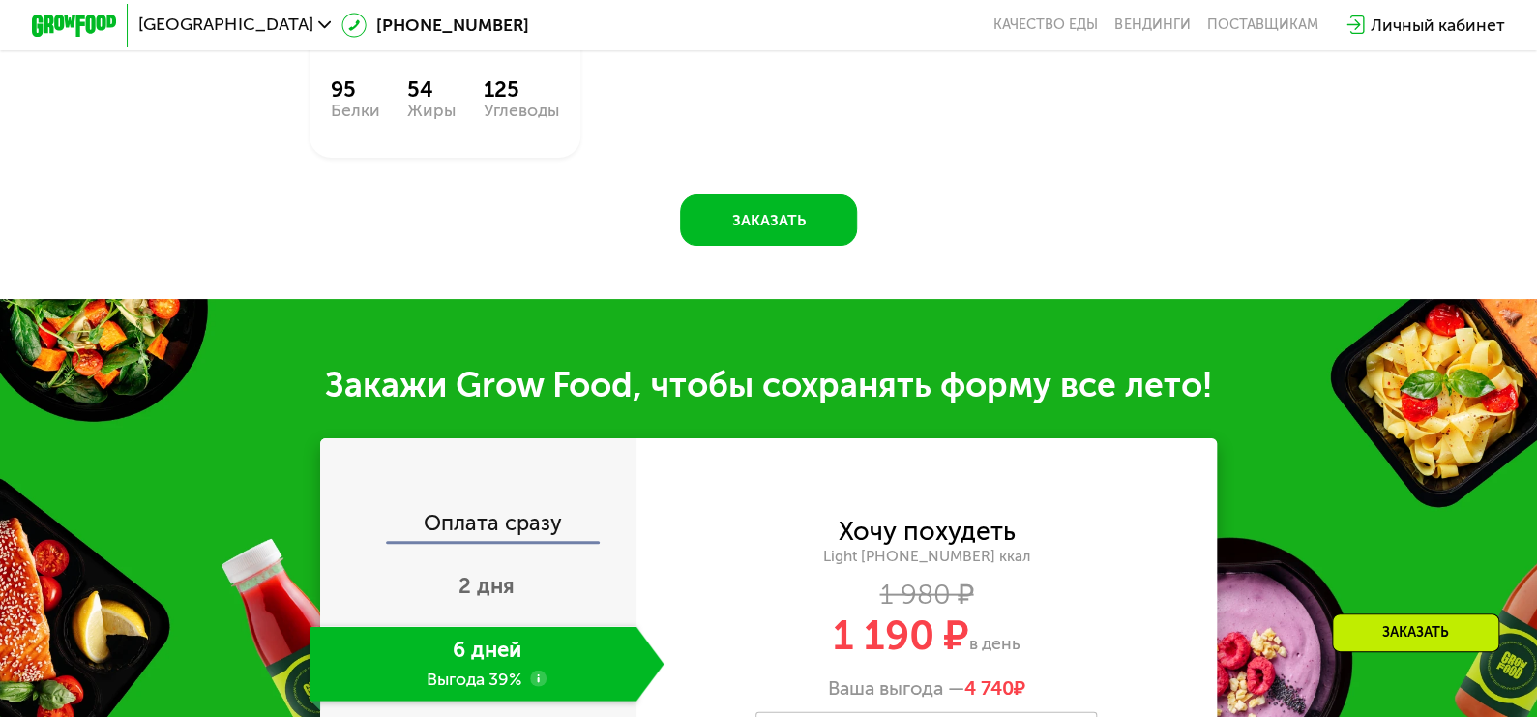
scroll to position [2031, 0]
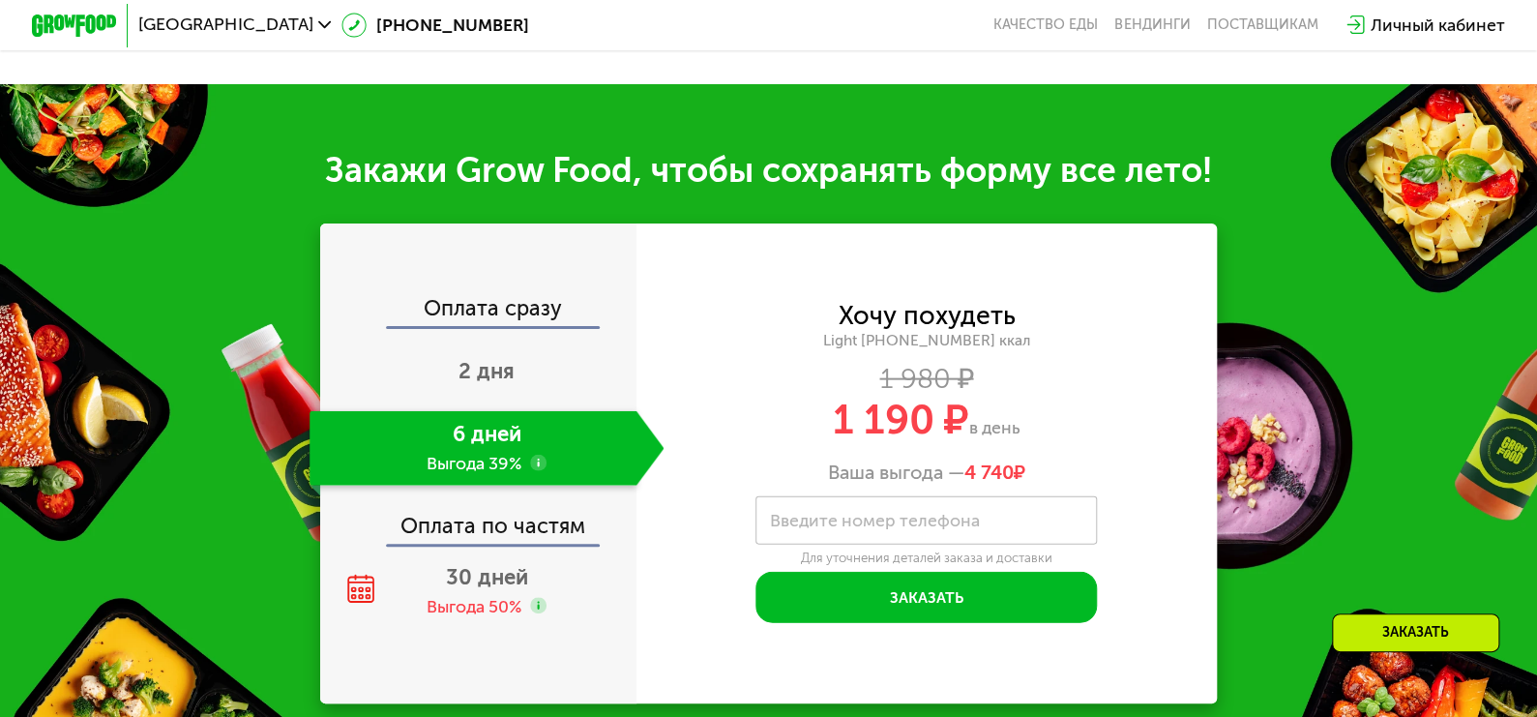
click at [541, 464] on use at bounding box center [538, 463] width 17 height 17
